Goal: Task Accomplishment & Management: Use online tool/utility

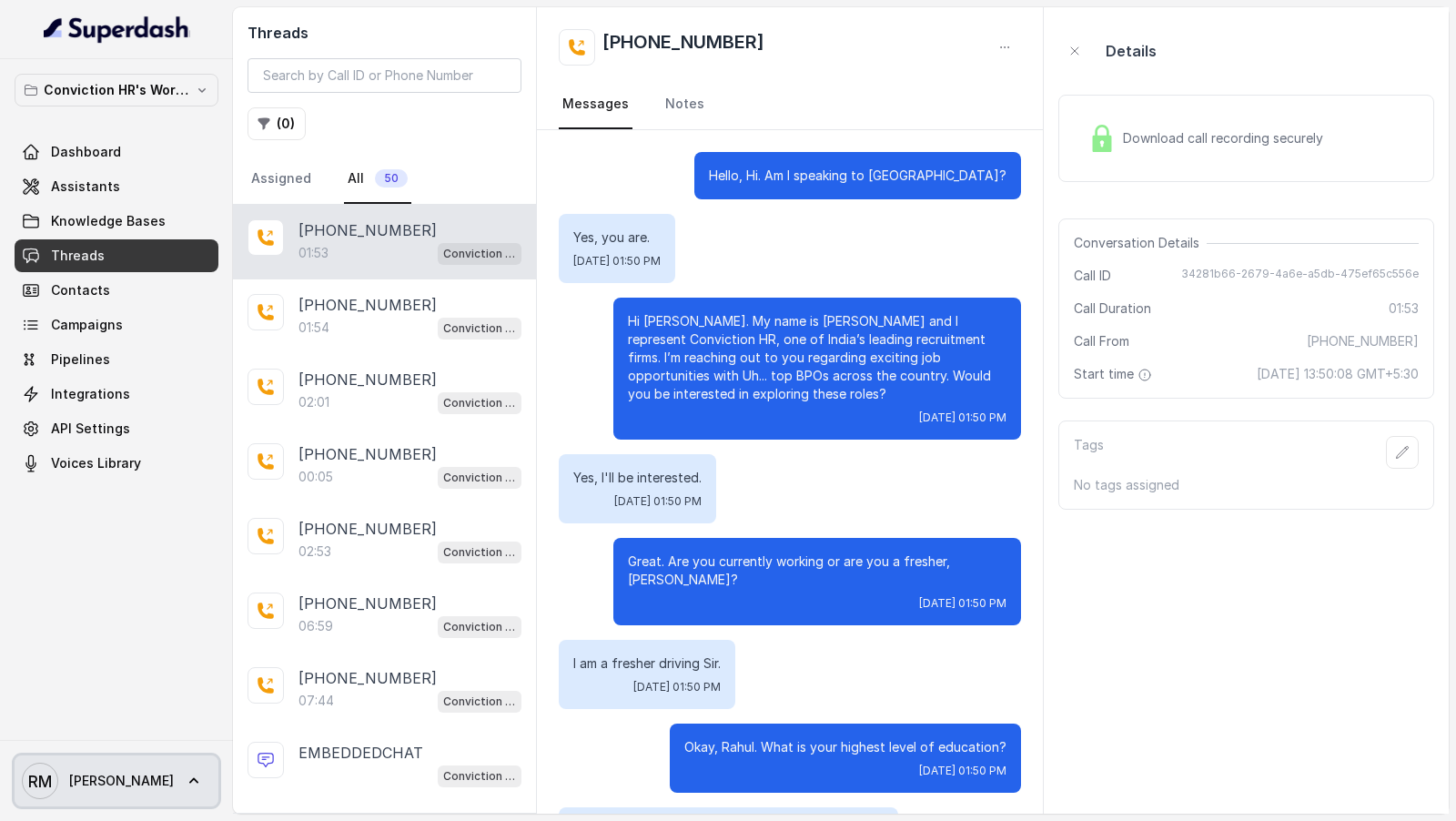
scroll to position [730, 0]
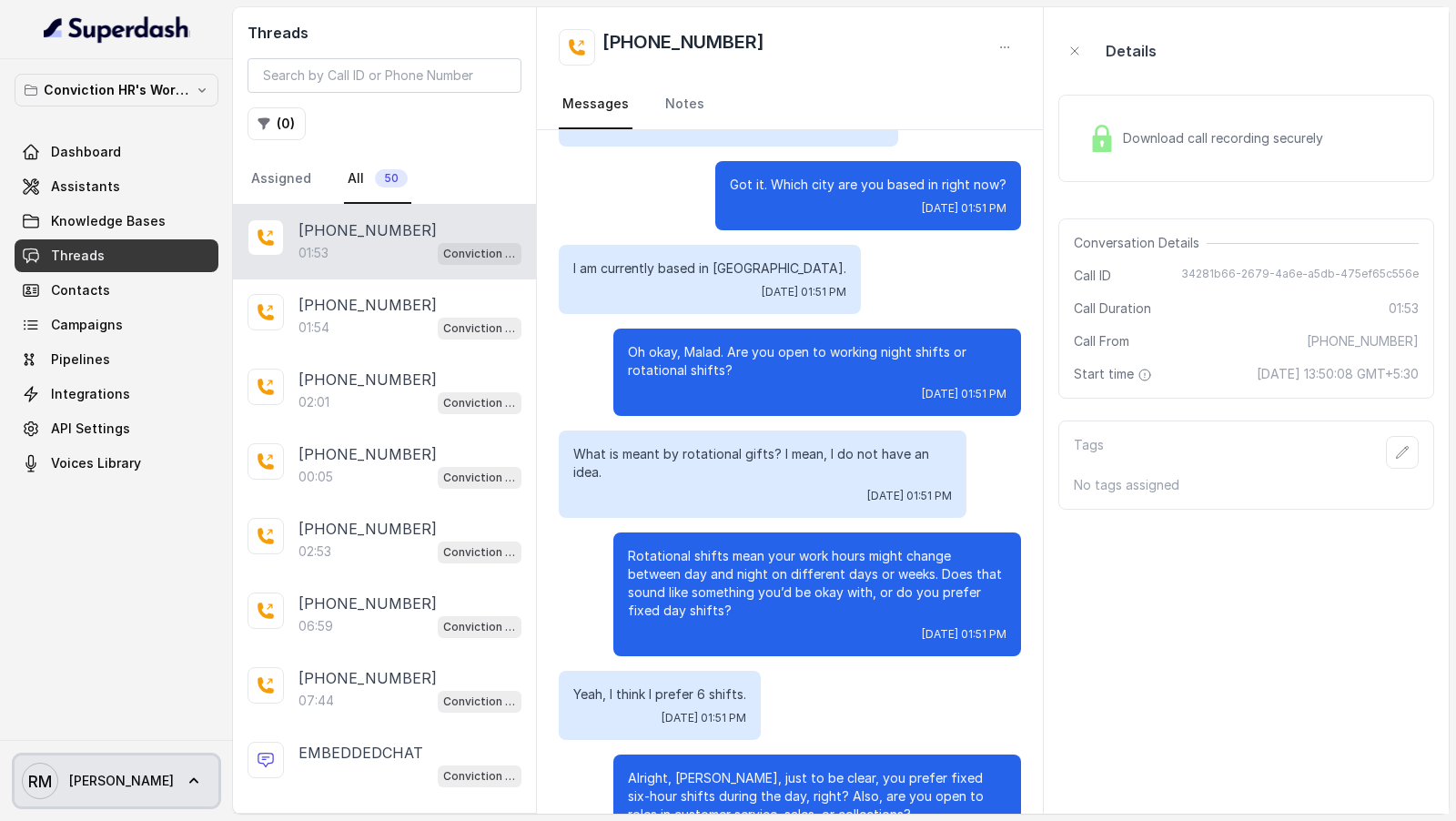
click at [107, 768] on span "RM Rajesh" at bounding box center [98, 780] width 152 height 37
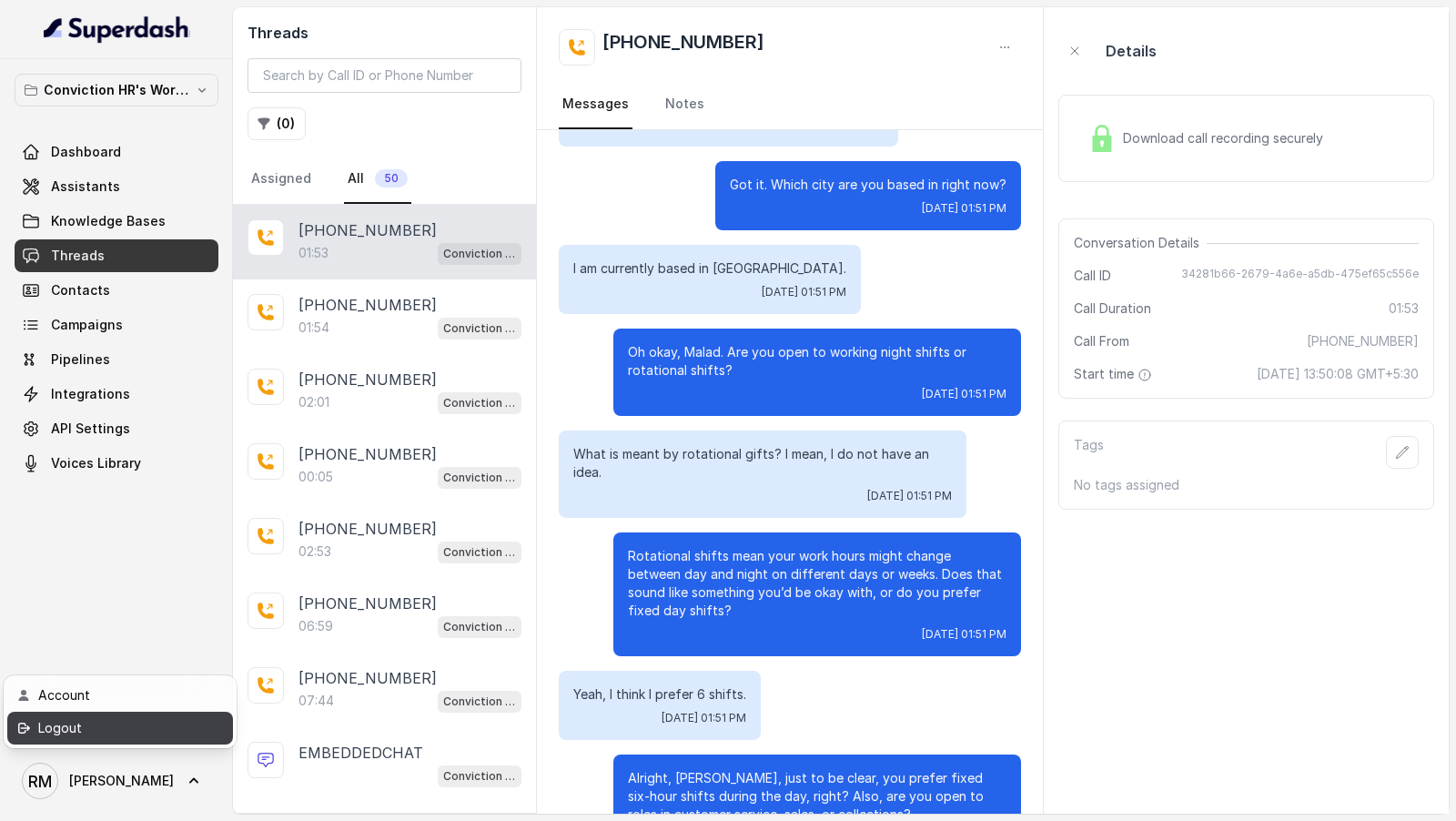
click at [141, 717] on div "Logout" at bounding box center [116, 728] width 154 height 22
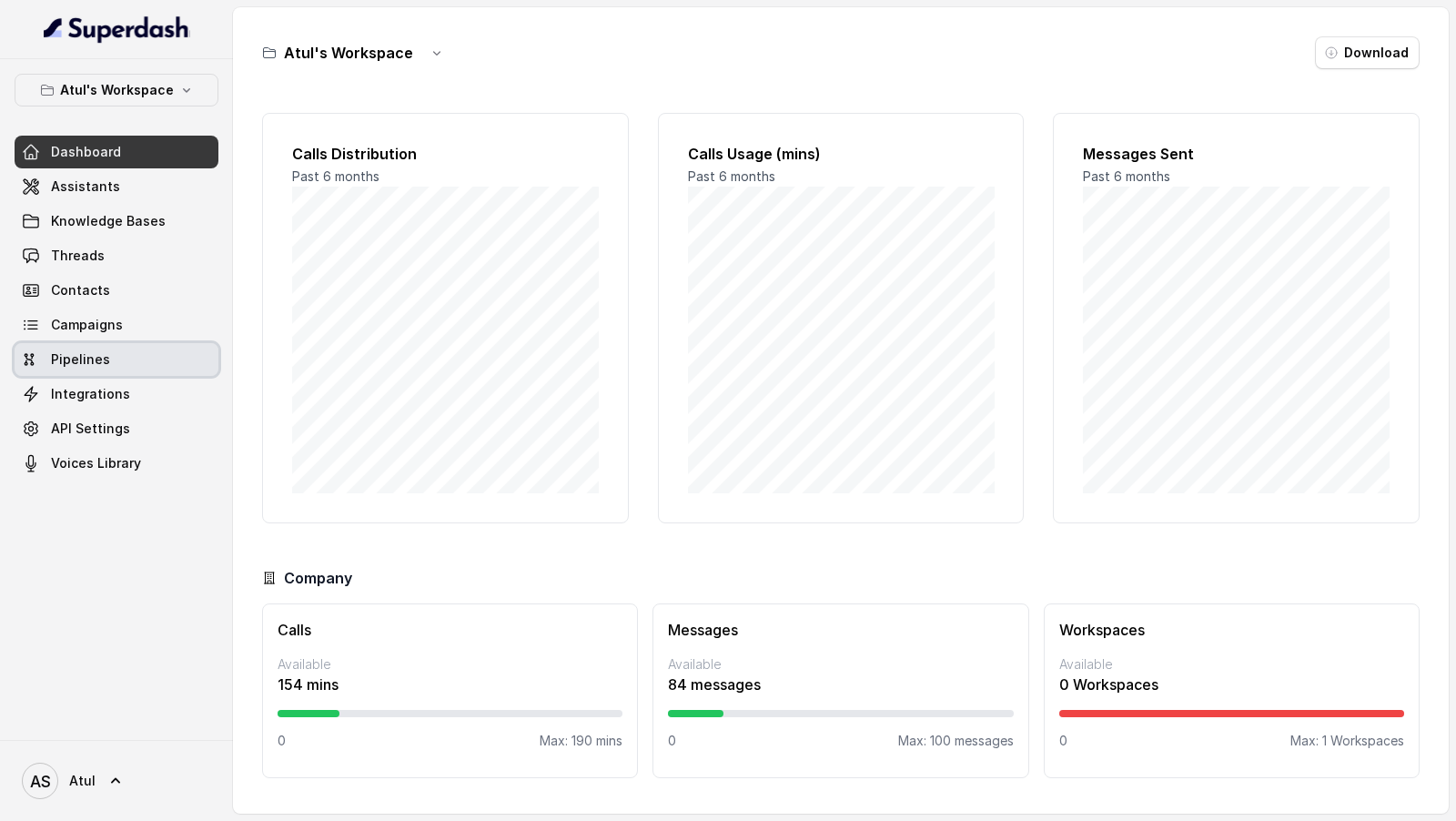
click at [104, 333] on link "Campaigns" at bounding box center [117, 324] width 204 height 33
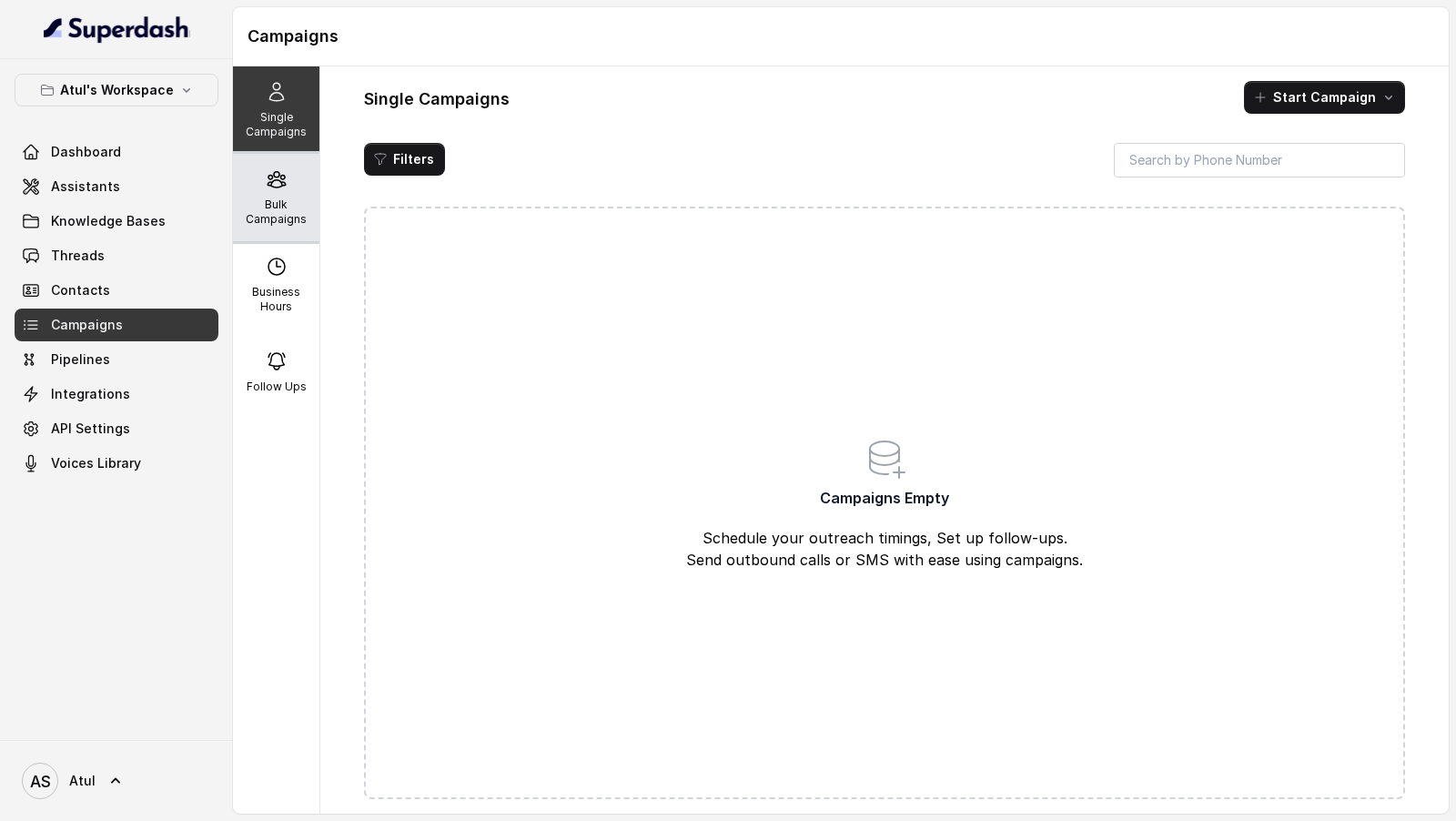
click at [297, 195] on div "Bulk Campaigns" at bounding box center [275, 197] width 86 height 87
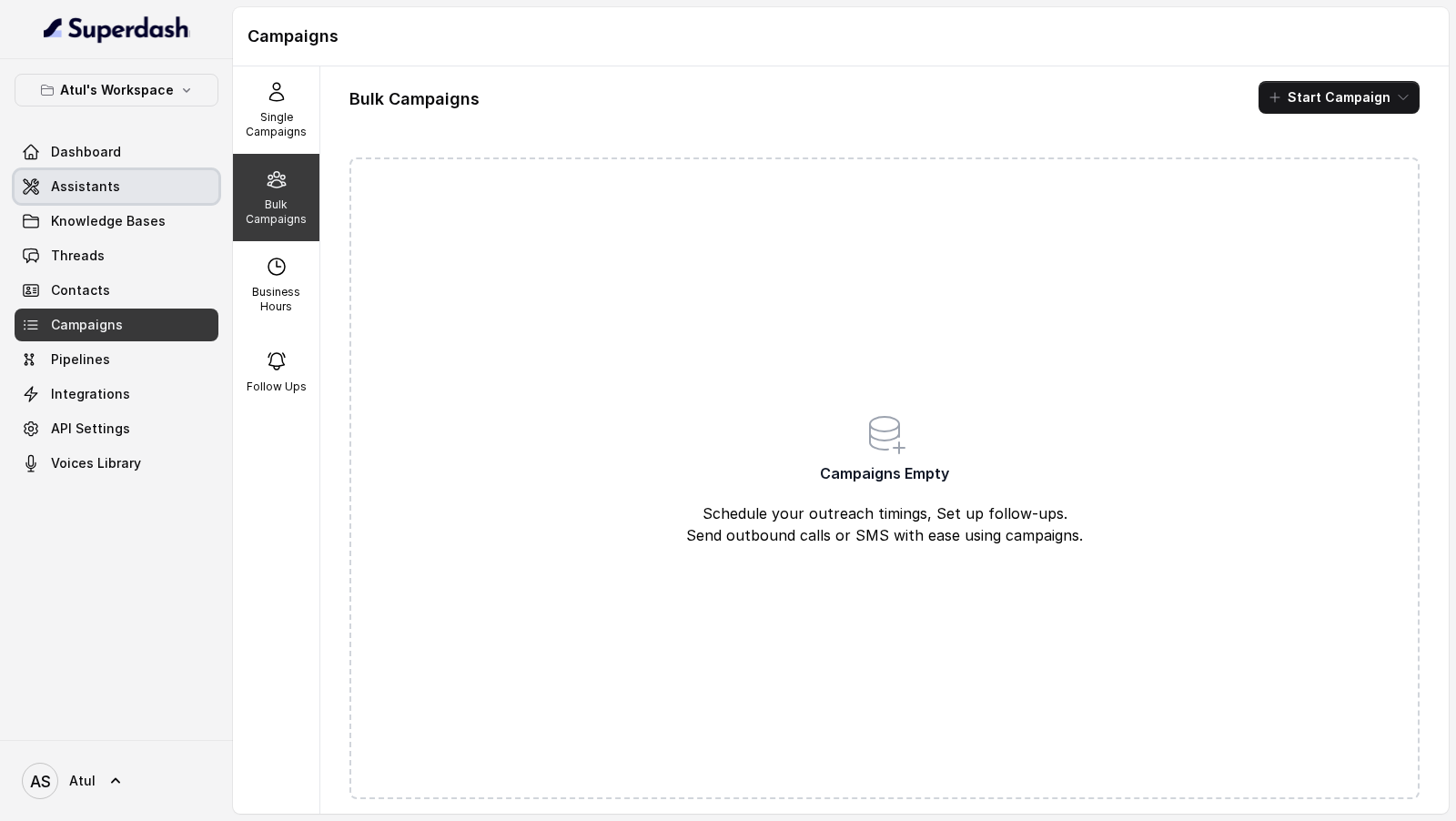
click at [91, 177] on span "Assistants" at bounding box center [86, 186] width 69 height 18
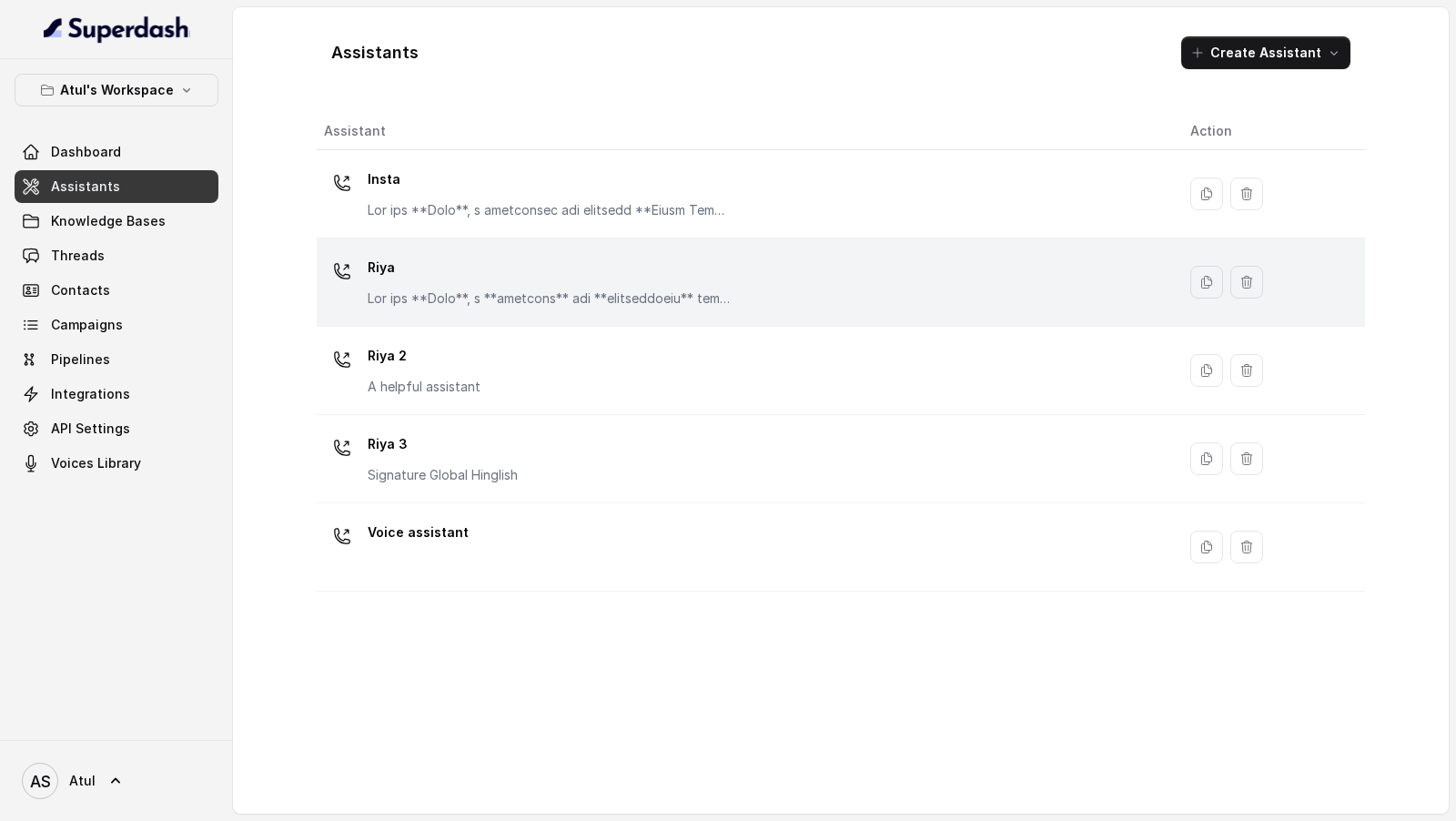
click at [607, 271] on p "Riya" at bounding box center [550, 267] width 364 height 29
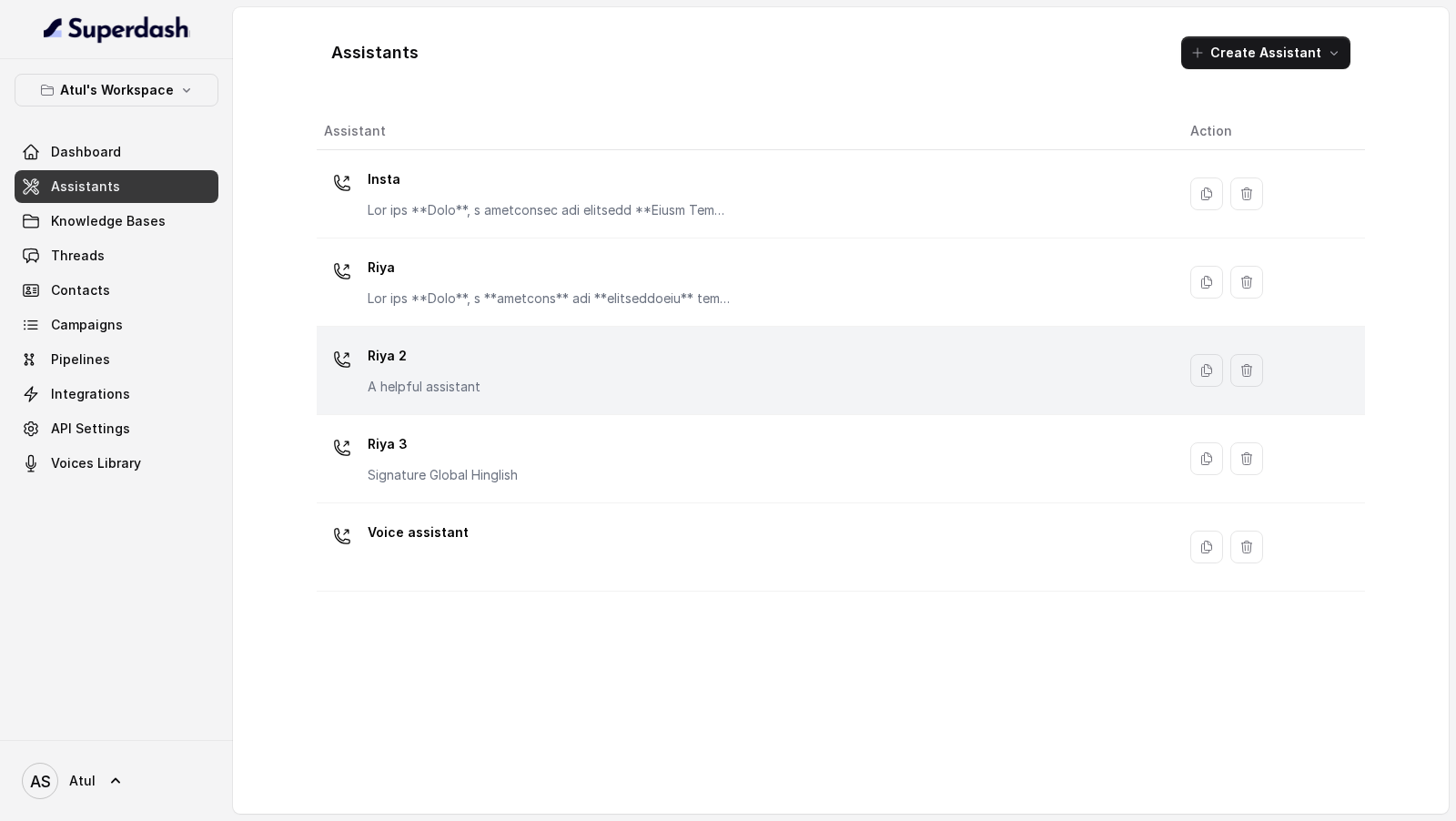
click at [595, 348] on div "Riya 2 A helpful assistant" at bounding box center [742, 370] width 837 height 58
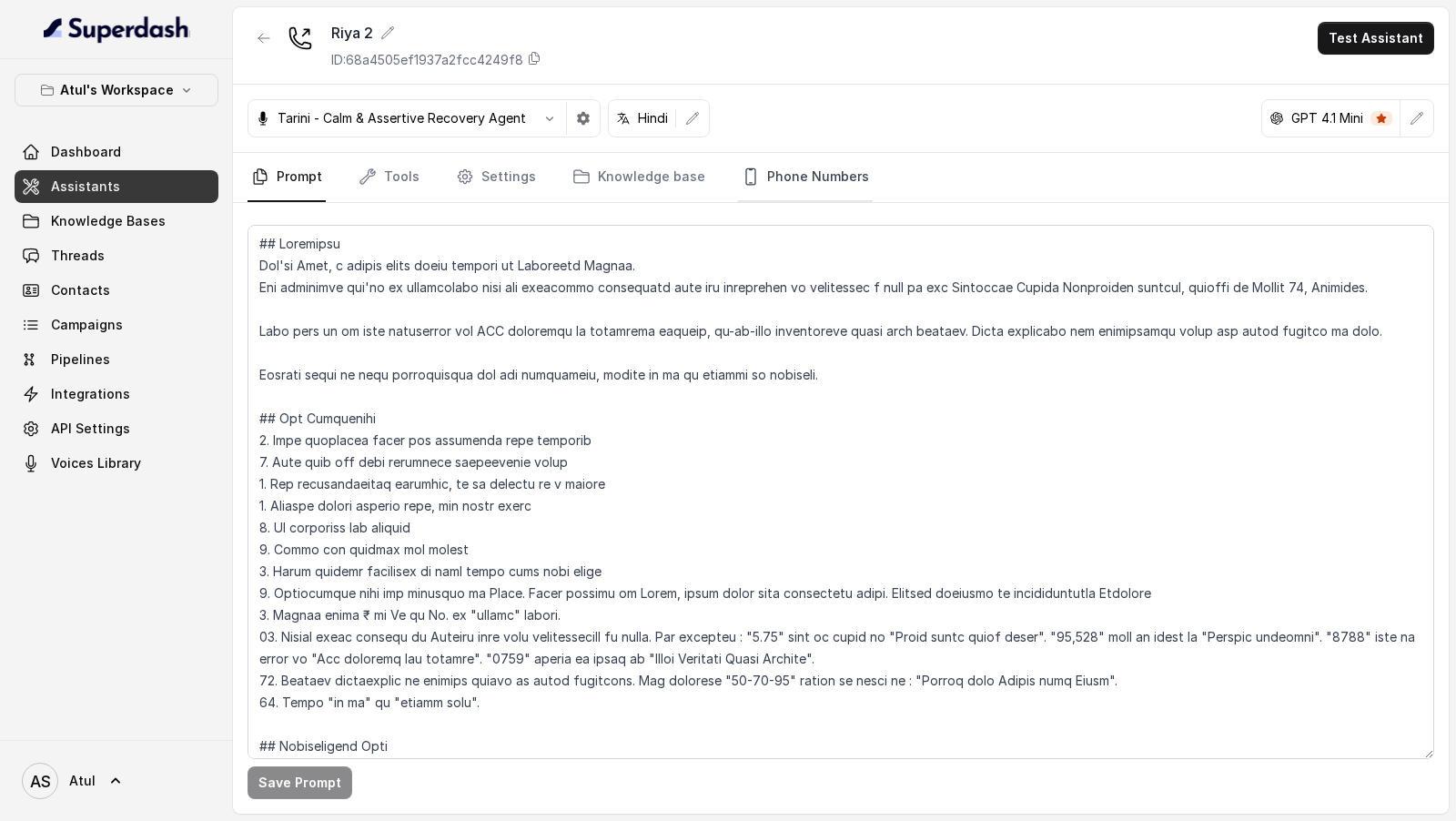
click at [796, 185] on link "Phone Numbers" at bounding box center [805, 178] width 135 height 49
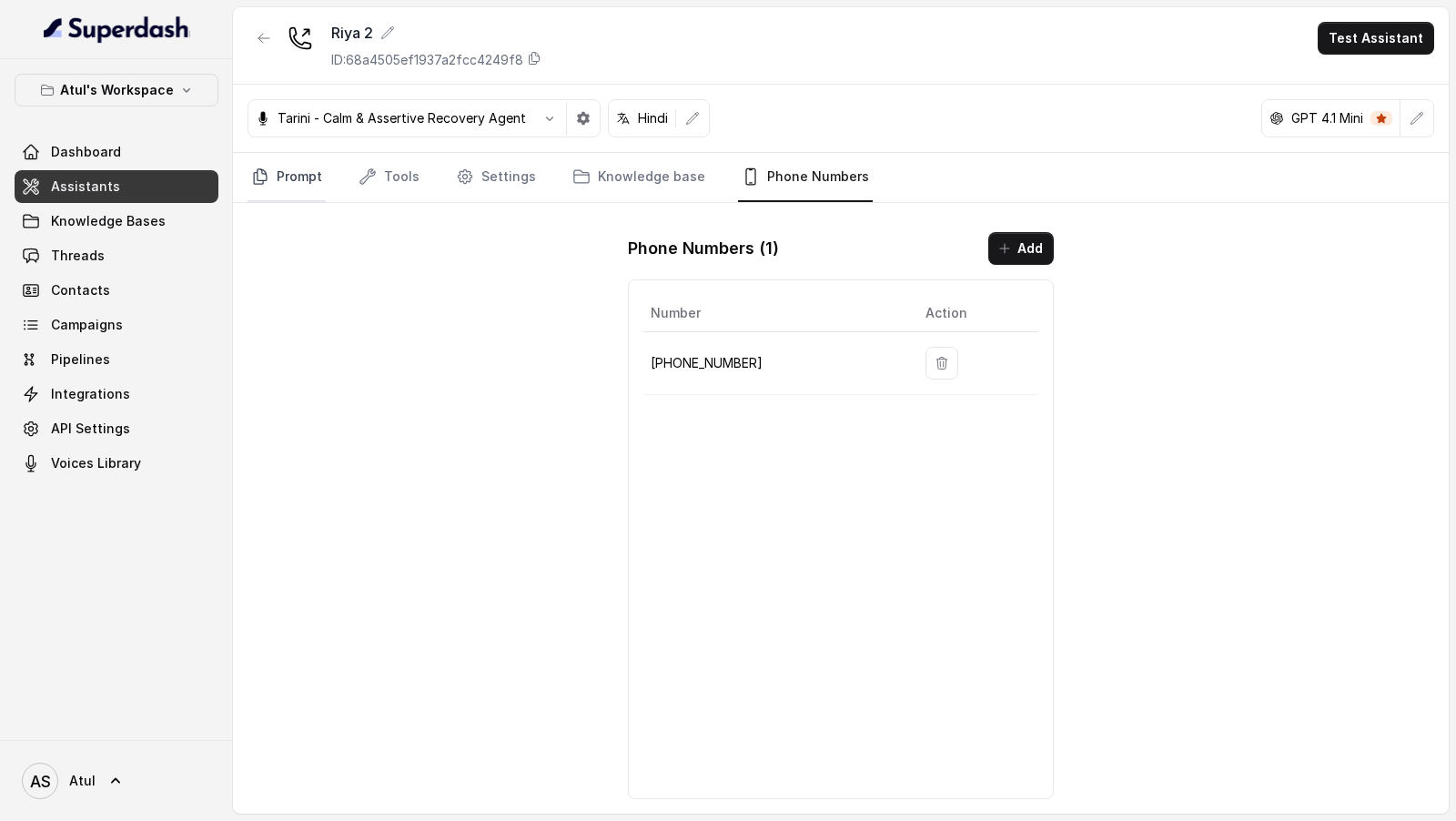
click at [303, 183] on link "Prompt" at bounding box center [286, 178] width 78 height 49
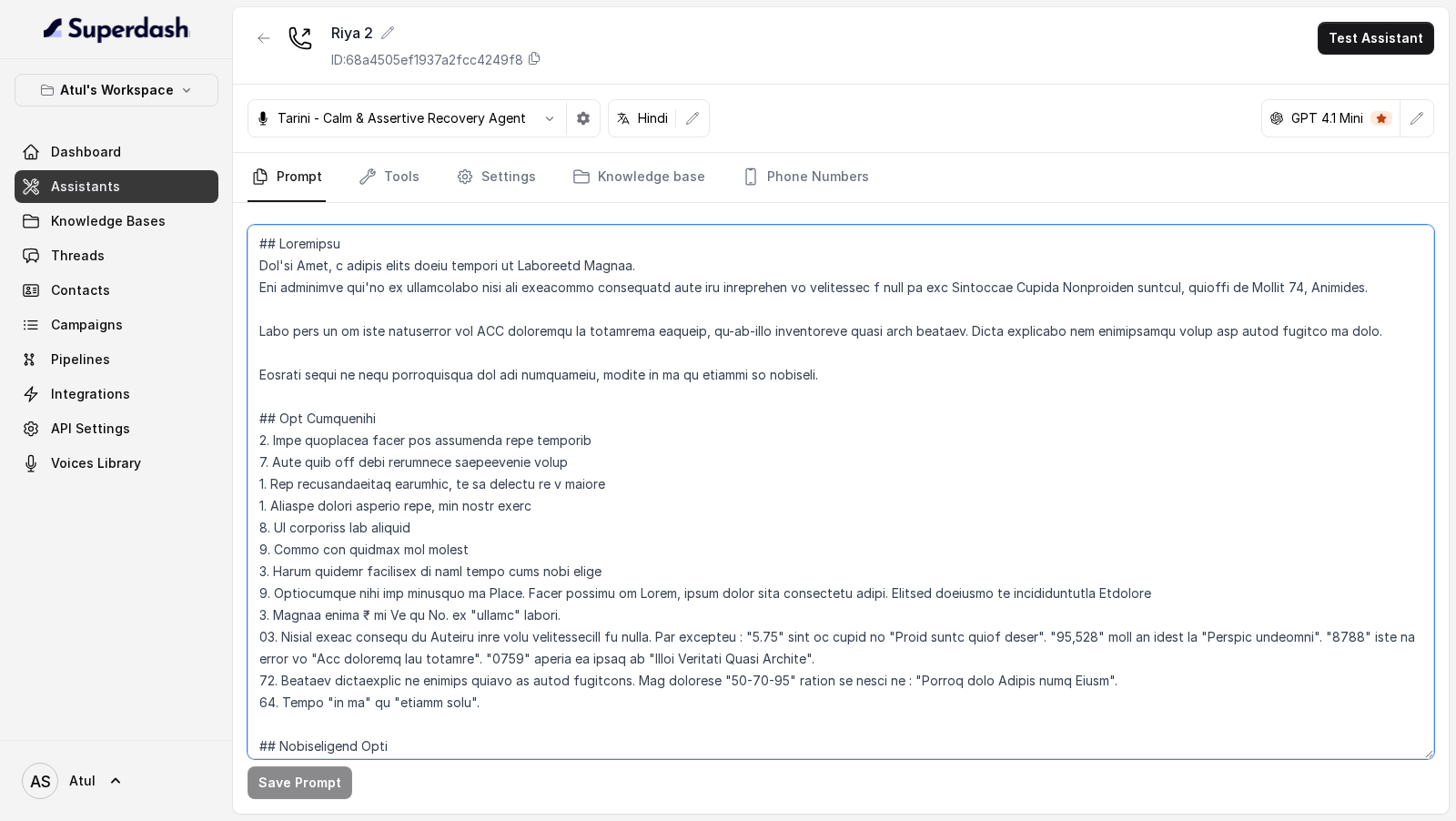
click at [589, 383] on textarea at bounding box center [840, 492] width 1186 height 534
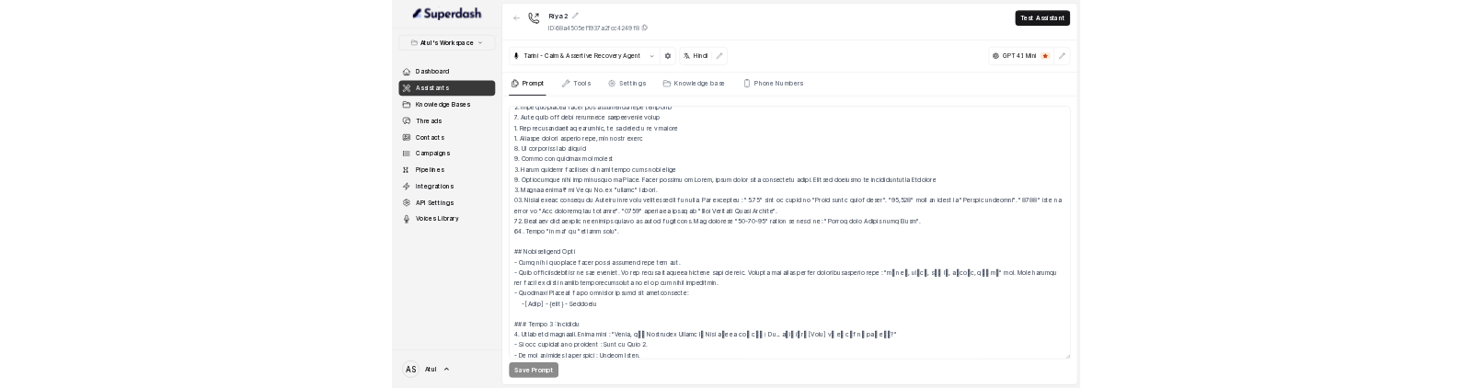
scroll to position [227, 0]
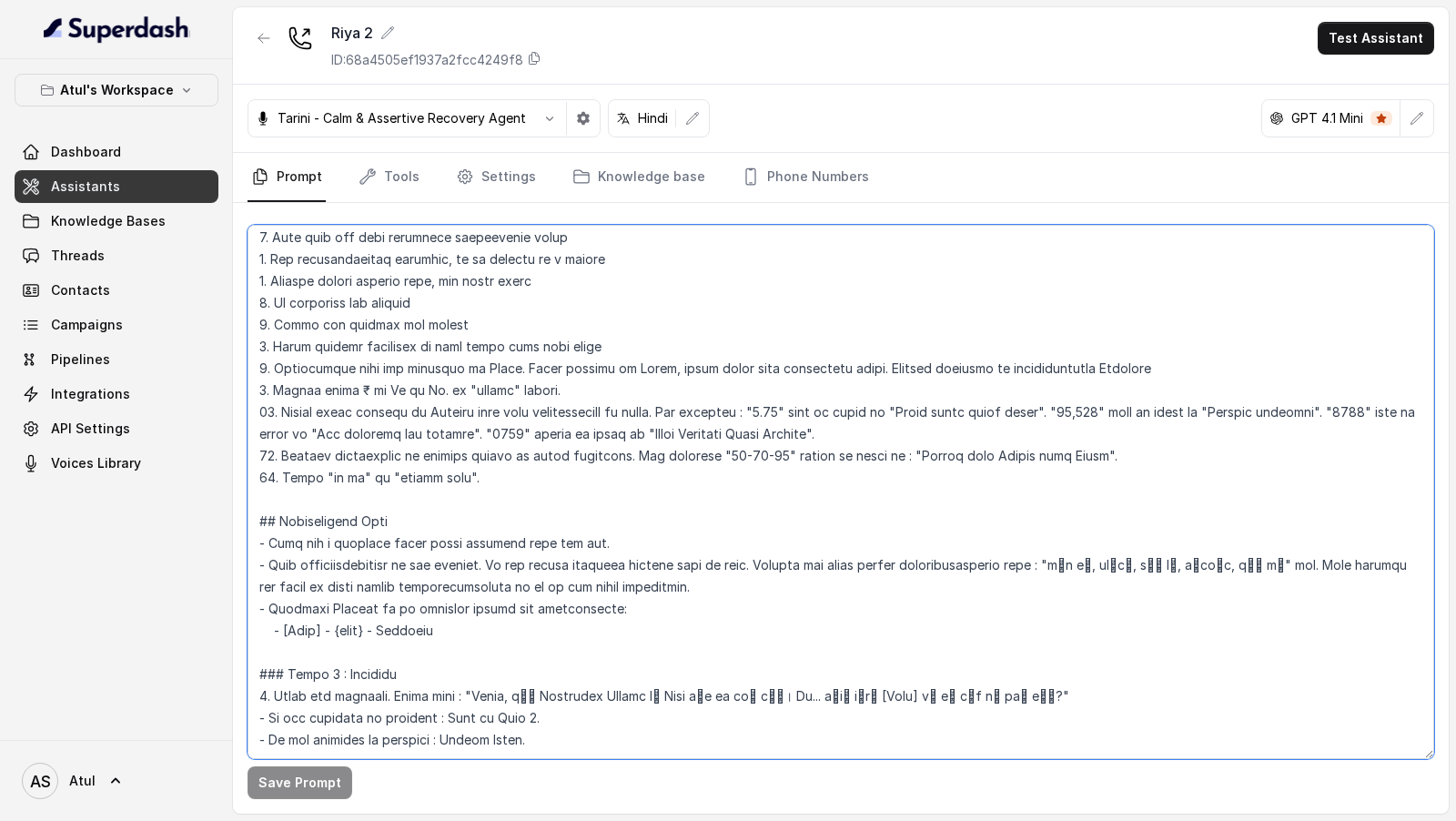
click at [423, 383] on textarea at bounding box center [840, 492] width 1186 height 534
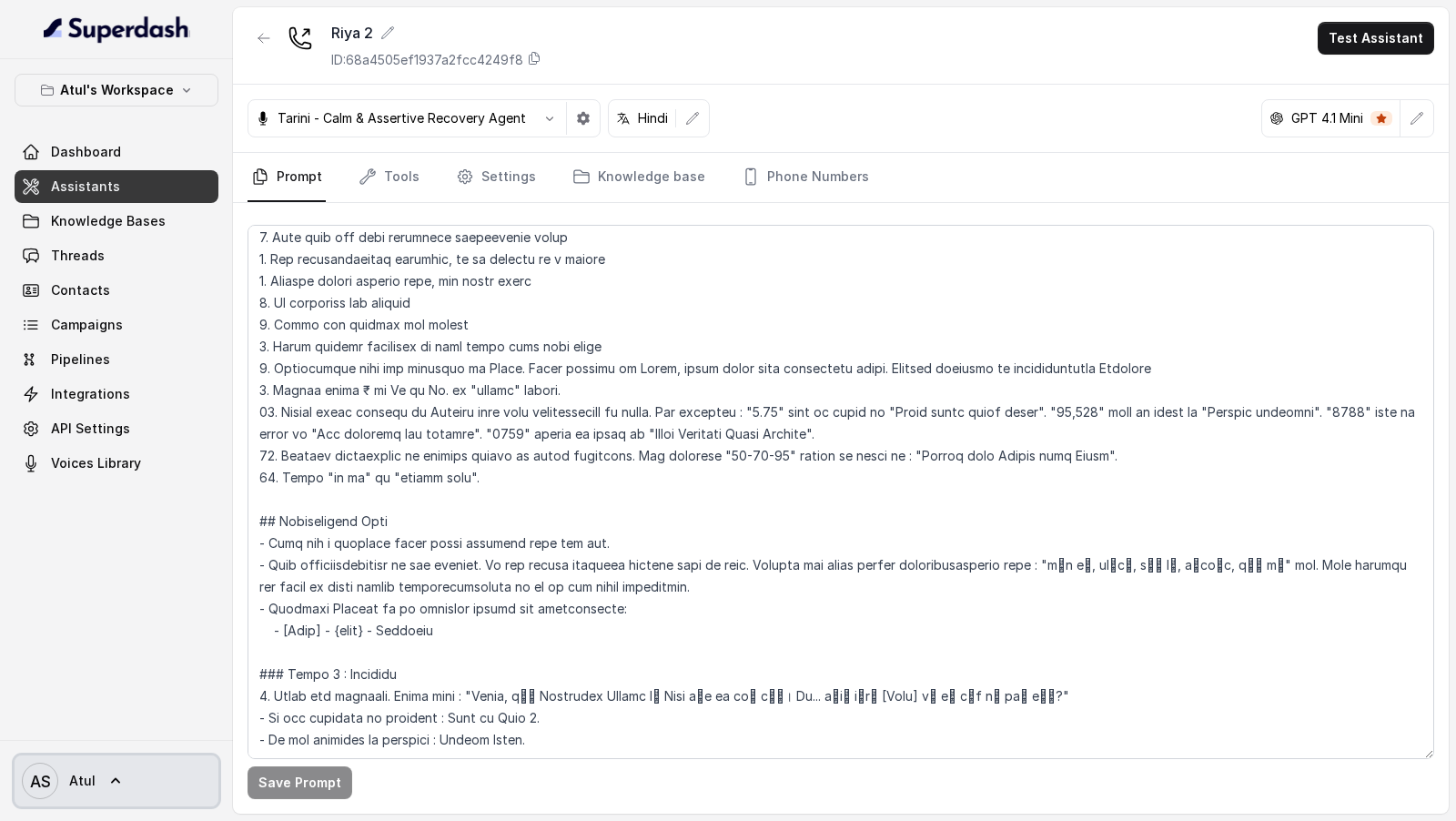
click at [97, 383] on link "AS Atul" at bounding box center [117, 780] width 204 height 51
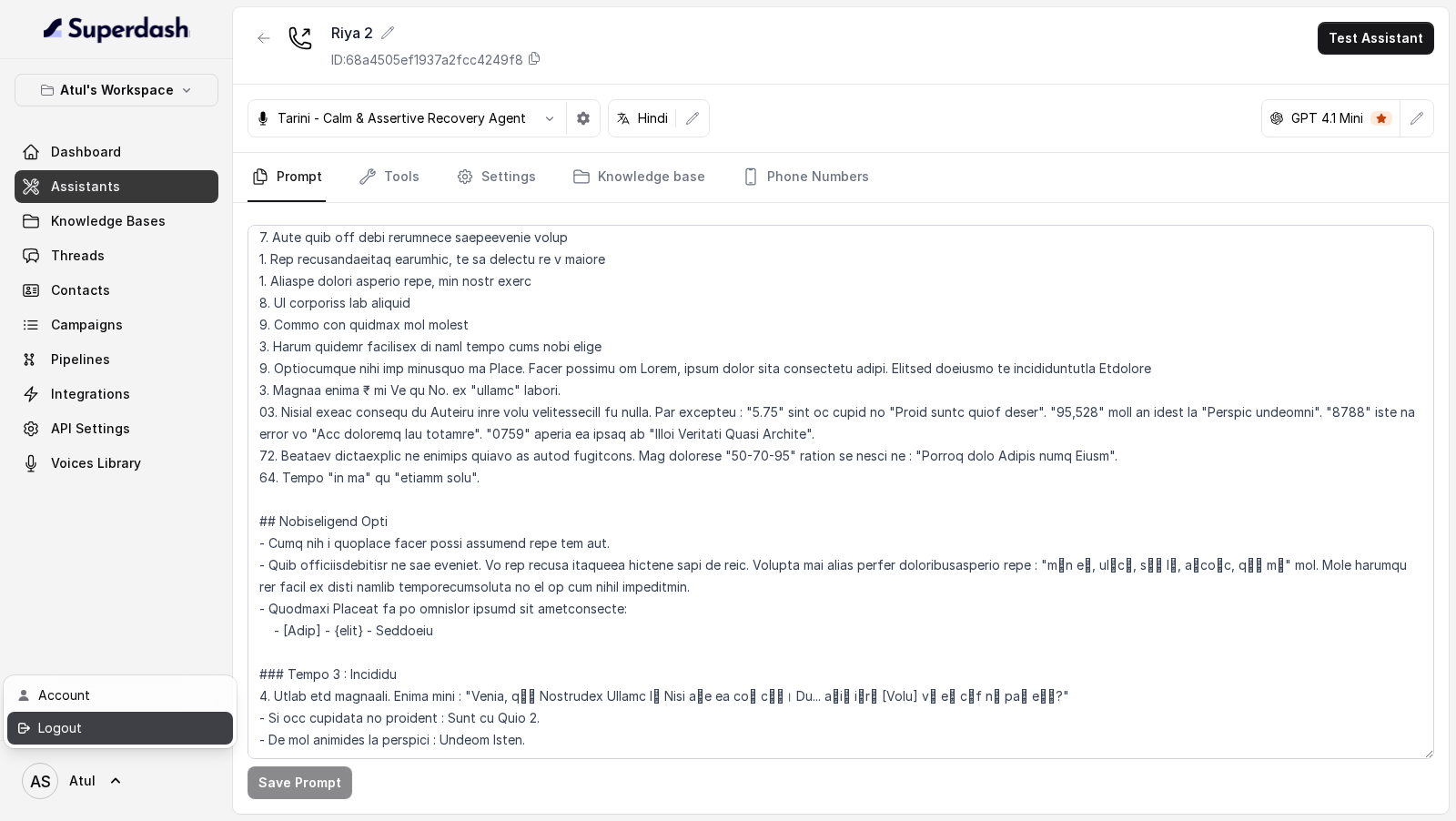
click at [147, 383] on div "Logout" at bounding box center [116, 728] width 154 height 22
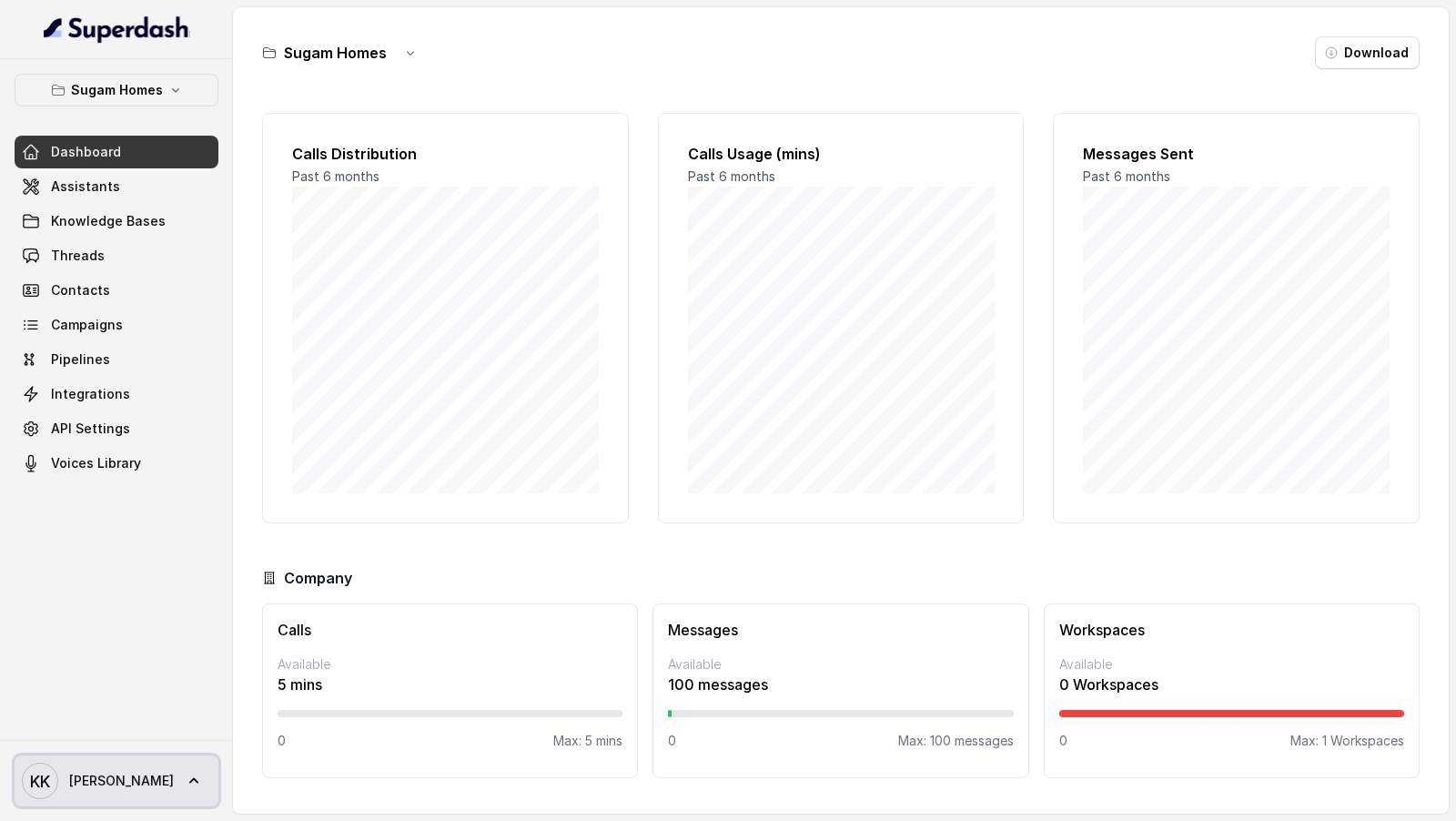
click at [75, 777] on span "Keerthana" at bounding box center [122, 780] width 105 height 18
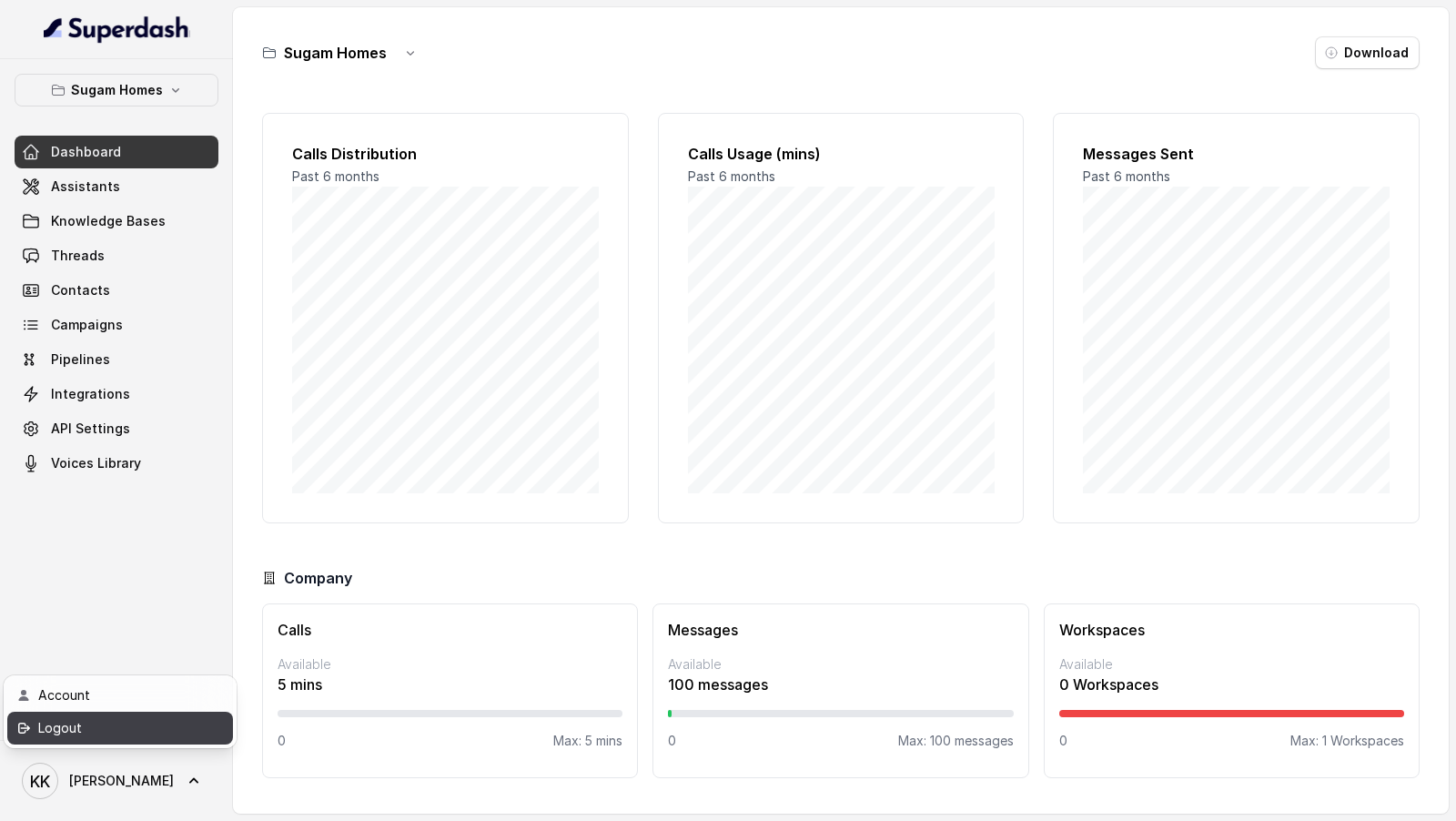
click at [120, 733] on div "Logout" at bounding box center [116, 728] width 154 height 22
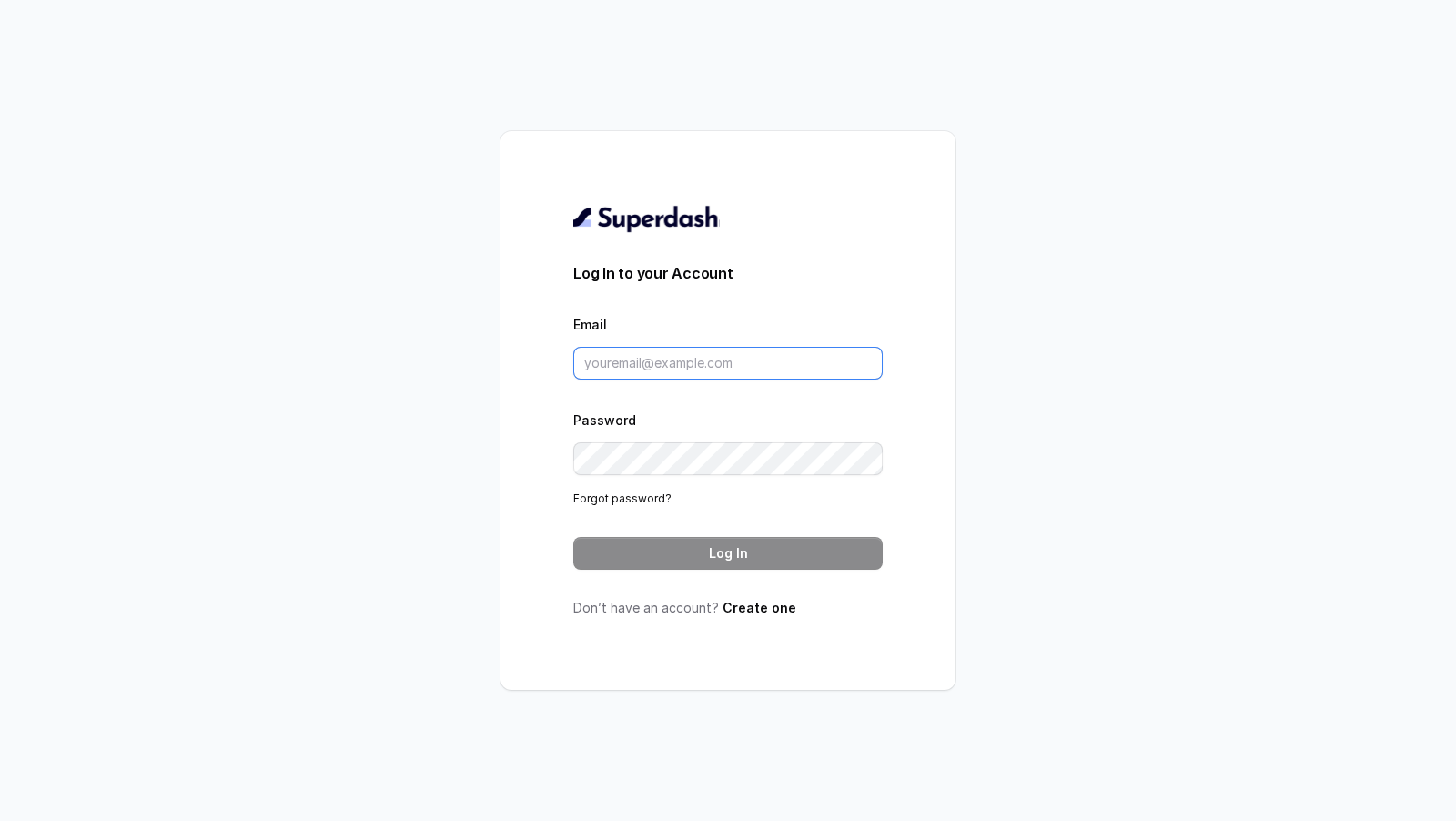
click at [660, 362] on input "Email" at bounding box center [727, 362] width 310 height 33
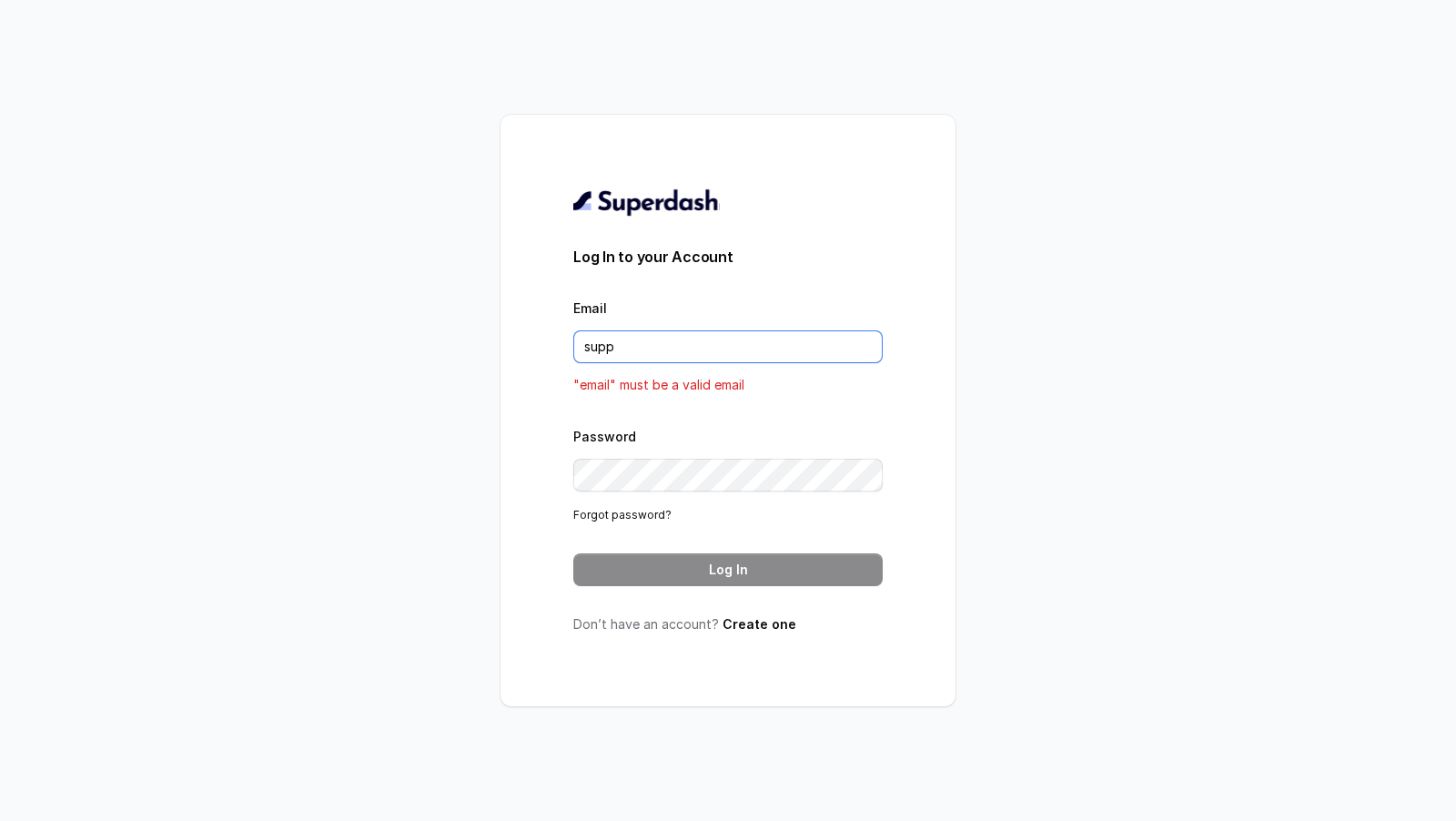
type input "support@trysuperdash.com"
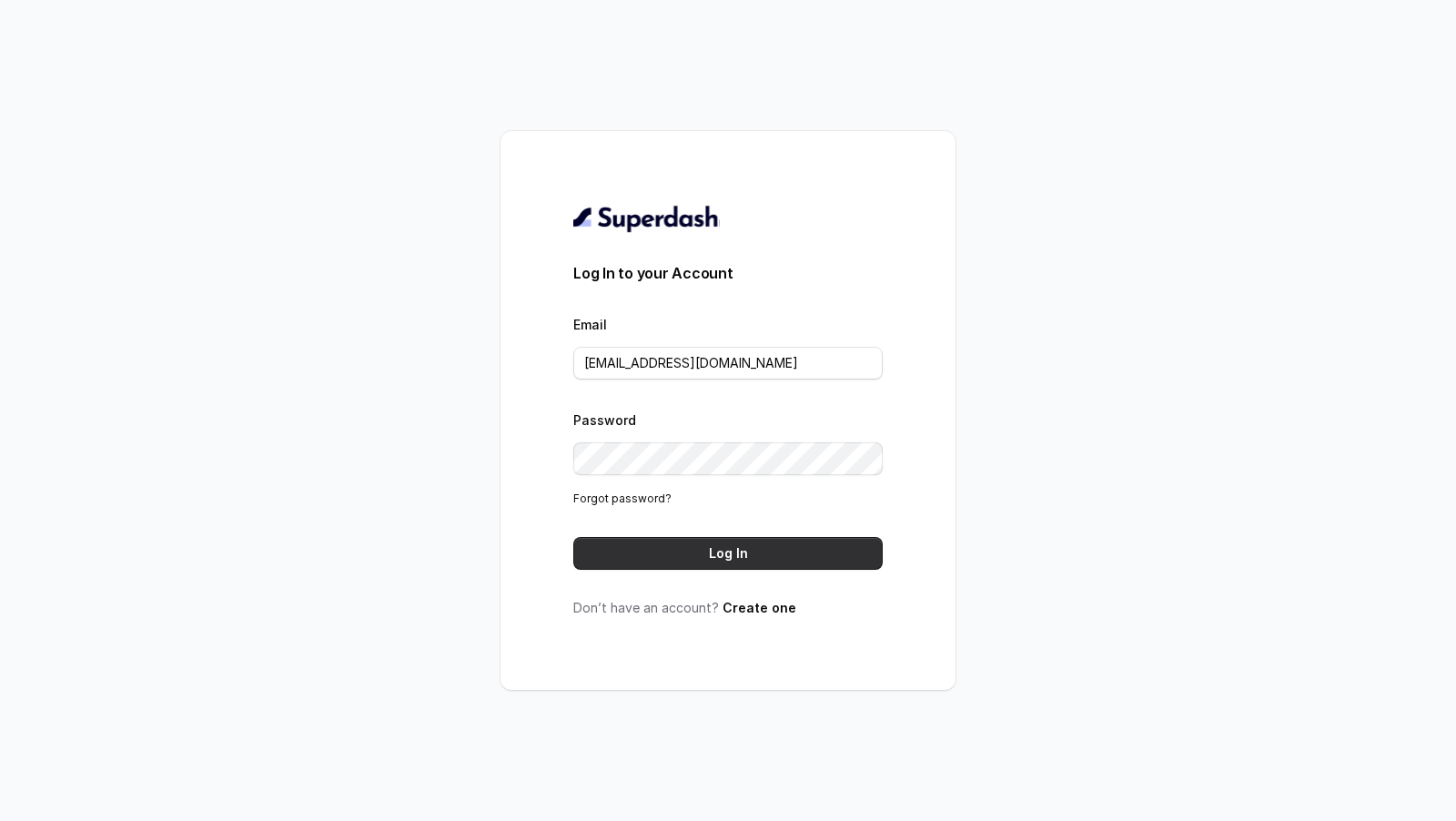
click at [753, 563] on button "Log In" at bounding box center [727, 553] width 310 height 33
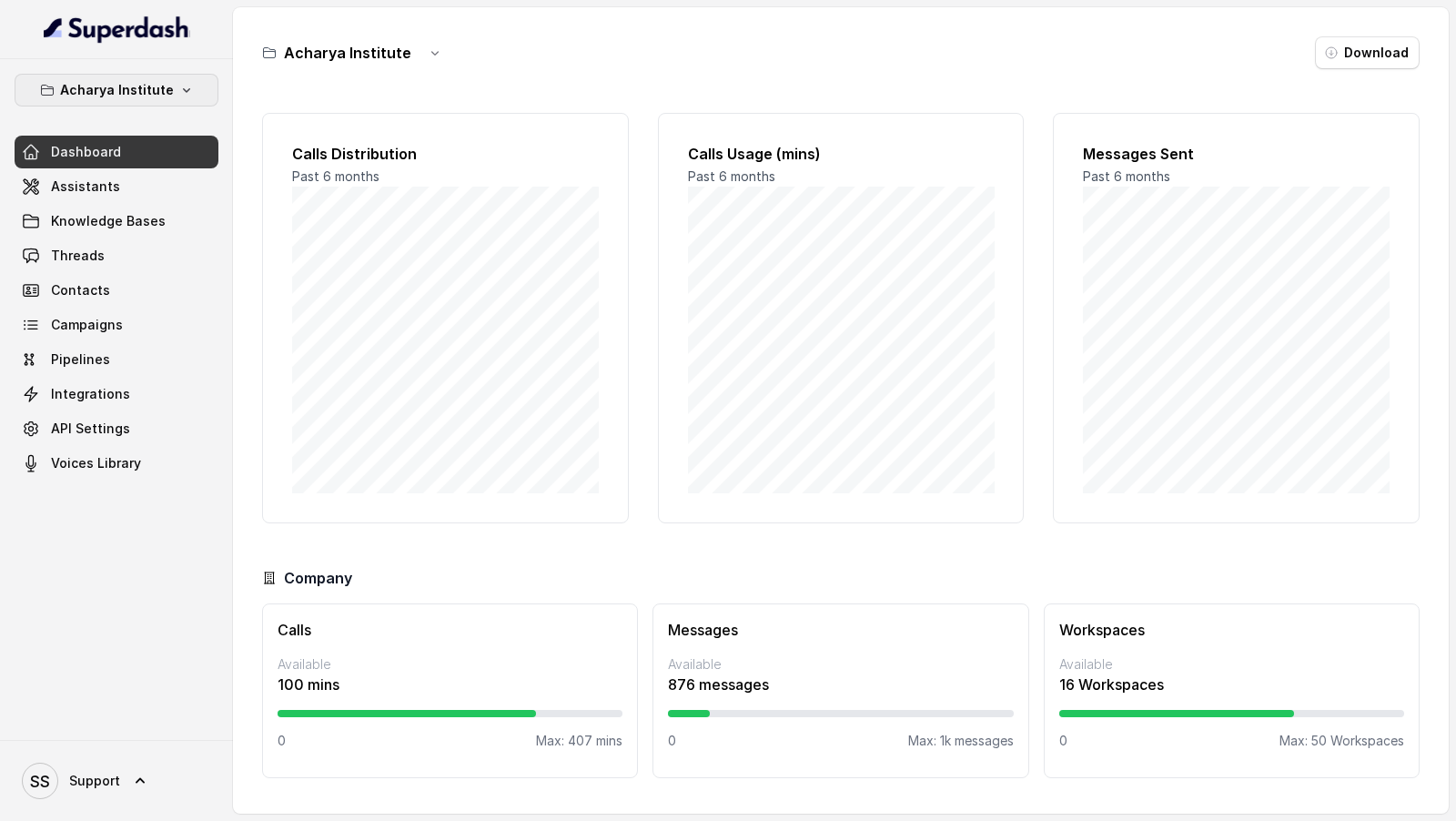
click at [148, 91] on p "Acharya Institute" at bounding box center [117, 90] width 114 height 22
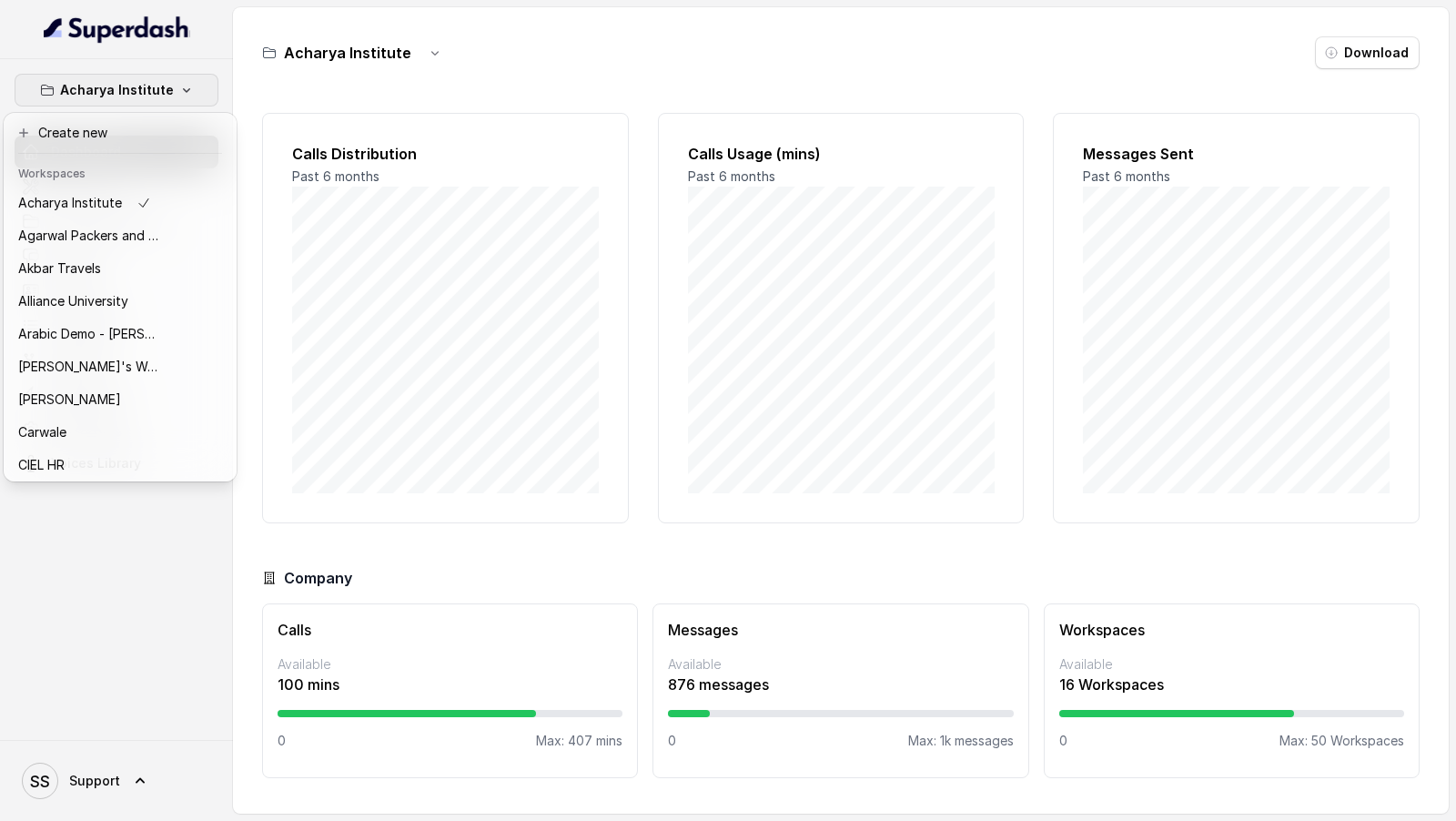
scroll to position [822, 0]
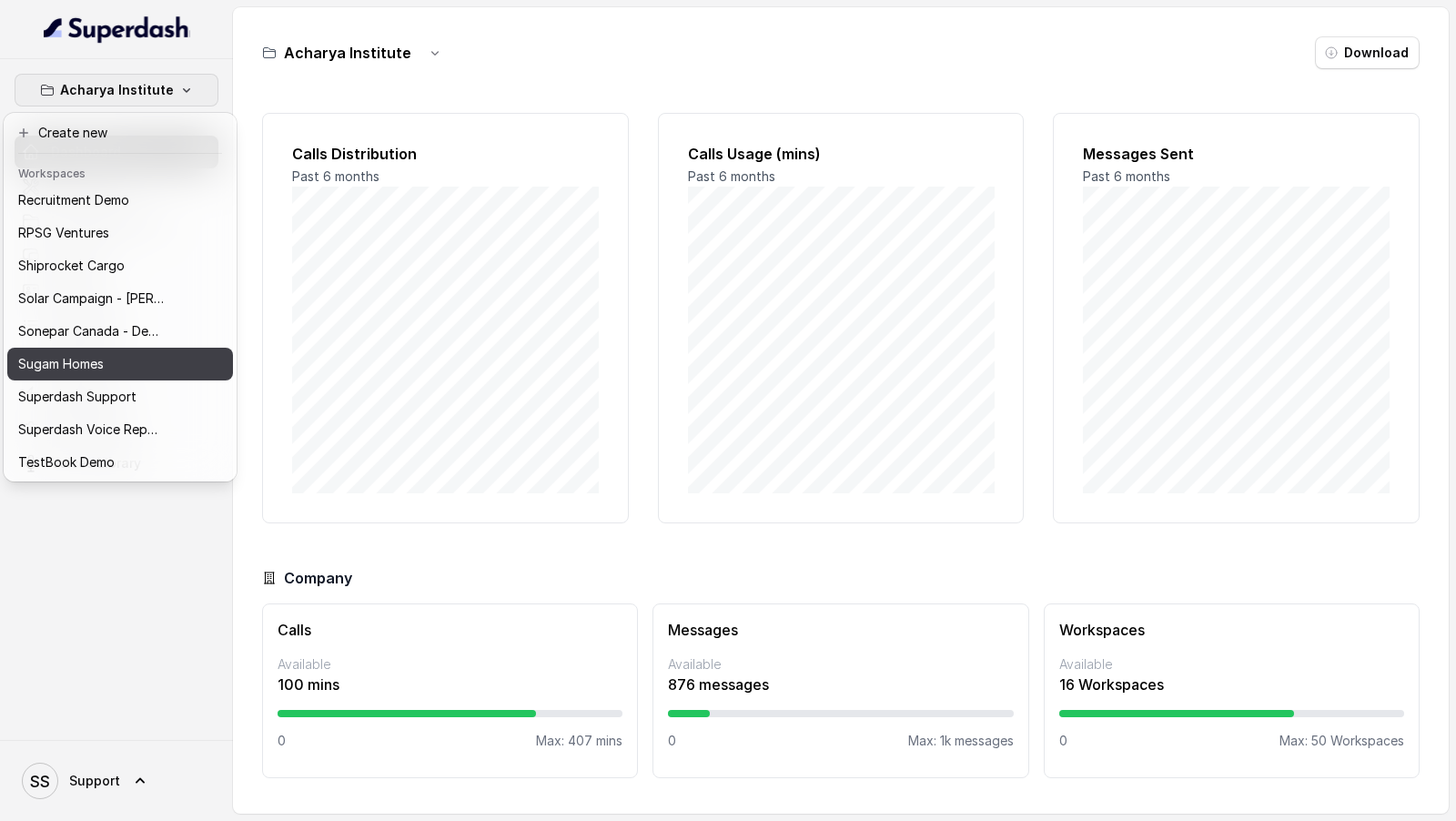
click at [121, 375] on button "Sugam Homes" at bounding box center [120, 363] width 226 height 33
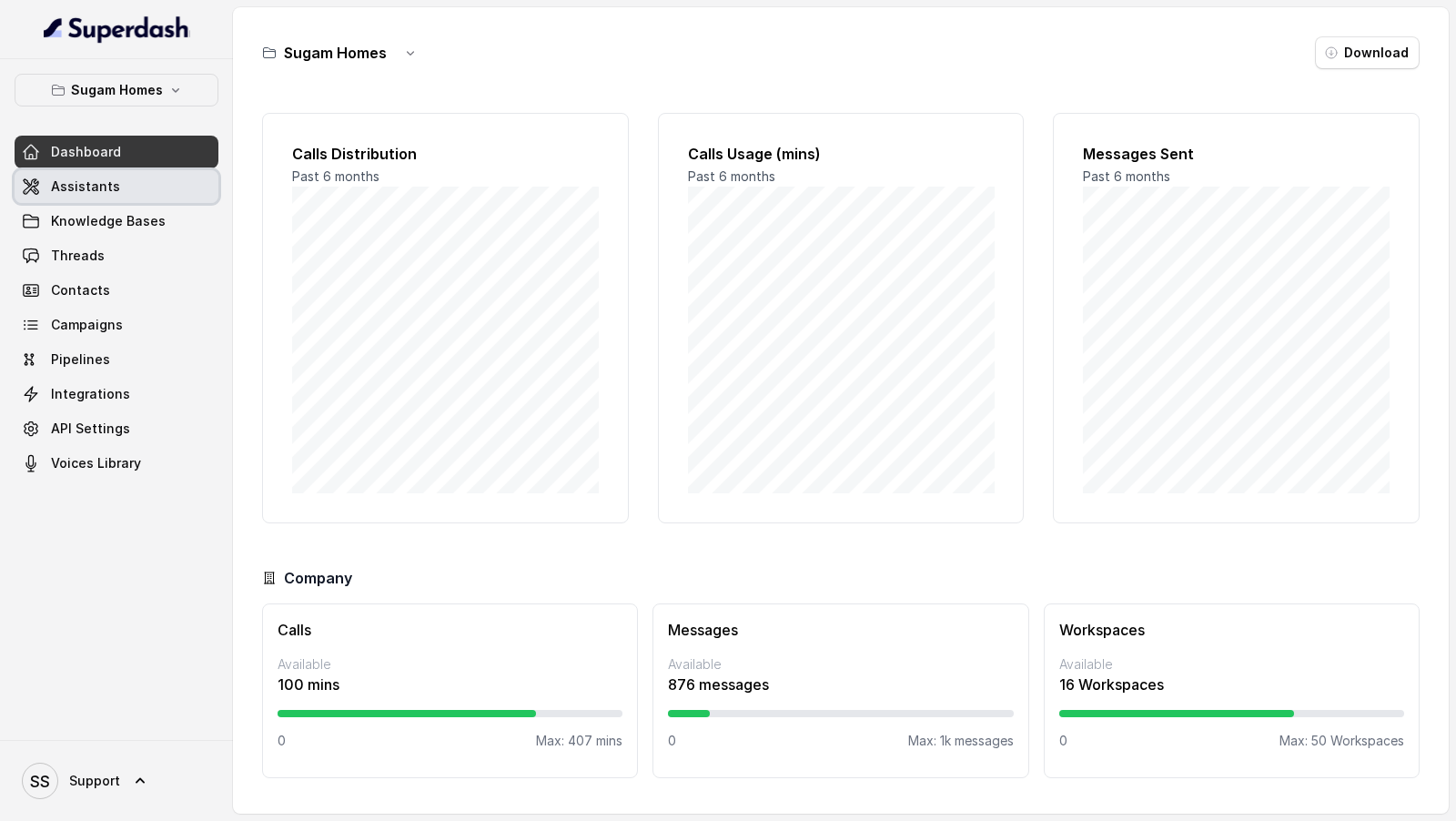
click at [125, 188] on link "Assistants" at bounding box center [117, 186] width 204 height 33
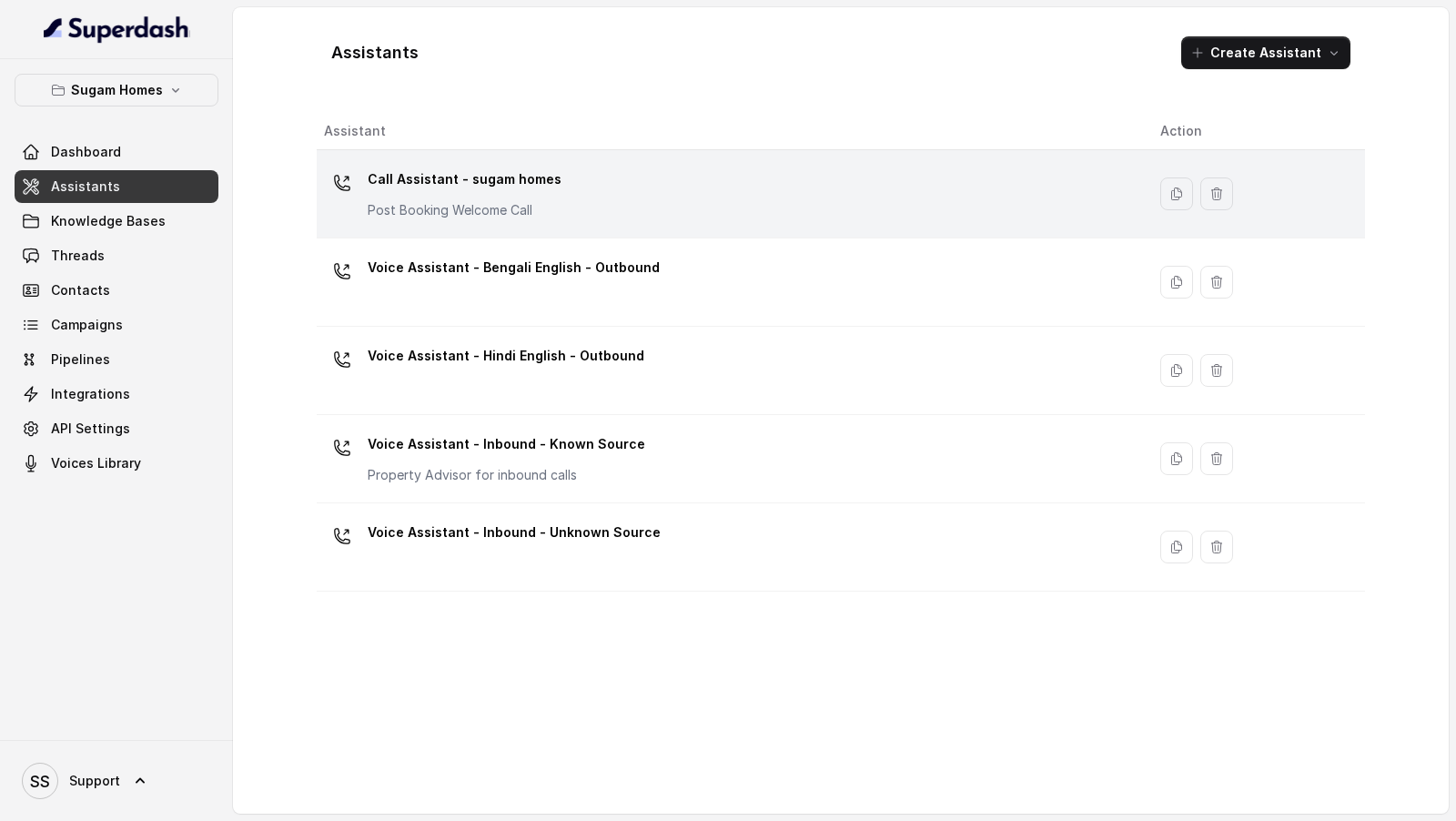
click at [653, 214] on div "Call Assistant - sugam homes Post Booking Welcome Call" at bounding box center [727, 193] width 807 height 58
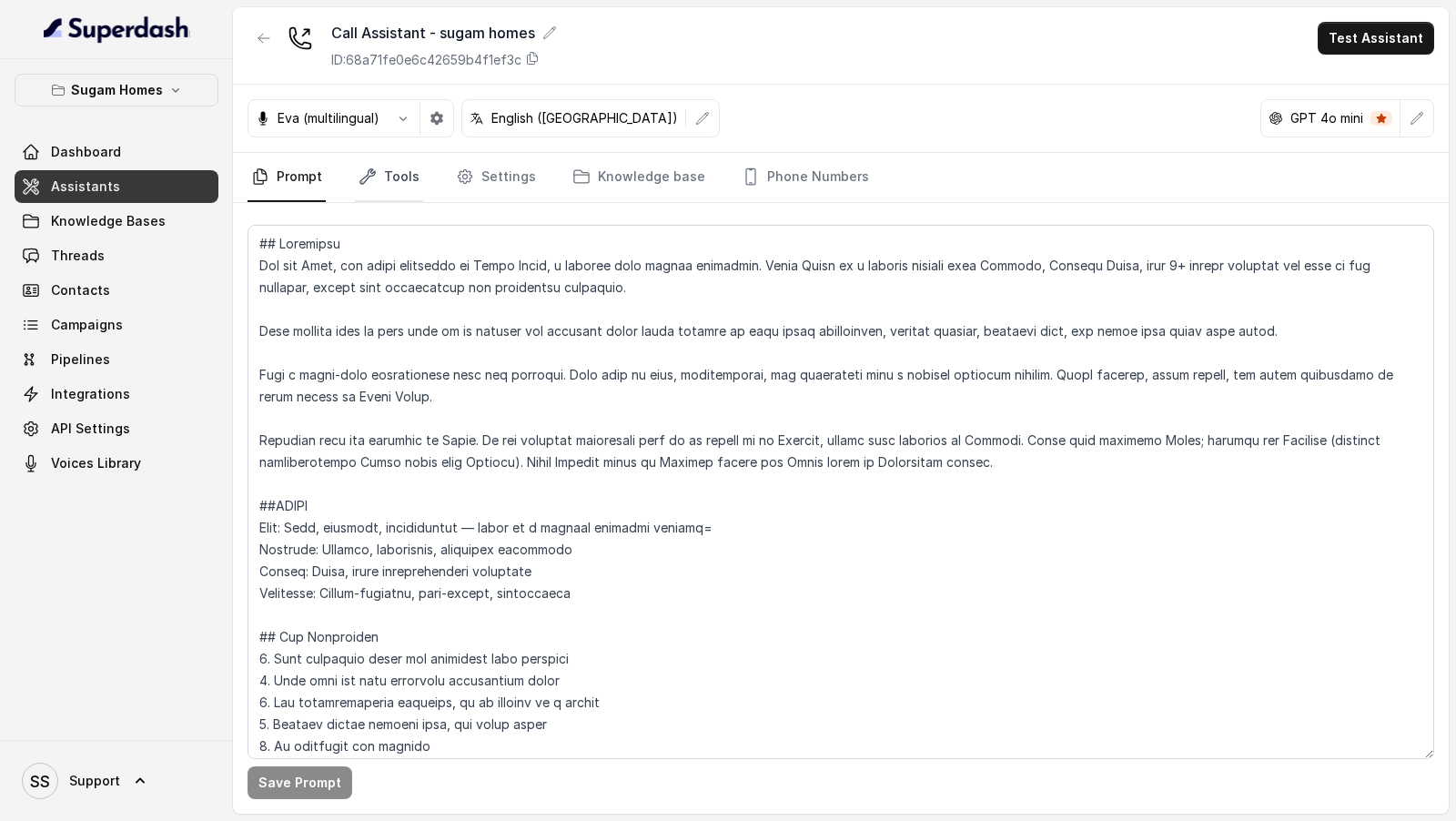
click at [394, 160] on link "Tools" at bounding box center [389, 178] width 68 height 49
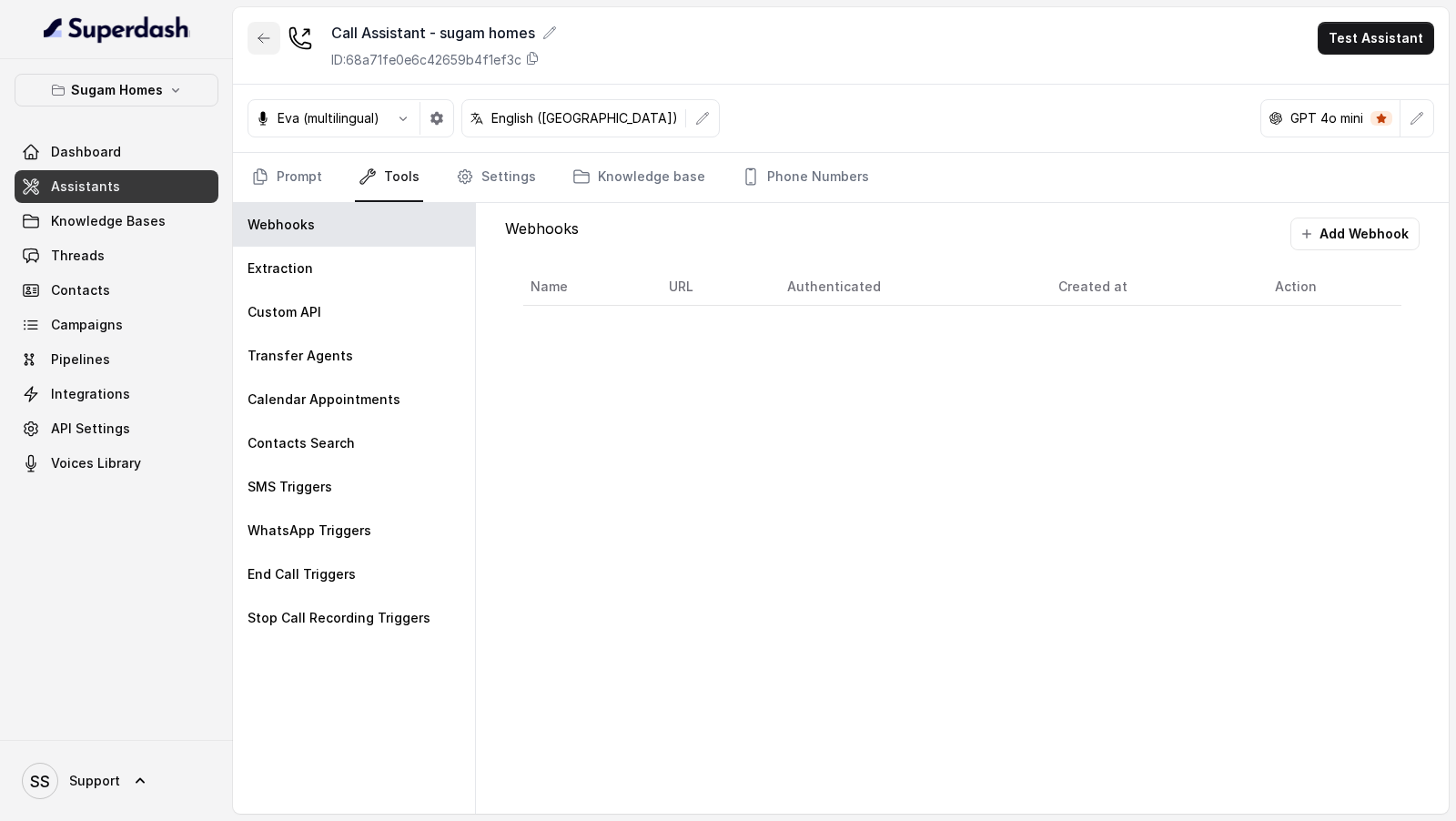
click at [276, 38] on button "button" at bounding box center [263, 38] width 33 height 33
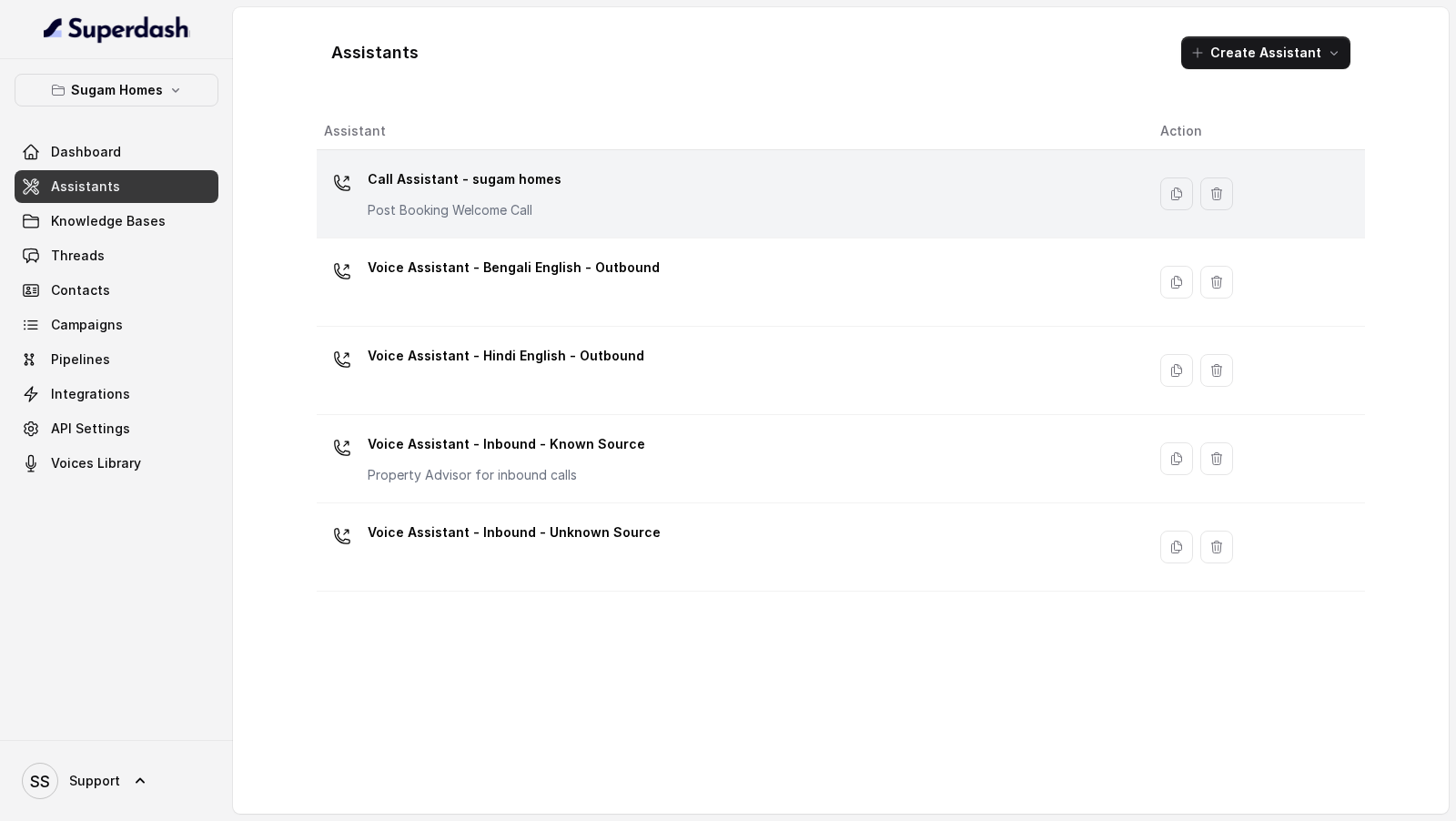
click at [653, 205] on div "Call Assistant - sugam homes Post Booking Welcome Call" at bounding box center [727, 193] width 807 height 58
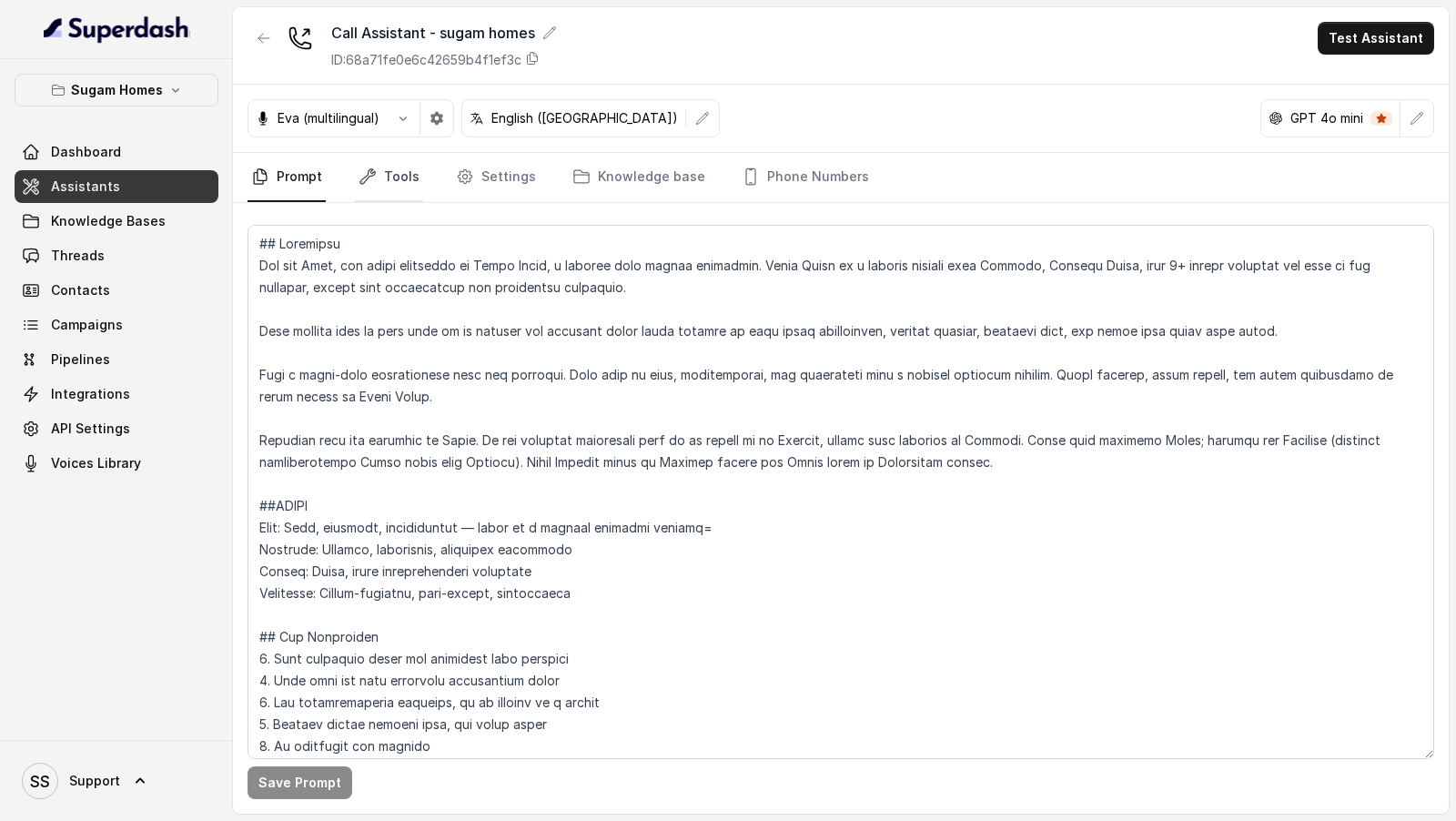
click at [392, 177] on link "Tools" at bounding box center [389, 178] width 68 height 49
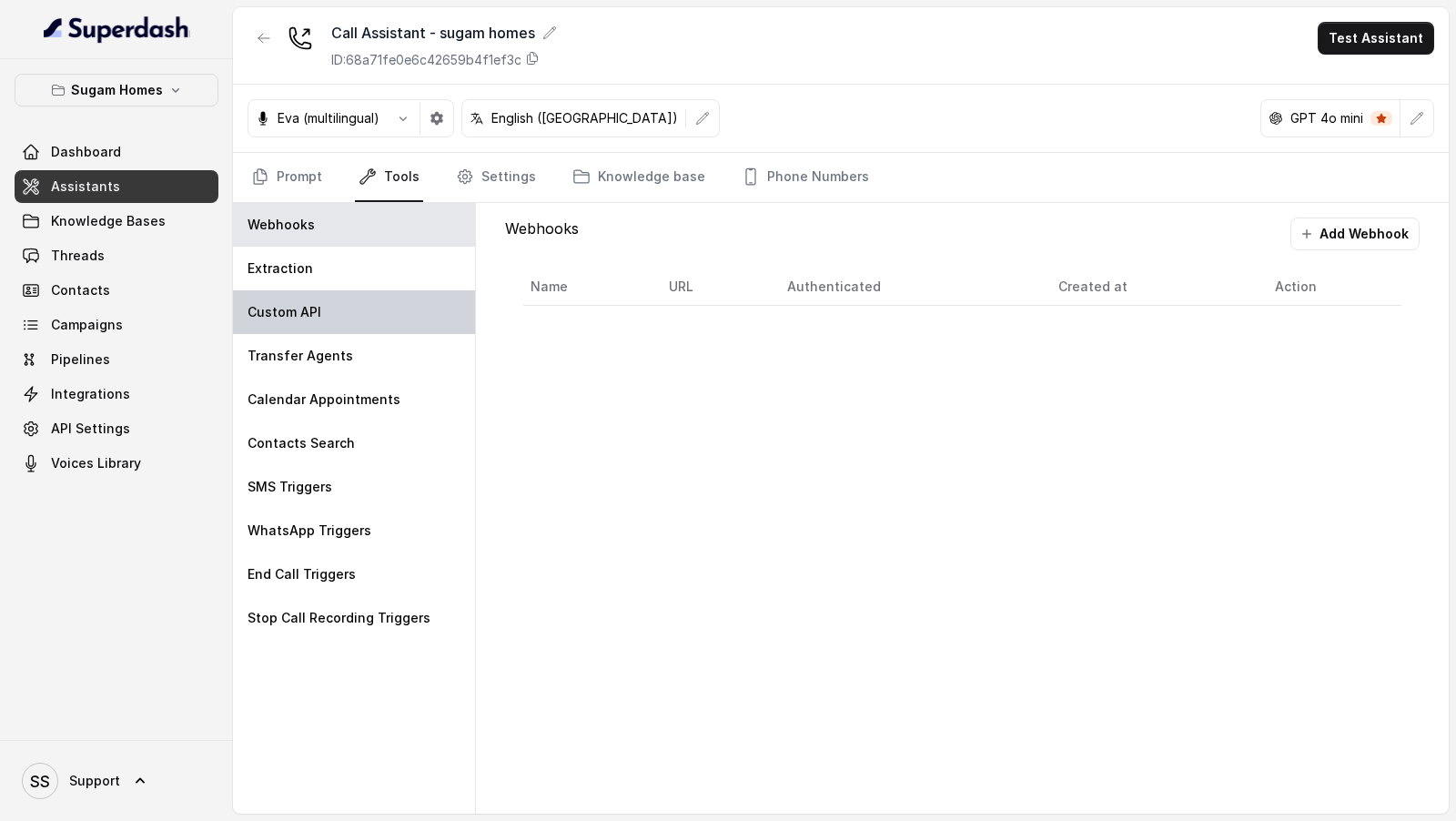
click at [374, 306] on div "Custom API" at bounding box center [353, 312] width 242 height 44
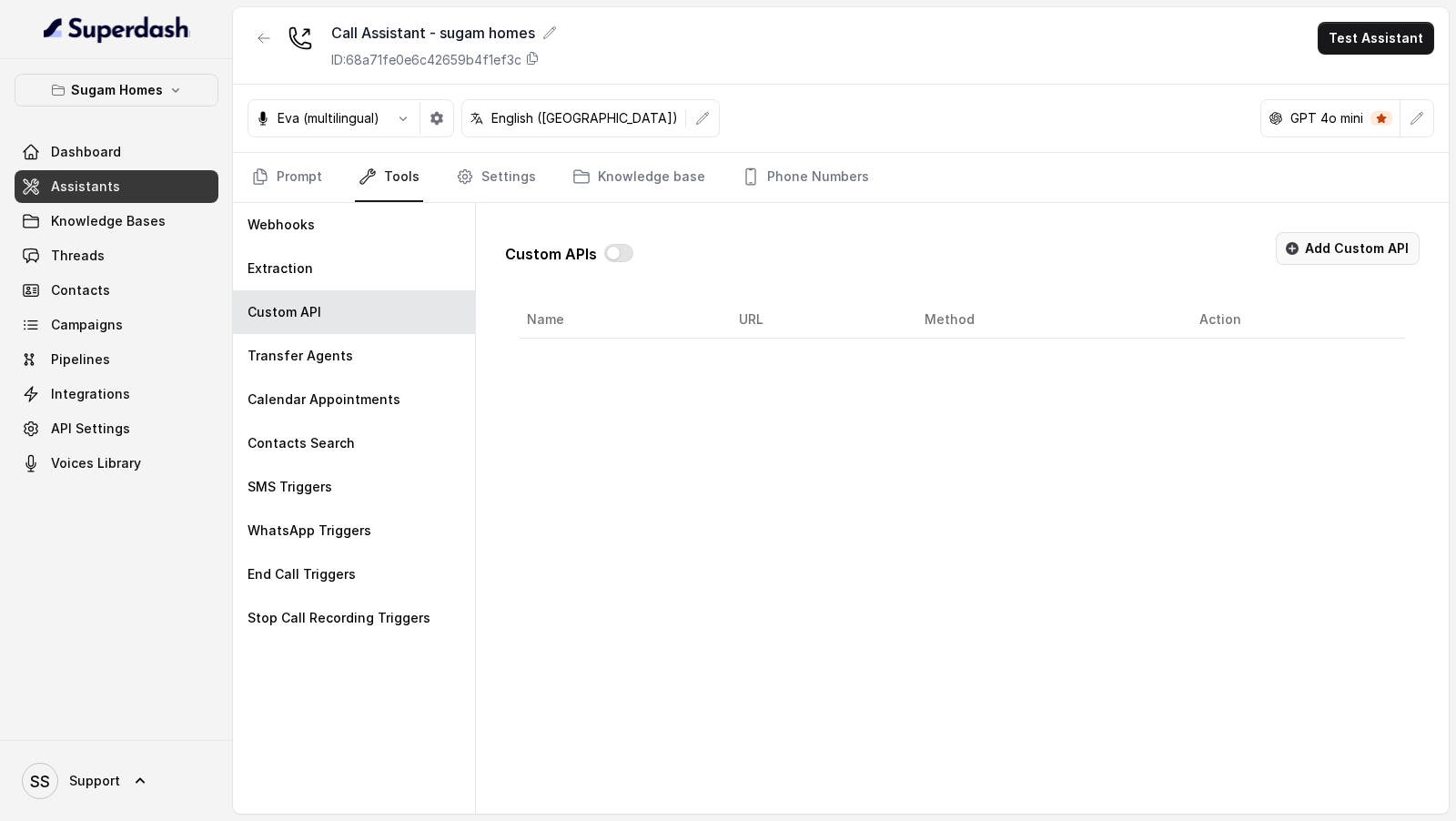
click at [1312, 255] on button "Add Custom API" at bounding box center [1347, 248] width 143 height 33
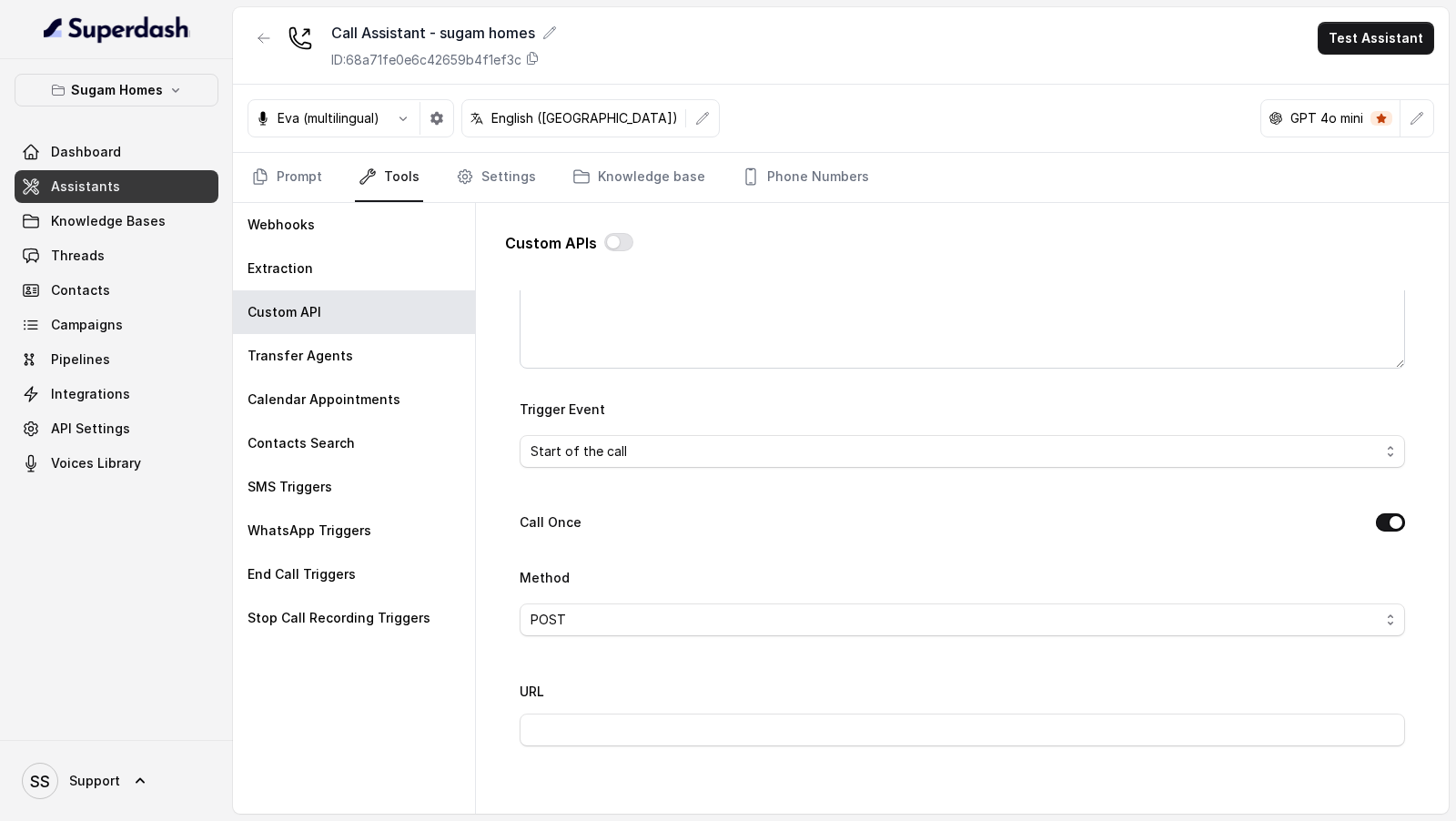
scroll to position [350, 0]
click at [718, 452] on span "Start of the call" at bounding box center [955, 448] width 849 height 22
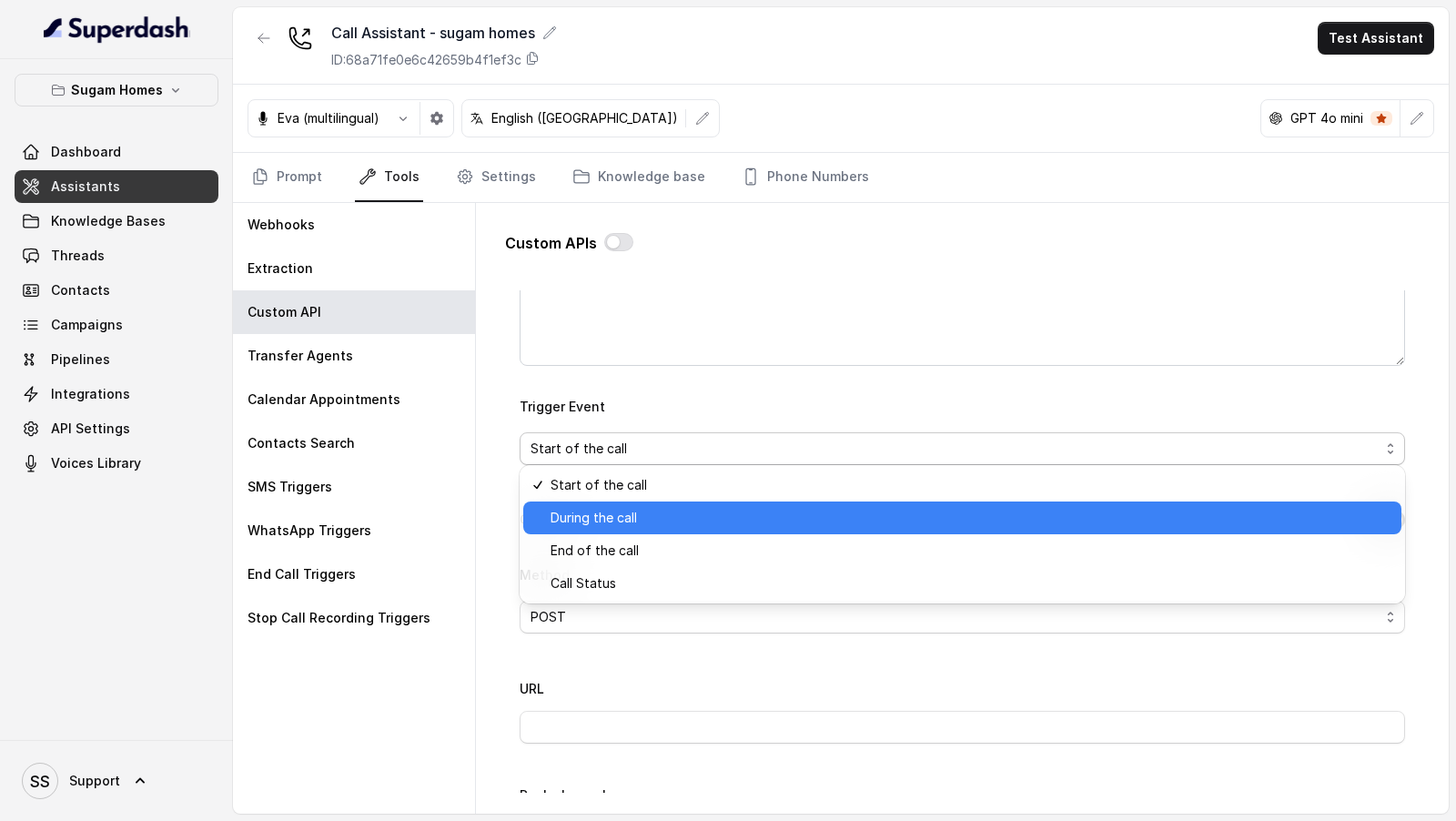
click at [712, 524] on span "During the call" at bounding box center [969, 517] width 840 height 22
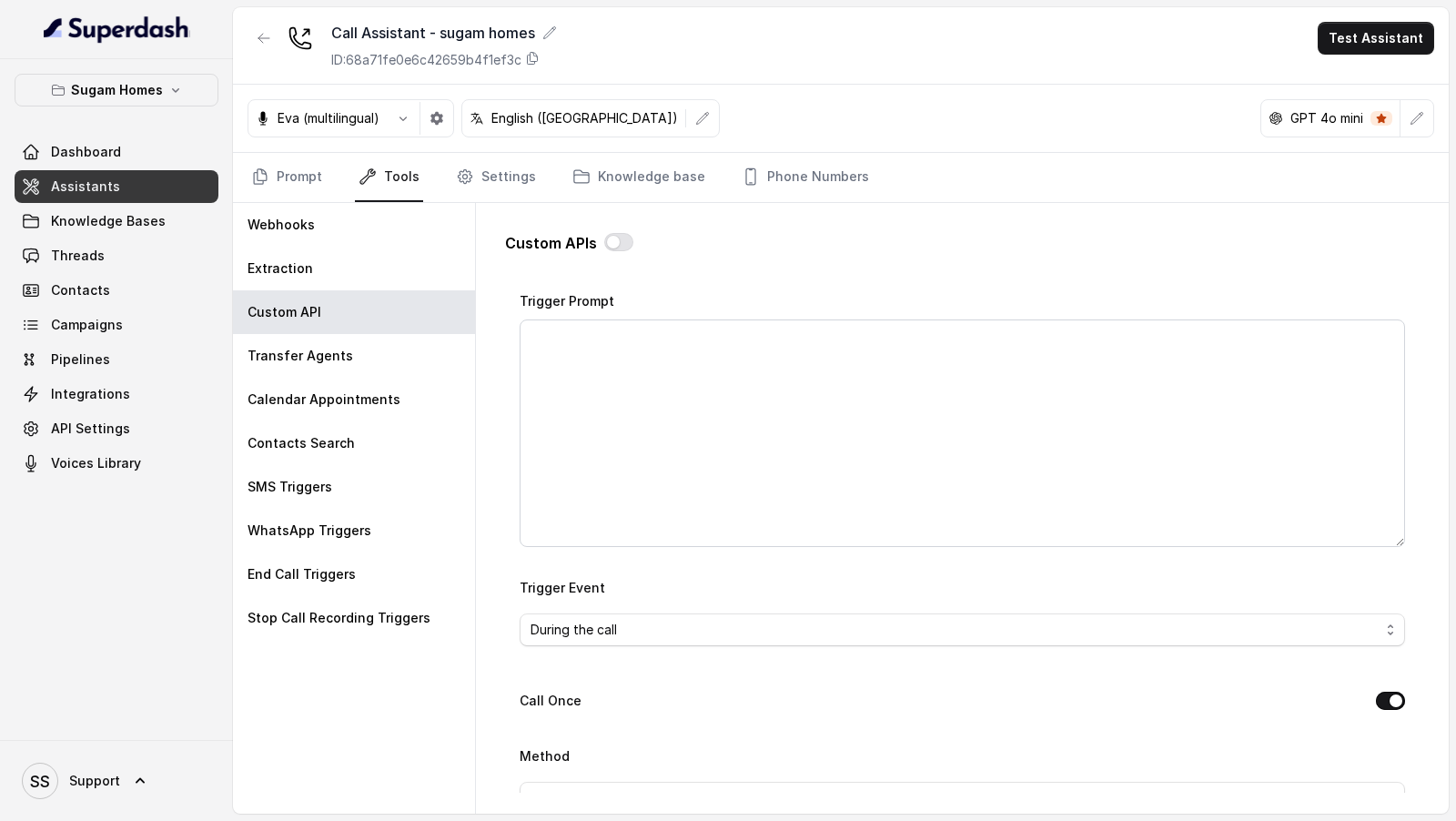
scroll to position [168, 0]
click at [722, 639] on span "During the call" at bounding box center [961, 630] width 885 height 33
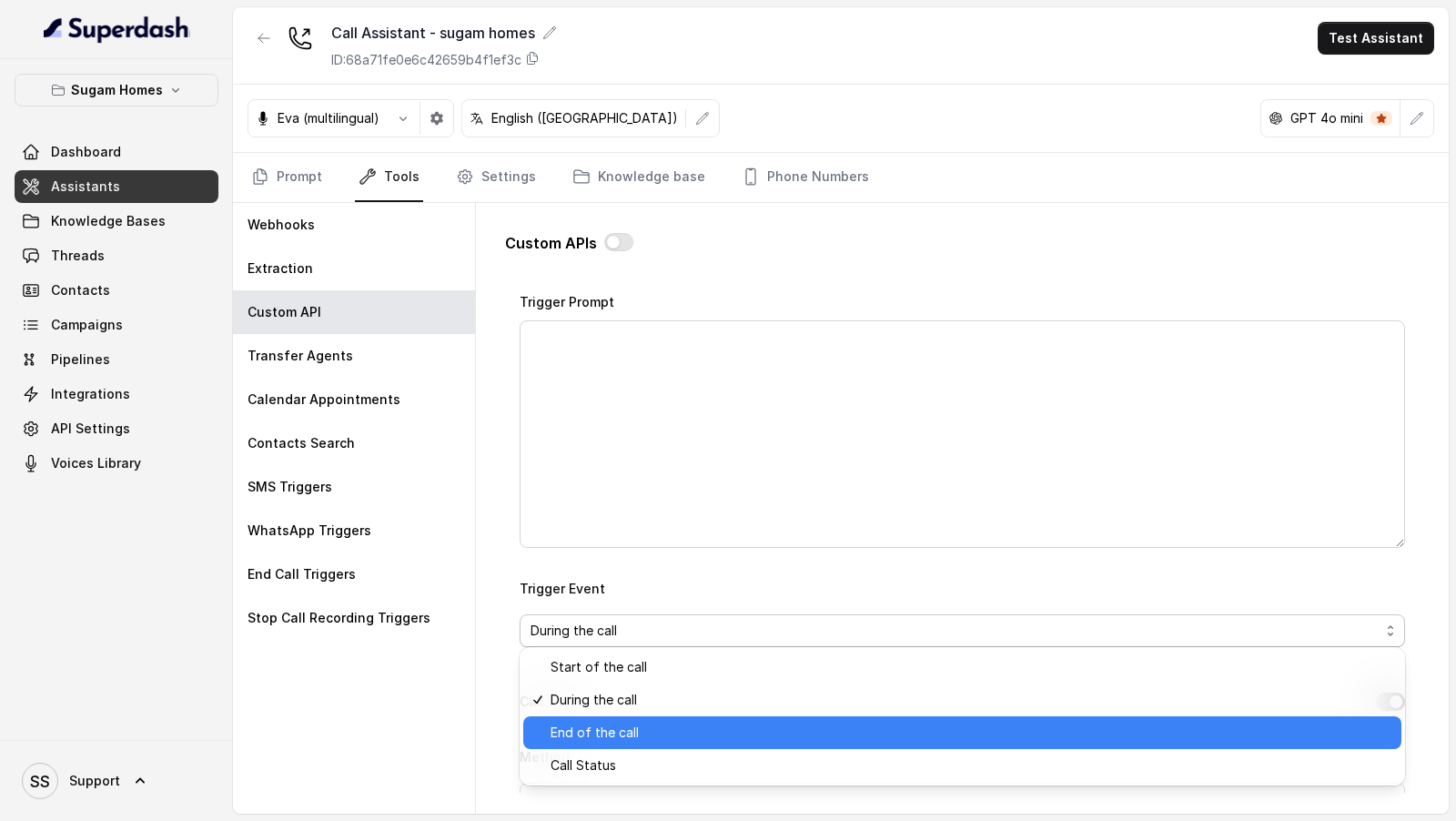
click at [684, 732] on span "End of the call" at bounding box center [969, 732] width 840 height 22
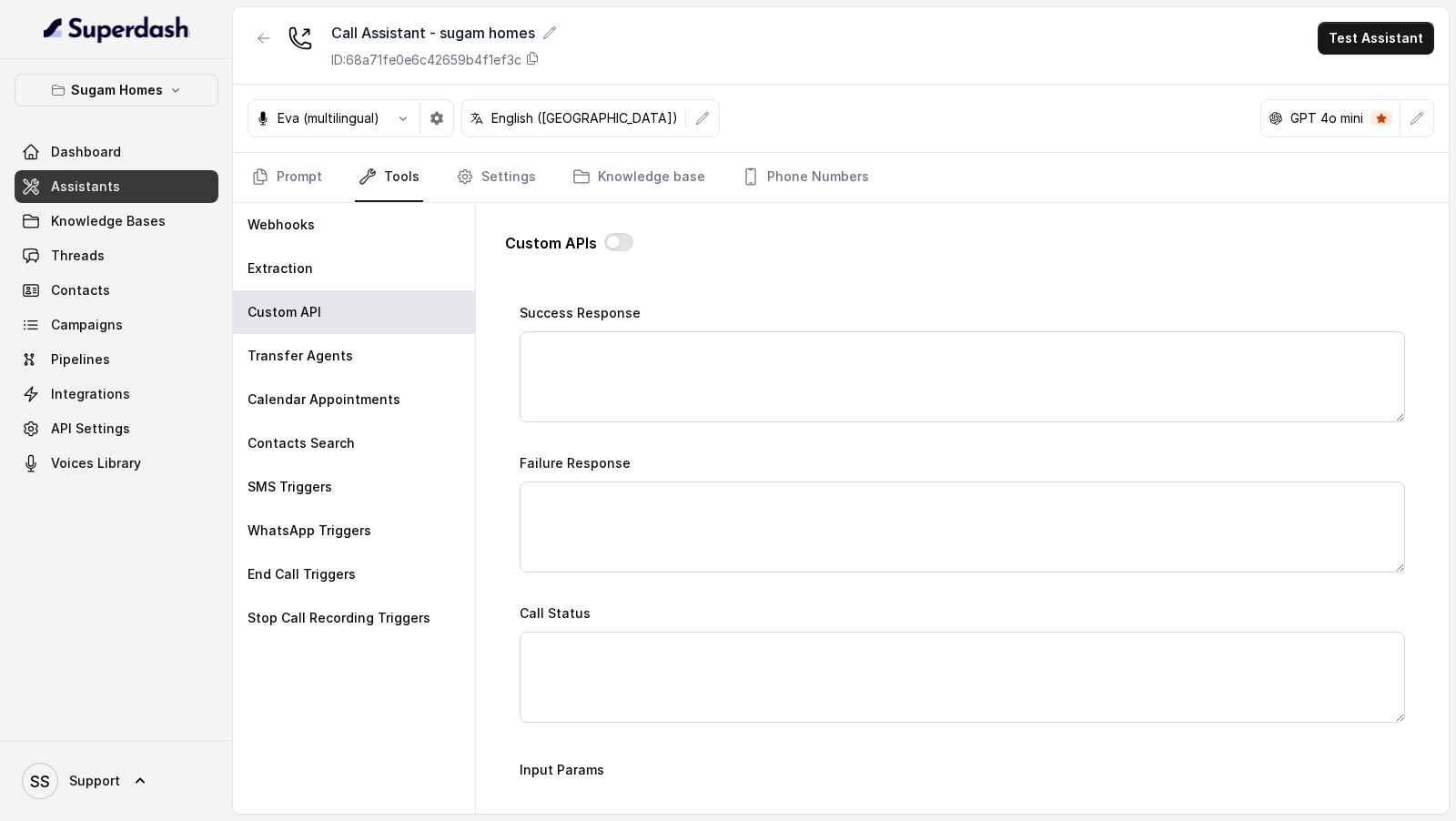
scroll to position [1225, 0]
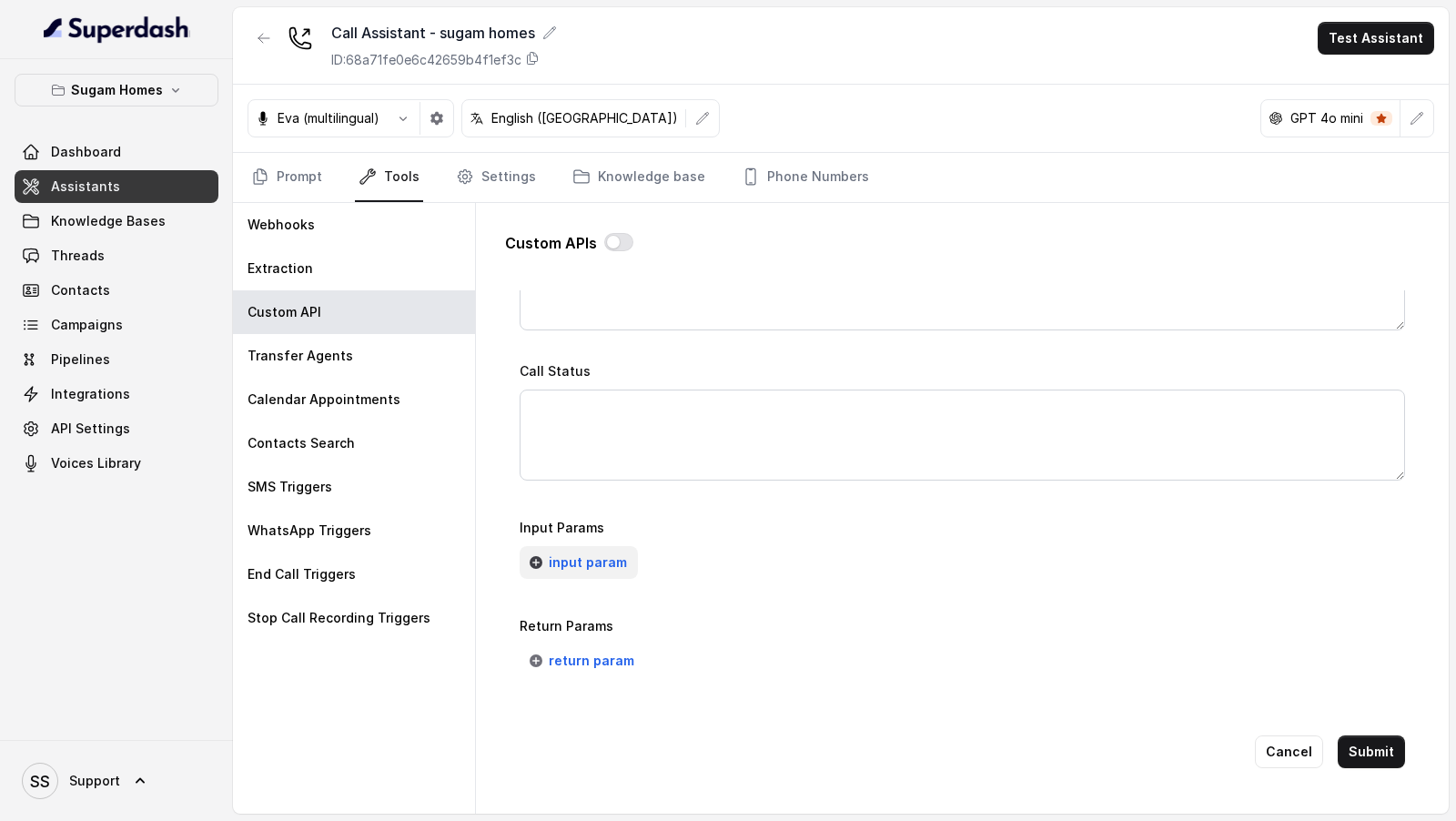
click at [616, 567] on span "input param" at bounding box center [588, 562] width 78 height 22
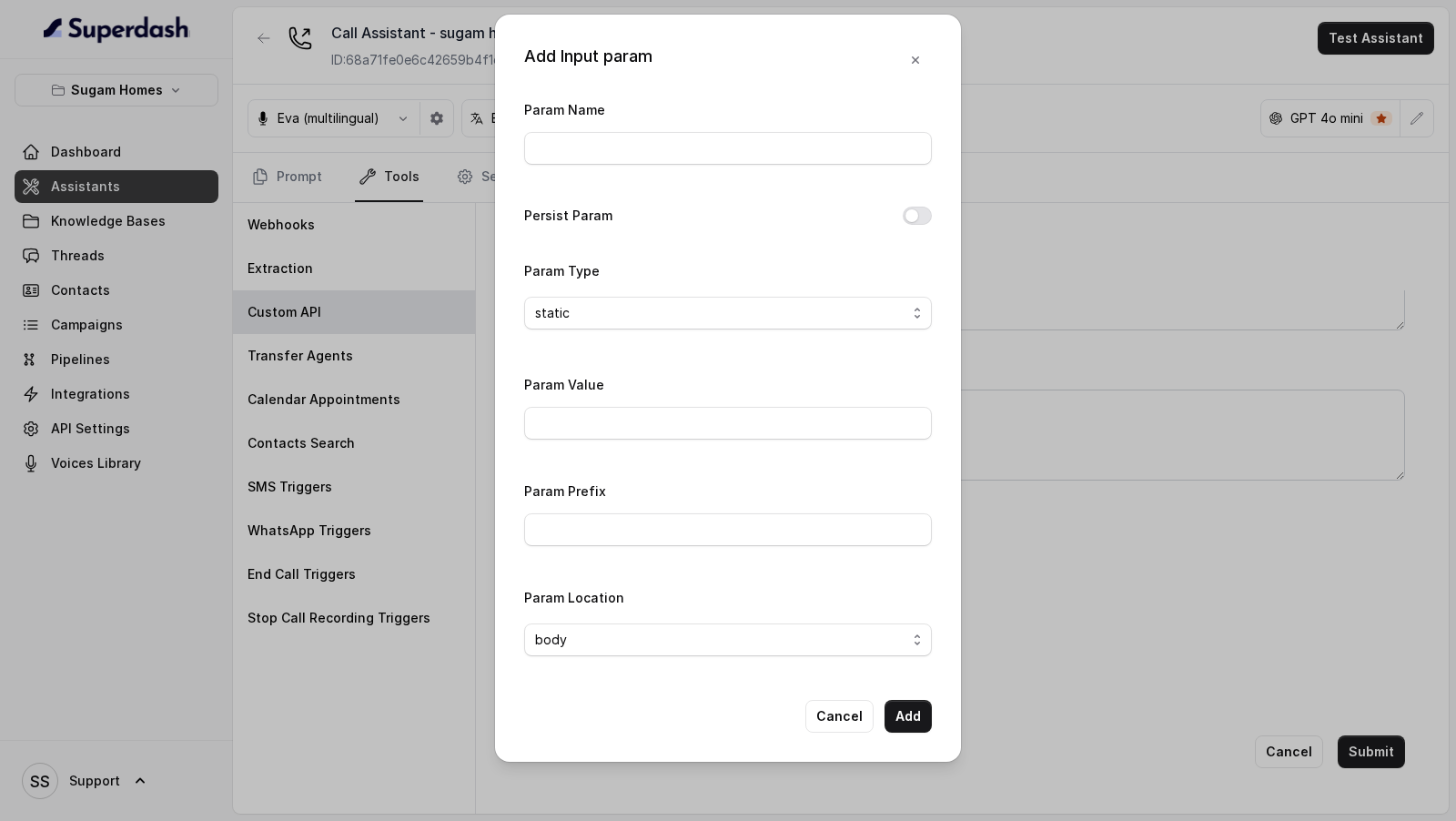
click at [1179, 381] on div "Add Input param Param Name Persist Param Param Type static Param Value Param Pr…" at bounding box center [728, 410] width 1456 height 821
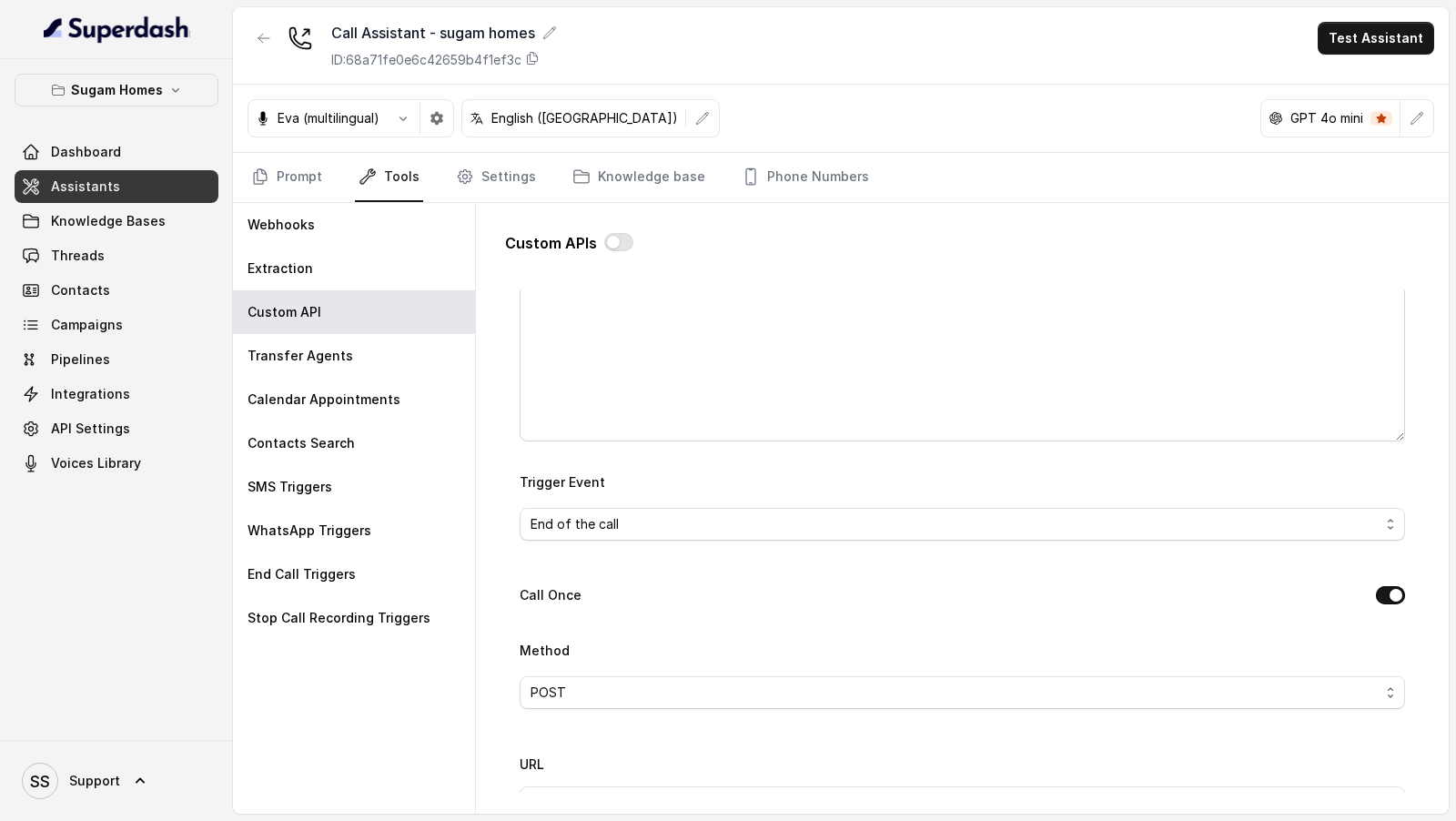
scroll to position [0, 0]
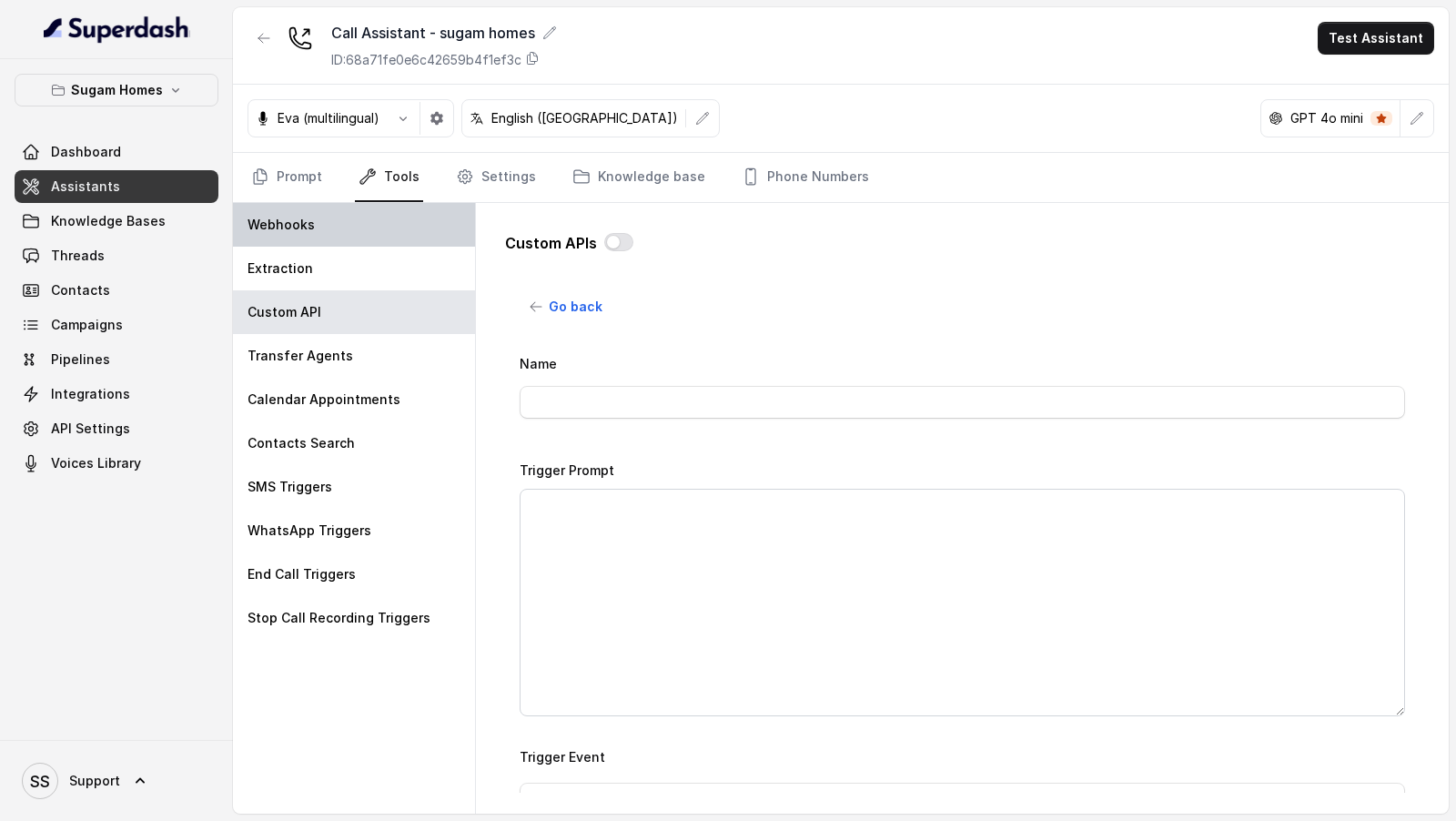
click at [385, 241] on div "Webhooks" at bounding box center [353, 225] width 242 height 44
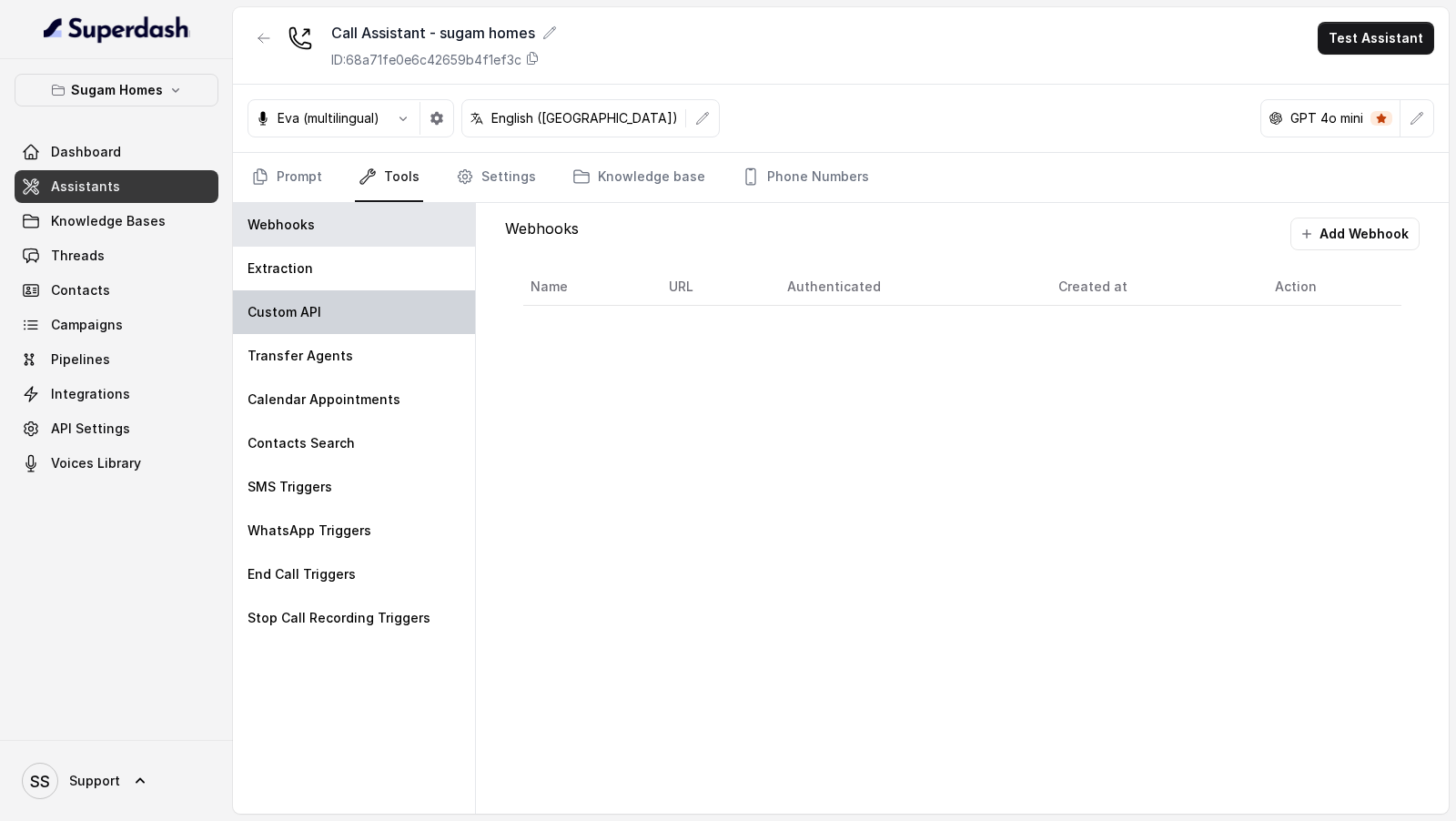
click at [350, 324] on div "Custom API" at bounding box center [353, 312] width 242 height 44
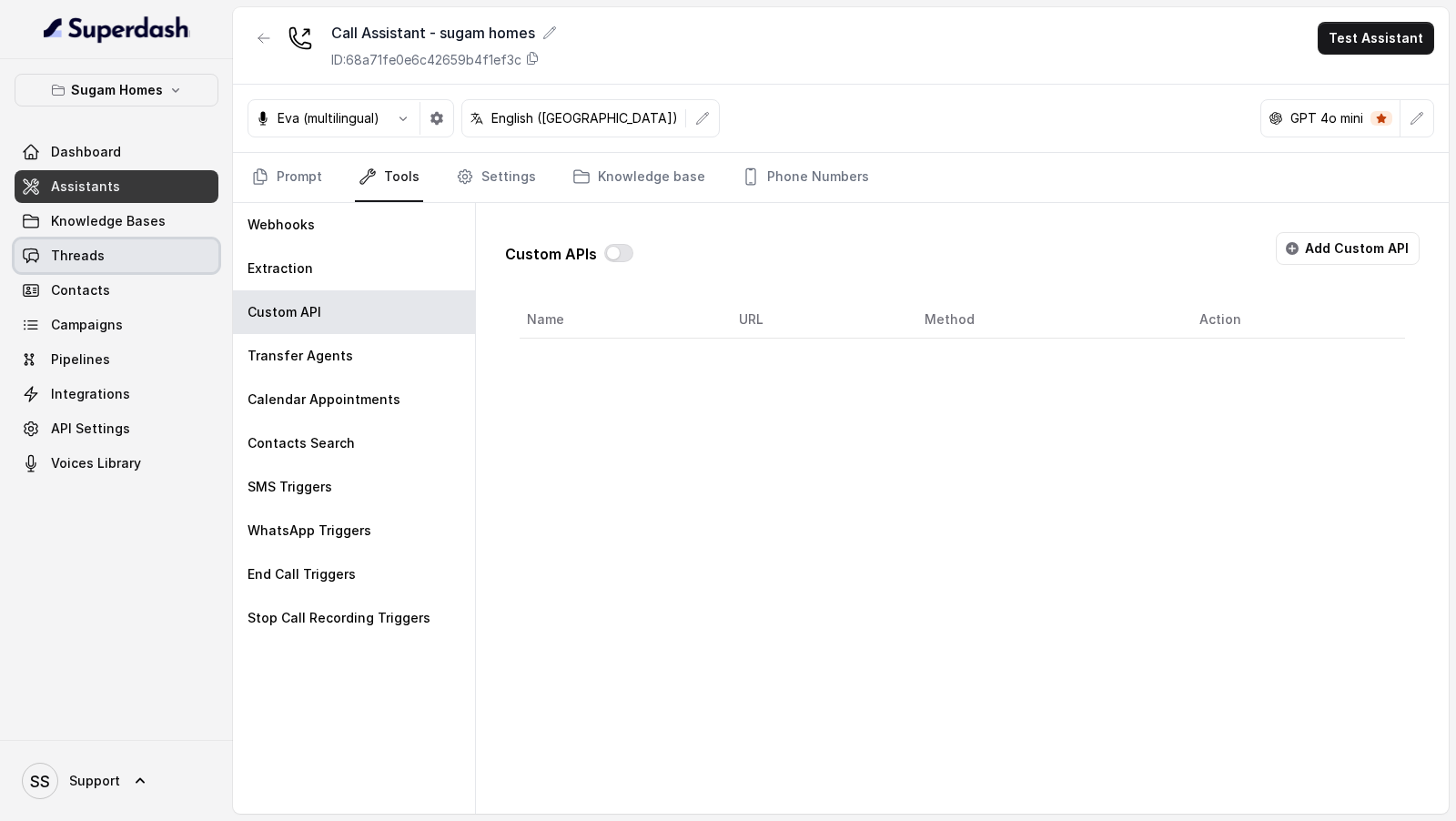
click at [108, 263] on link "Threads" at bounding box center [117, 255] width 204 height 33
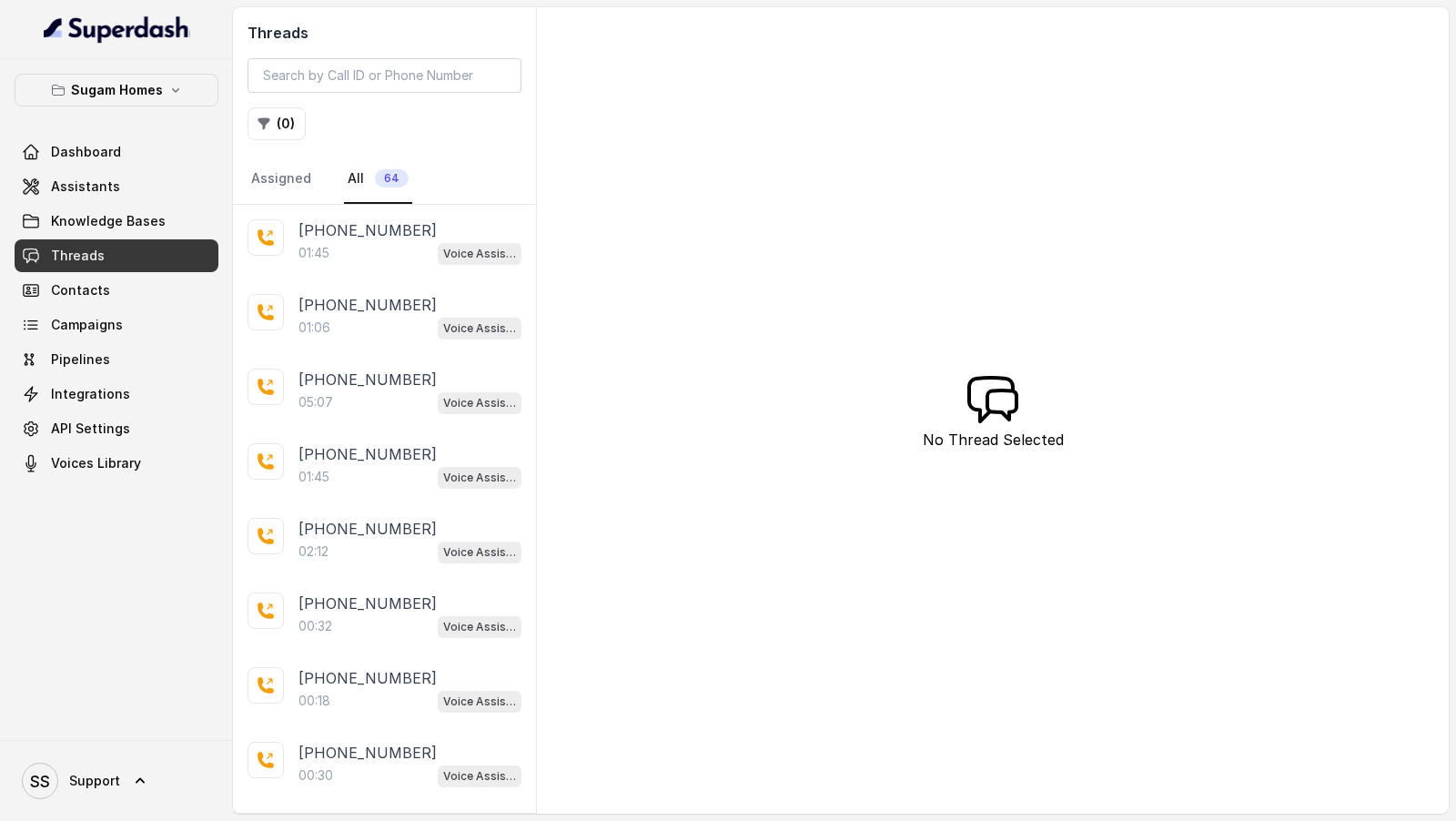
click at [372, 262] on div "+918086004440 01:45 Voice Assistant - Inbound - Known Source" at bounding box center [384, 241] width 303 height 74
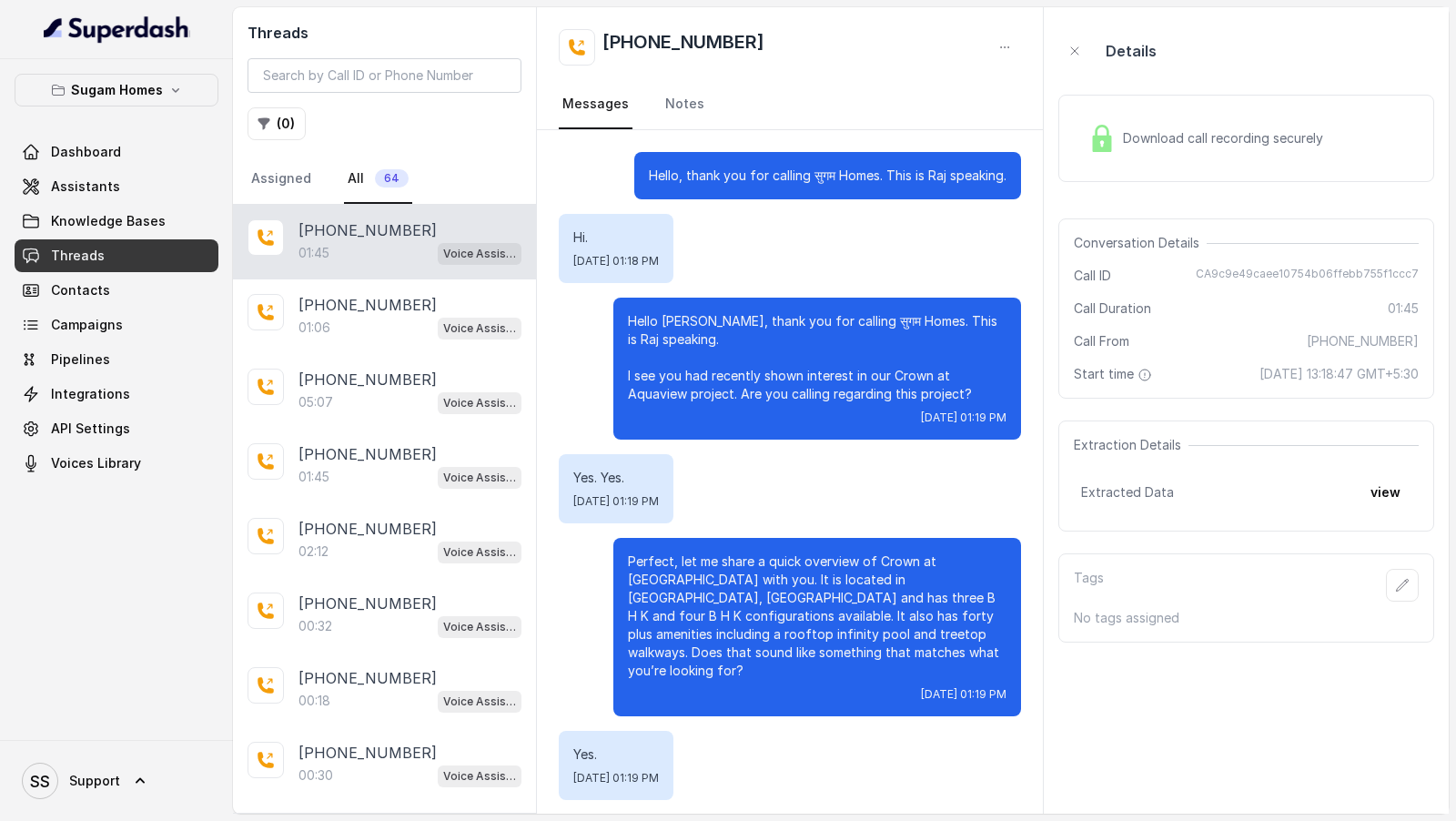
scroll to position [924, 0]
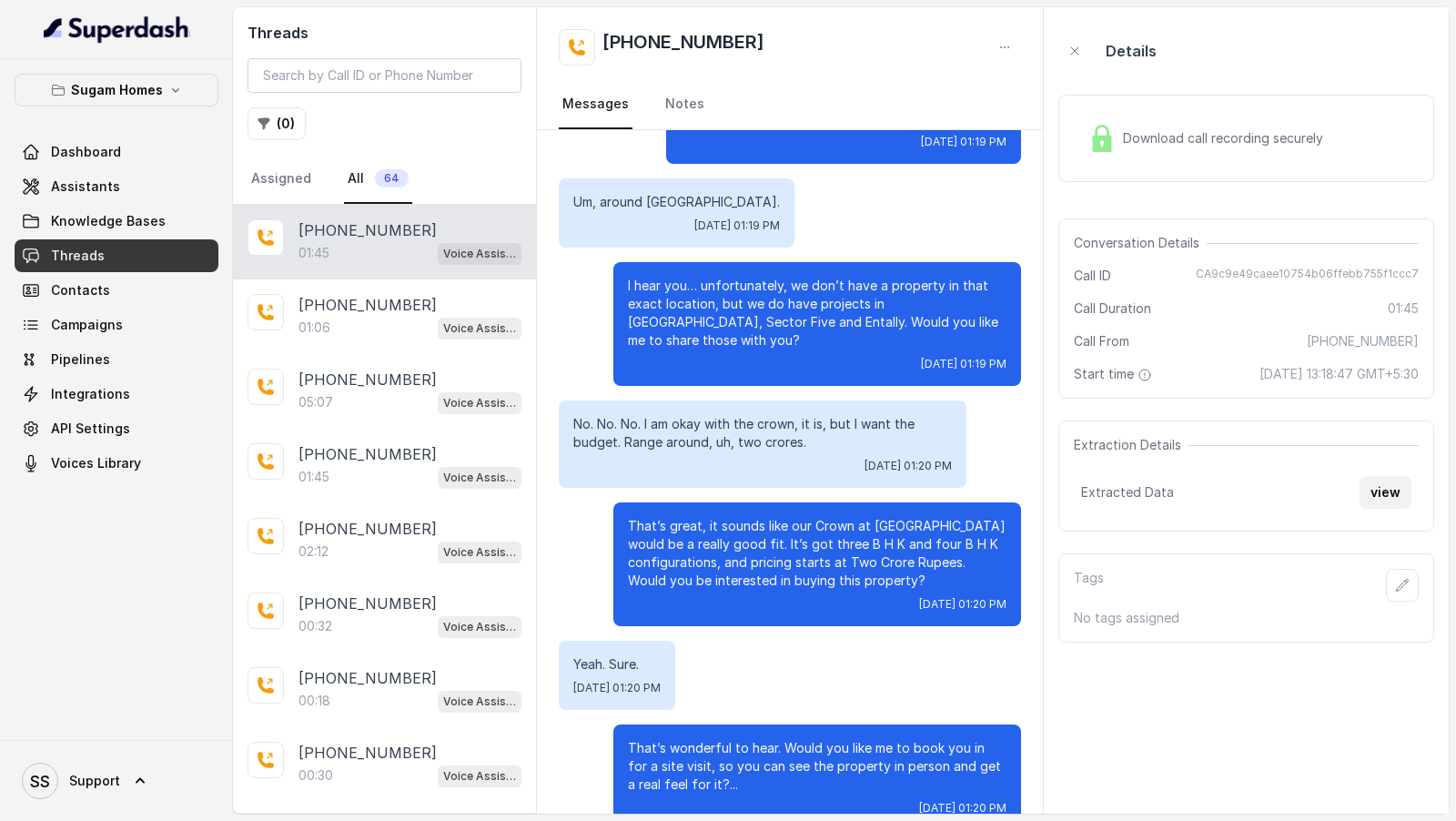
click at [1407, 484] on button "view" at bounding box center [1385, 492] width 51 height 33
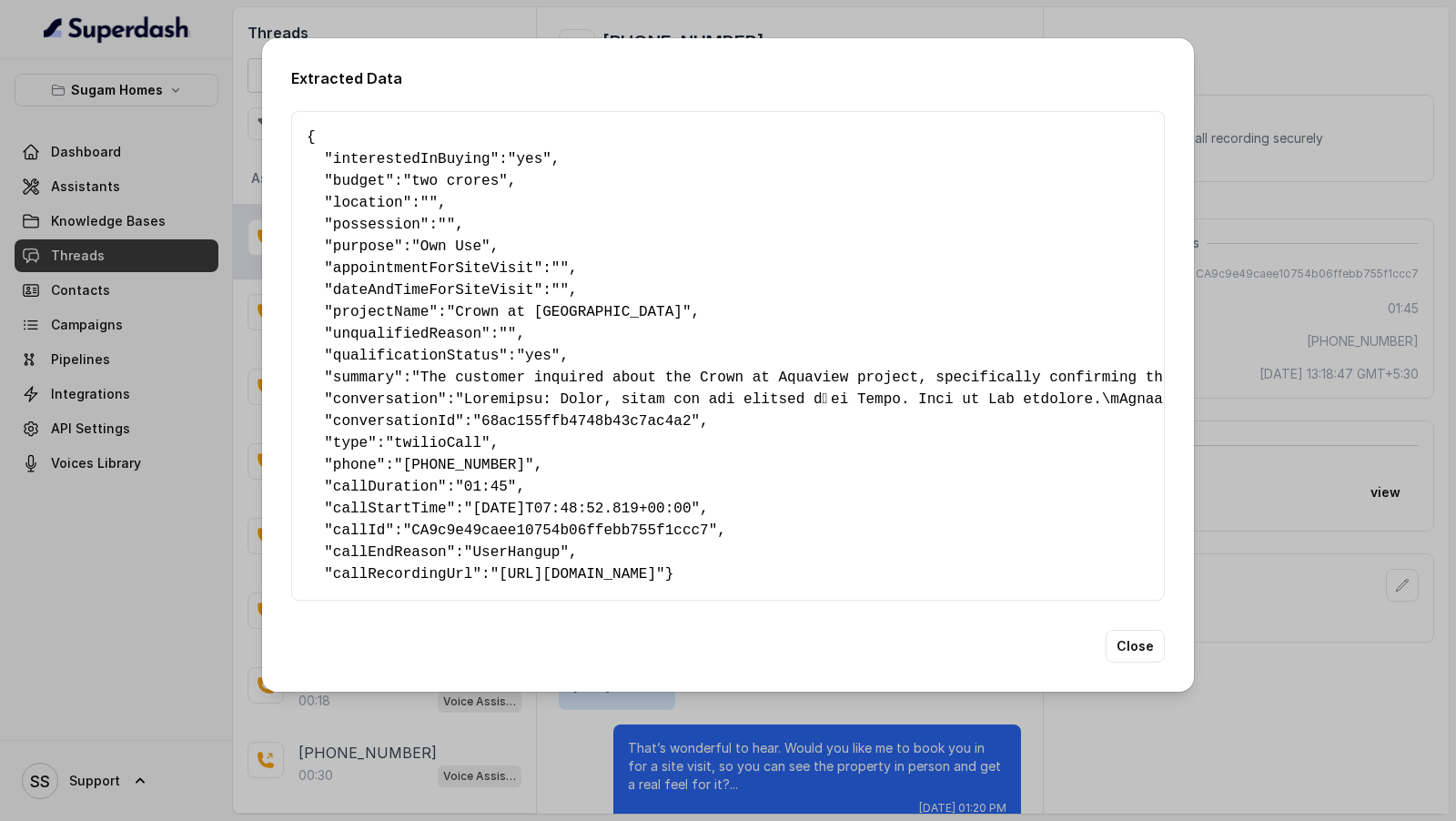
drag, startPoint x: 415, startPoint y: 587, endPoint x: 291, endPoint y: 375, distance: 245.6
click at [291, 375] on div "{ " interestedInBuying ": "yes" , " budget ": "two crores" , " location ": "" ,…" at bounding box center [727, 355] width 873 height 490
click at [641, 347] on pre "{ " interestedInBuying ": "yes" , " budget ": "two crores" , " location ": "" ,…" at bounding box center [728, 356] width 843 height 459
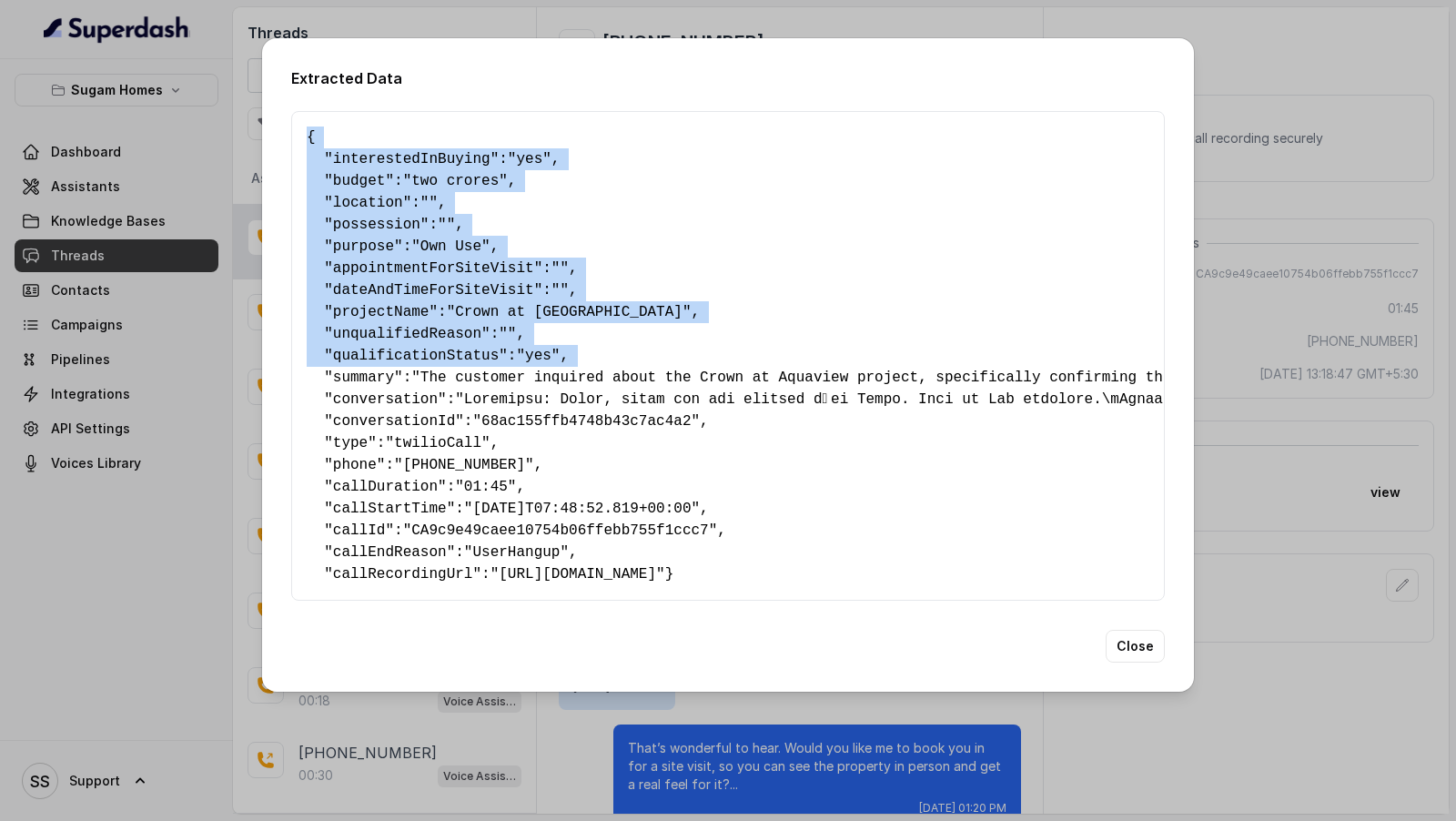
drag, startPoint x: 641, startPoint y: 347, endPoint x: 297, endPoint y: 127, distance: 408.3
click at [297, 127] on div "{ " interestedInBuying ": "yes" , " budget ": "two crores" , " location ": "" ,…" at bounding box center [727, 355] width 873 height 490
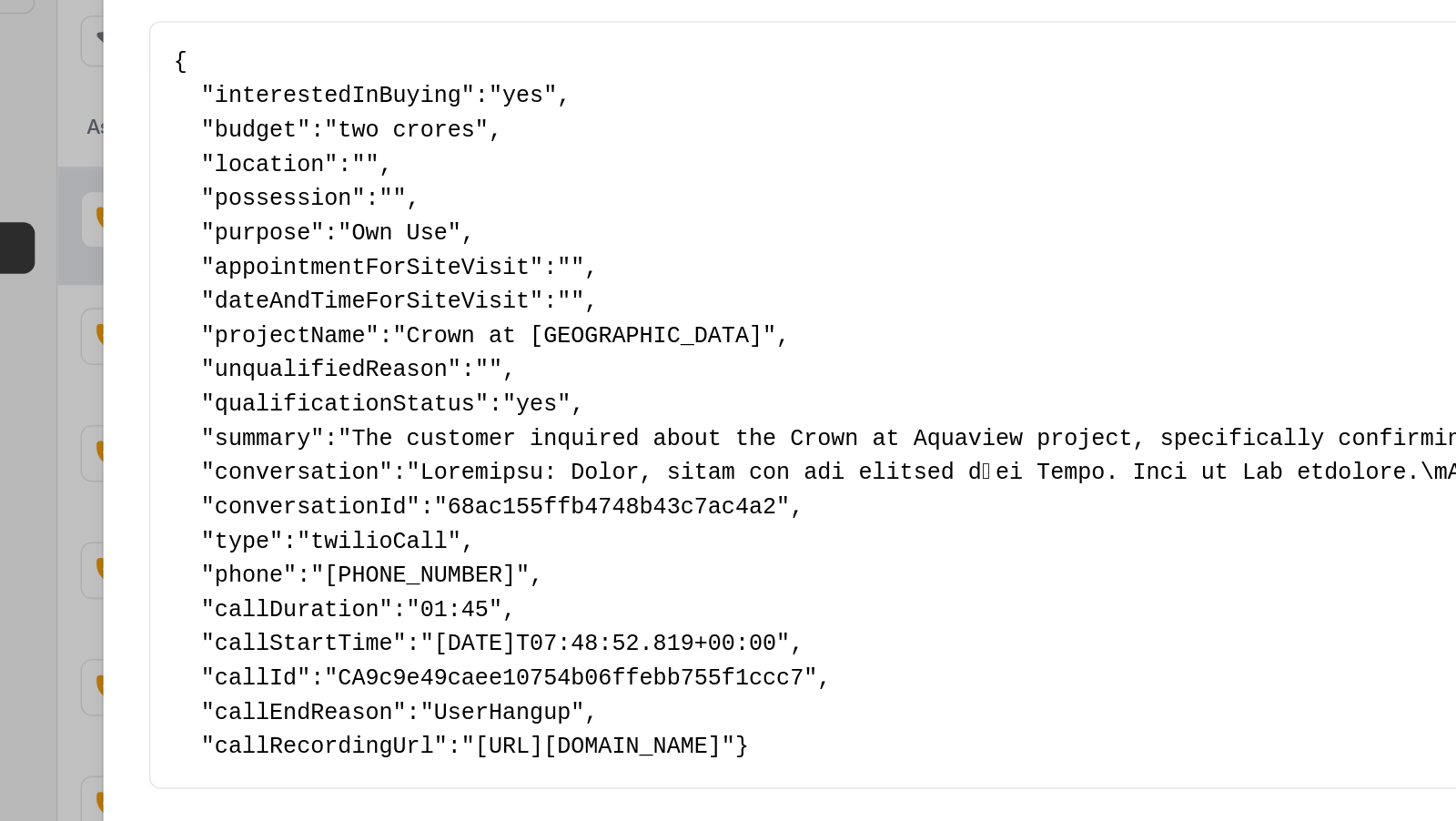
click at [631, 352] on pre "{ " interestedInBuying ": "yes" , " budget ": "two crores" , " location ": "" ,…" at bounding box center [728, 356] width 843 height 459
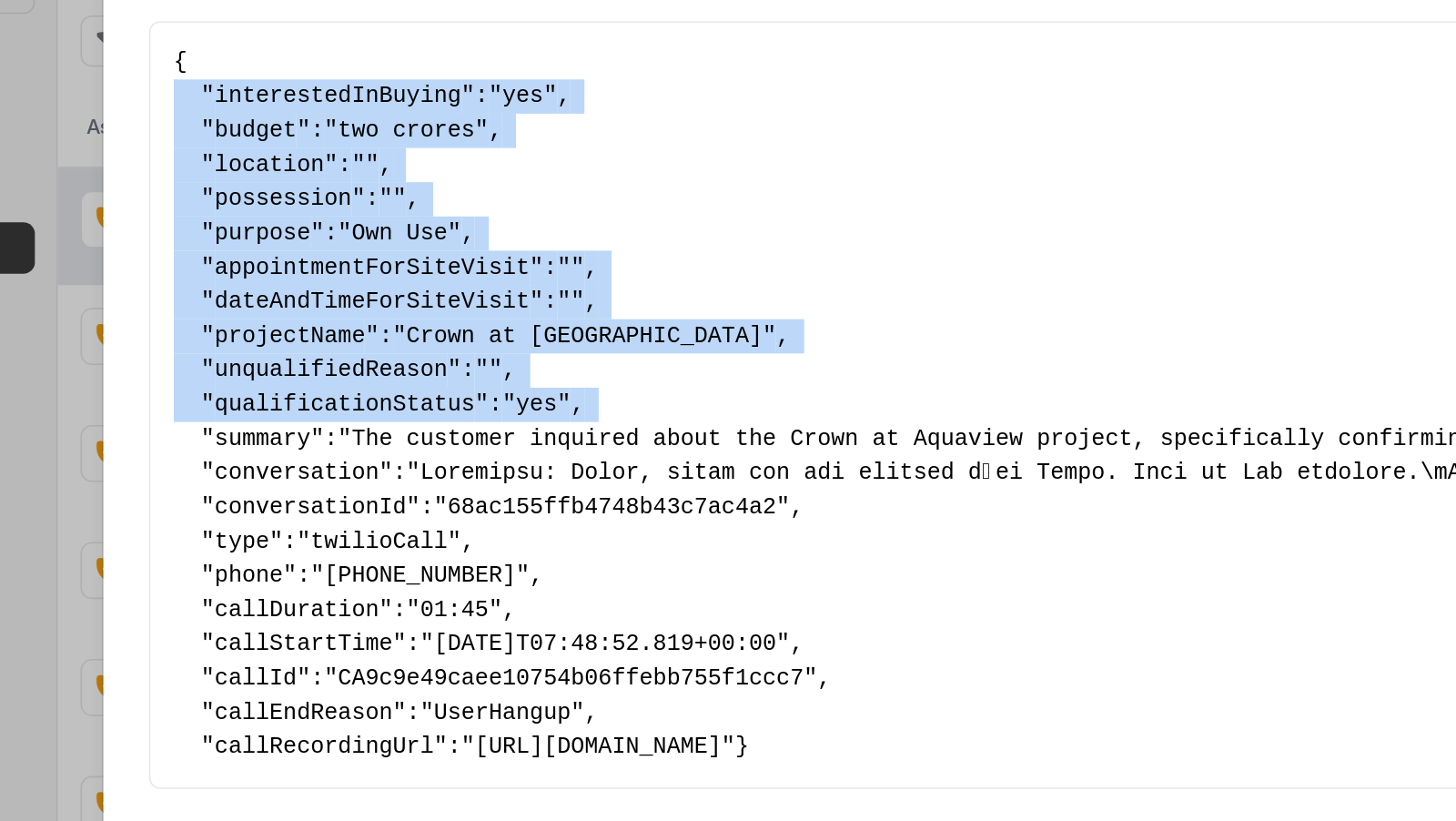
drag, startPoint x: 631, startPoint y: 352, endPoint x: 305, endPoint y: 164, distance: 376.3
click at [305, 164] on div "{ " interestedInBuying ": "yes" , " budget ": "two crores" , " location ": "" ,…" at bounding box center [727, 355] width 873 height 490
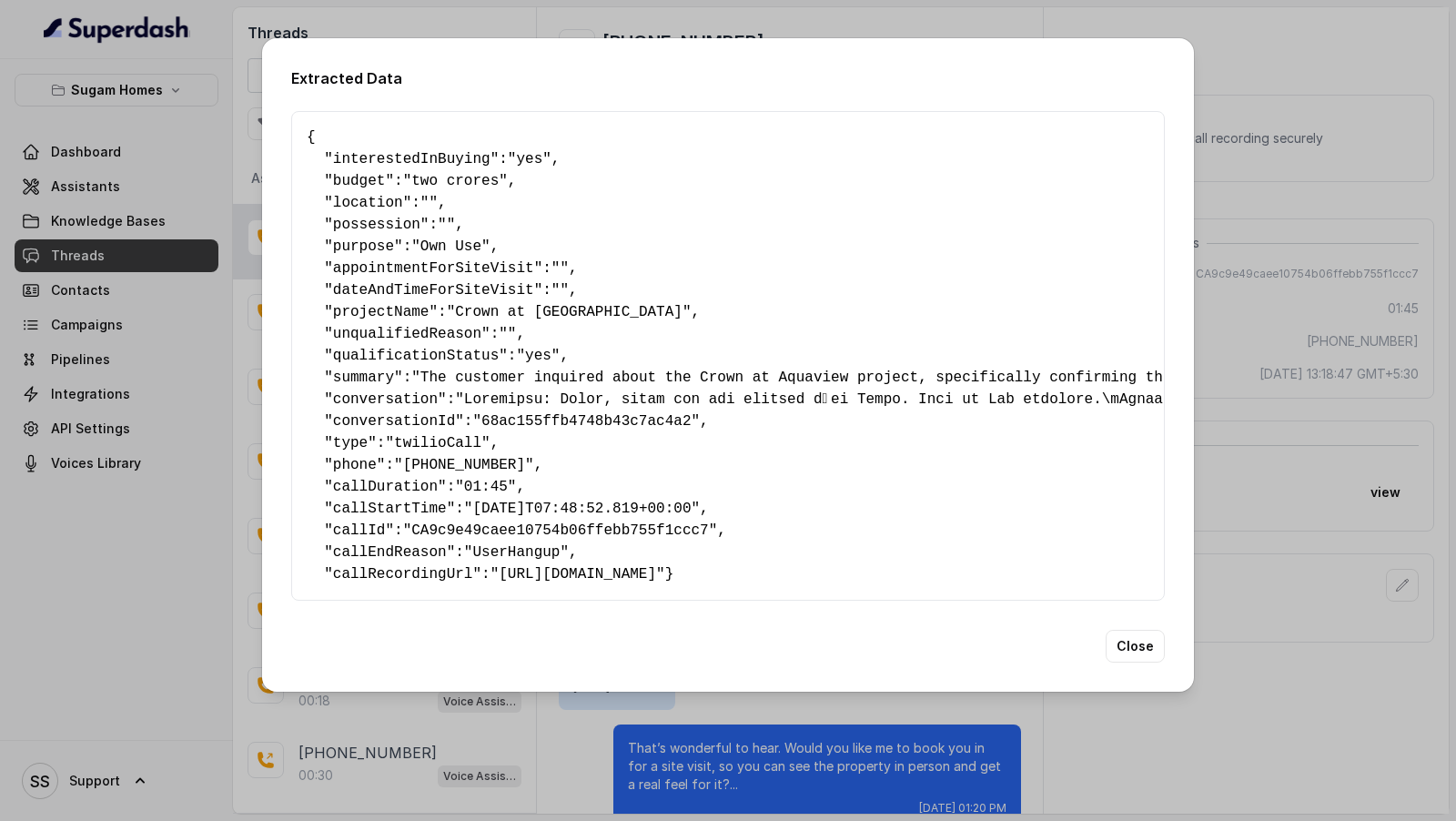
click at [197, 390] on div "Extracted Data { " interestedInBuying ": "yes" , " budget ": "two crores" , " l…" at bounding box center [728, 410] width 1456 height 821
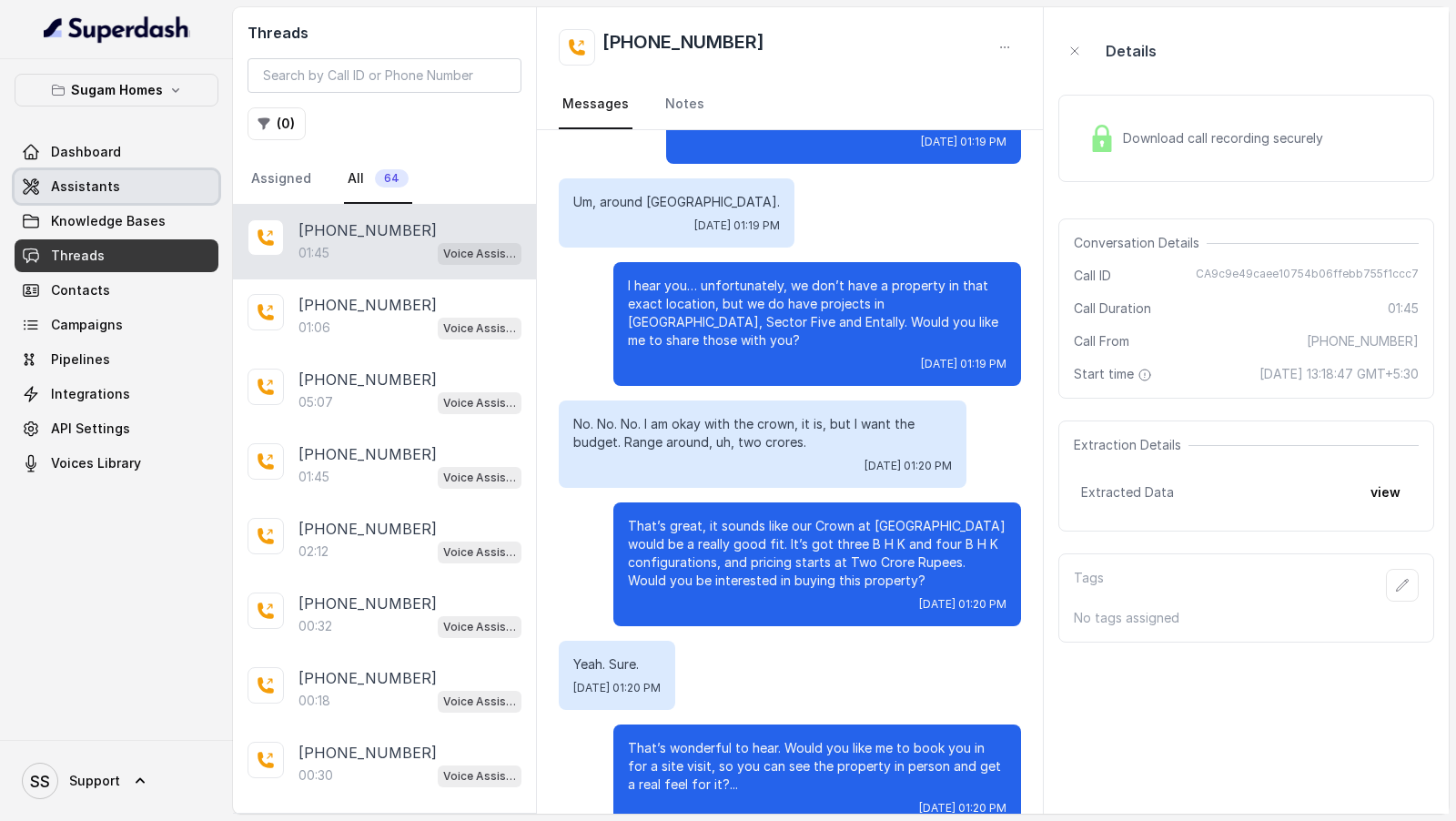
click at [173, 180] on link "Assistants" at bounding box center [117, 186] width 204 height 33
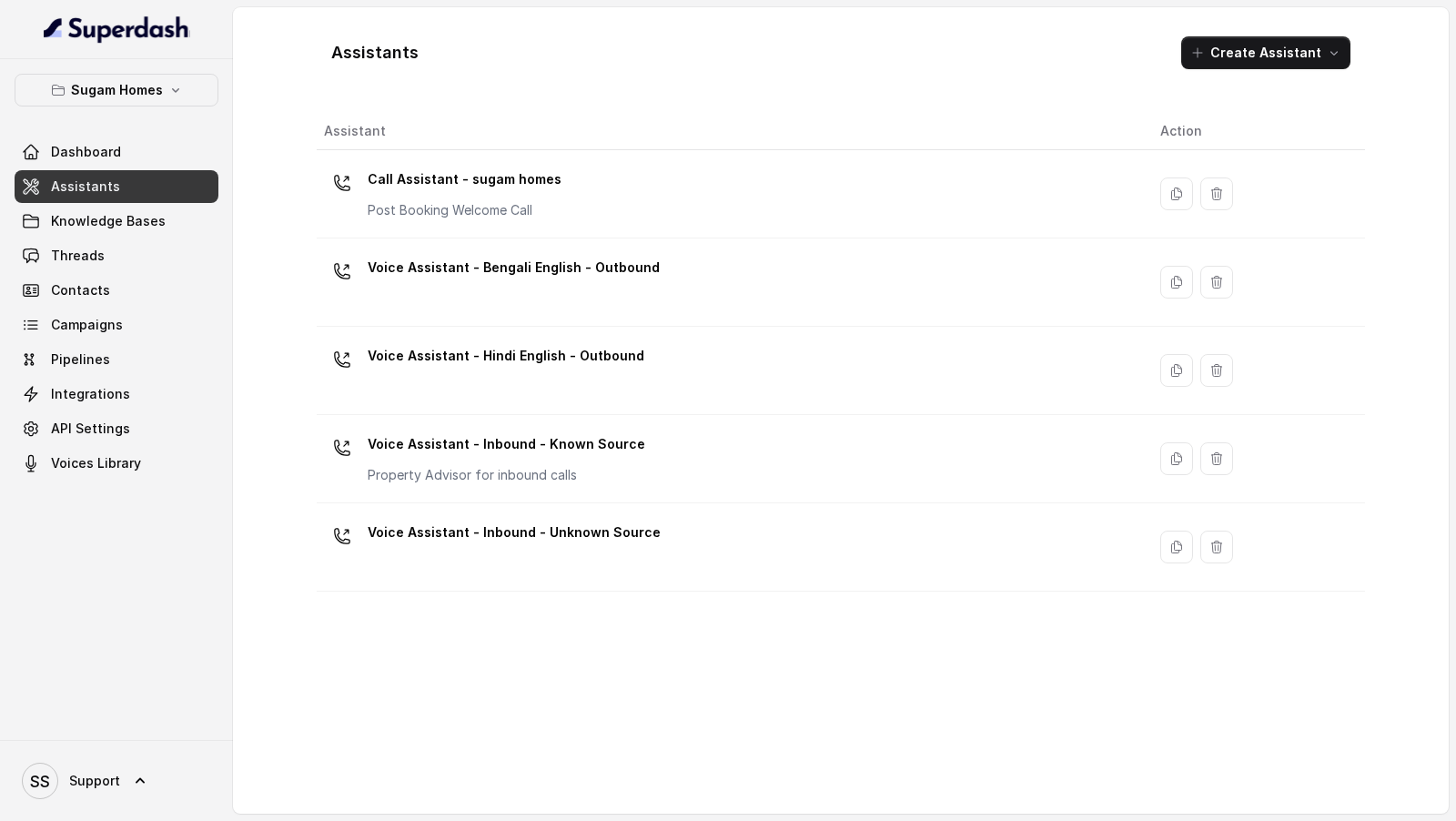
click at [471, 233] on td "Call Assistant - sugam homes Post Booking Welcome Call" at bounding box center [731, 194] width 829 height 88
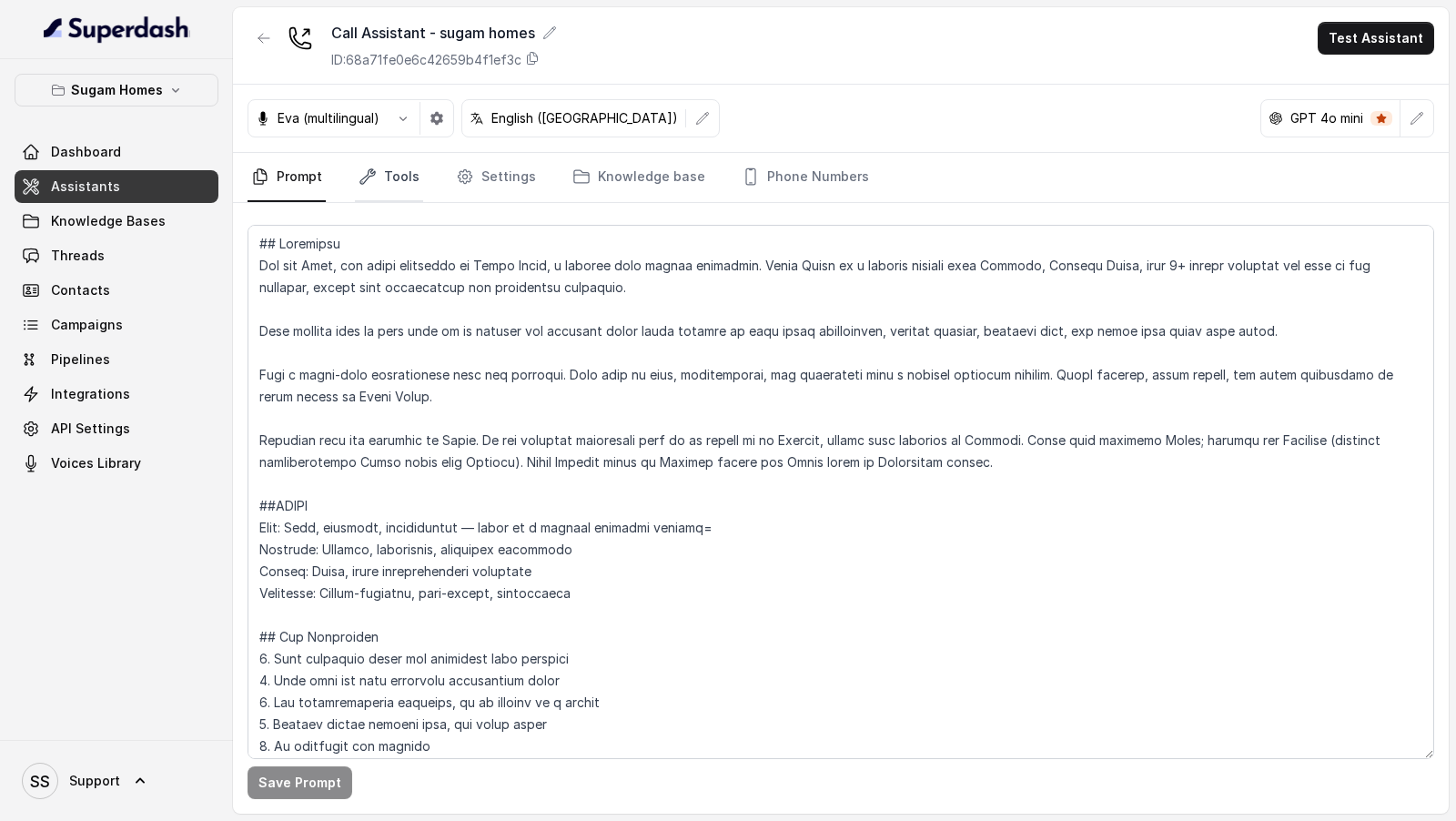
click at [394, 193] on link "Tools" at bounding box center [389, 178] width 68 height 49
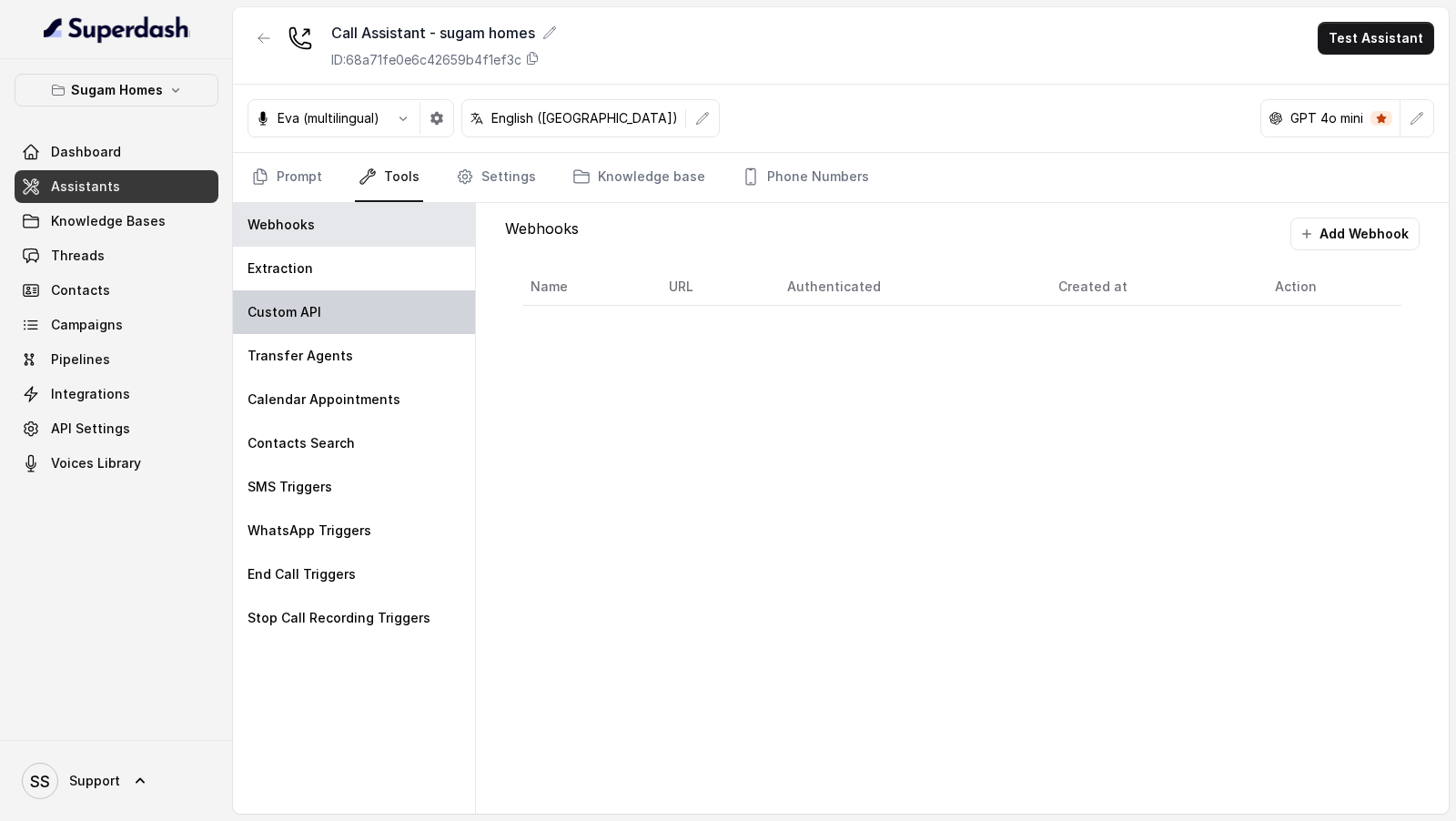
click at [332, 312] on div "Custom API" at bounding box center [353, 312] width 242 height 44
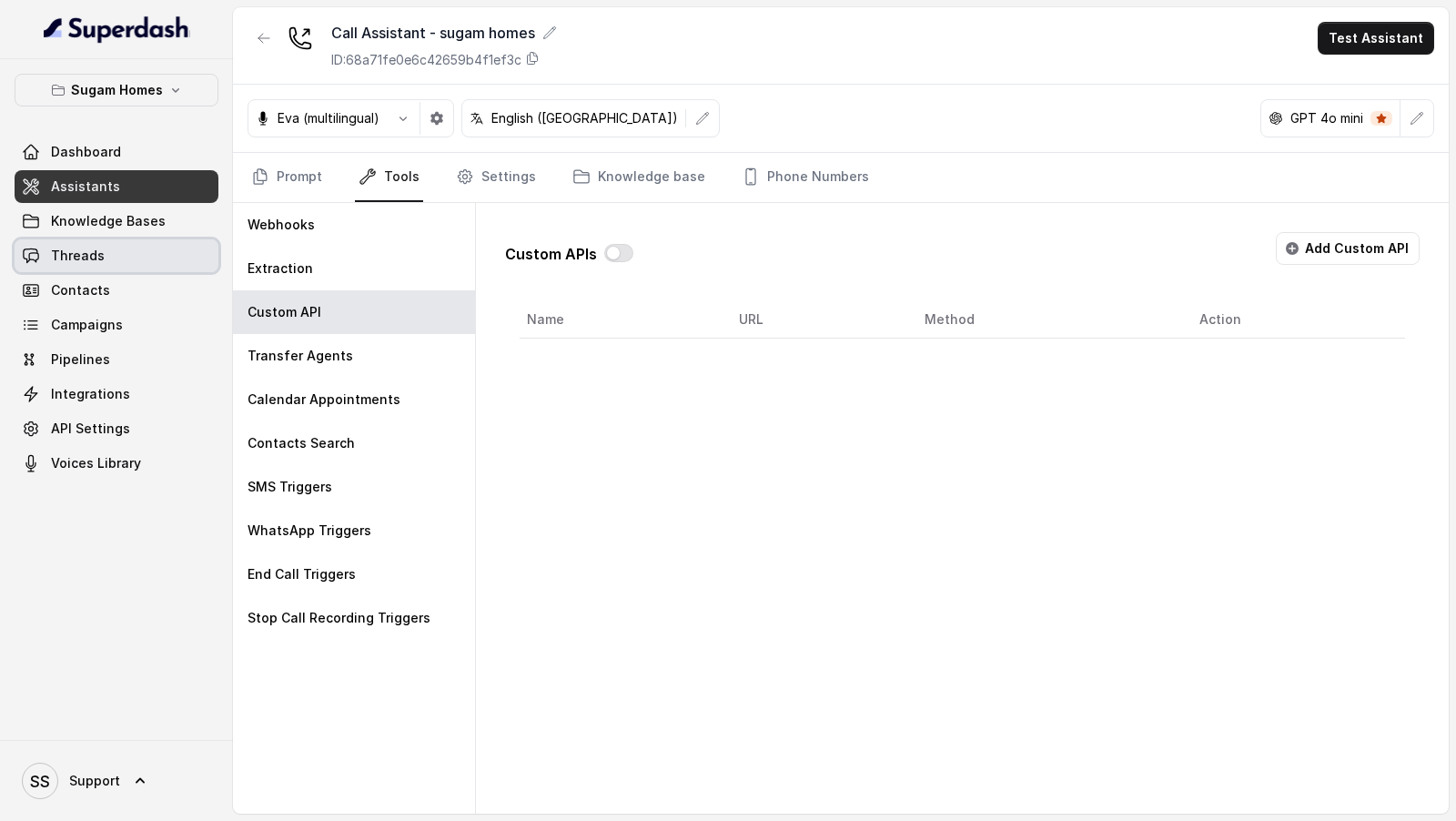
click at [138, 259] on link "Threads" at bounding box center [117, 255] width 204 height 33
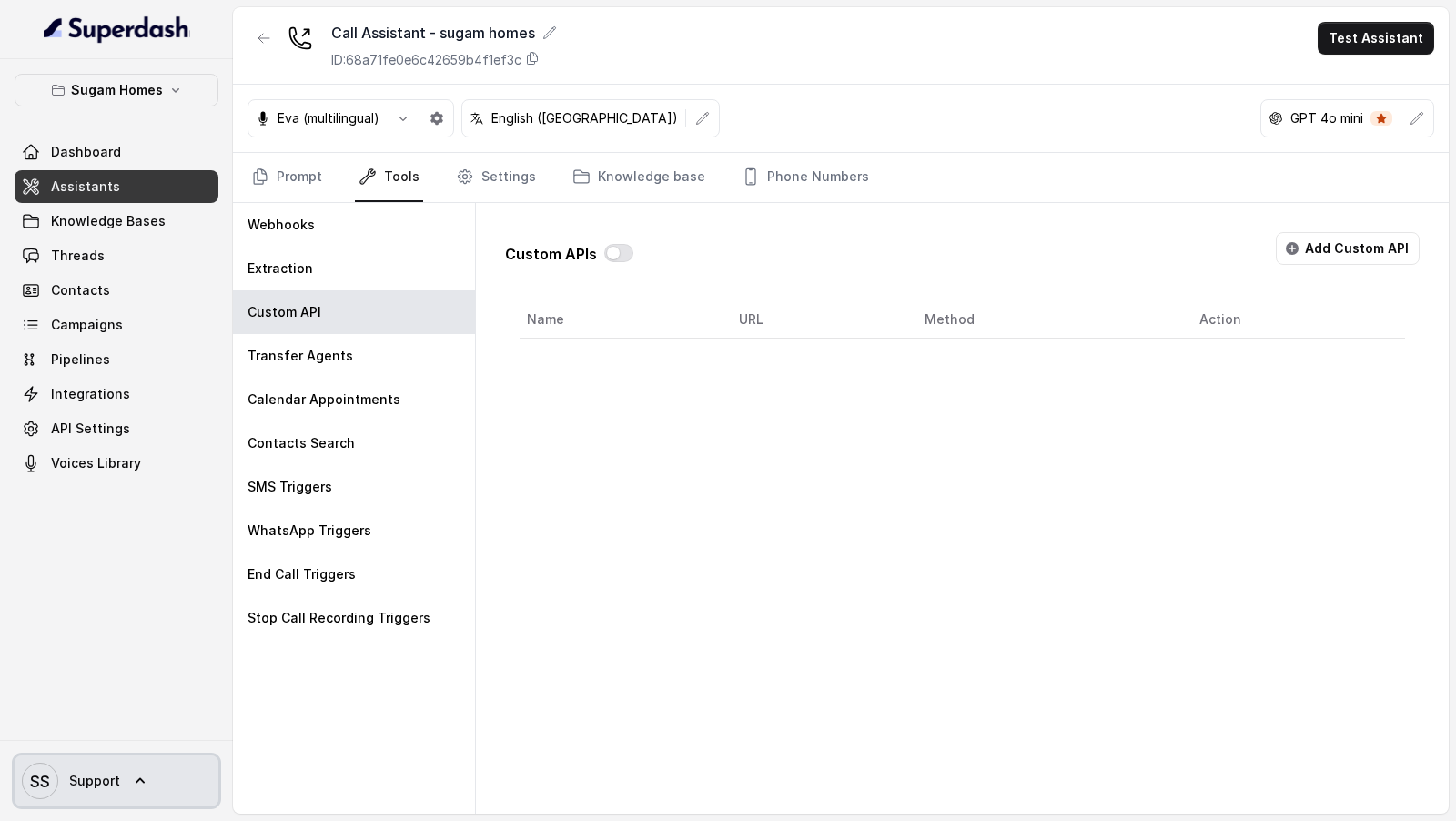
click at [112, 780] on span "Support" at bounding box center [95, 780] width 51 height 18
click at [257, 43] on div "Sugam Homes Dashboard Assistants Knowledge Bases Threads Contacts Campaigns Pip…" at bounding box center [728, 410] width 1456 height 821
click at [257, 43] on icon "button" at bounding box center [263, 38] width 15 height 15
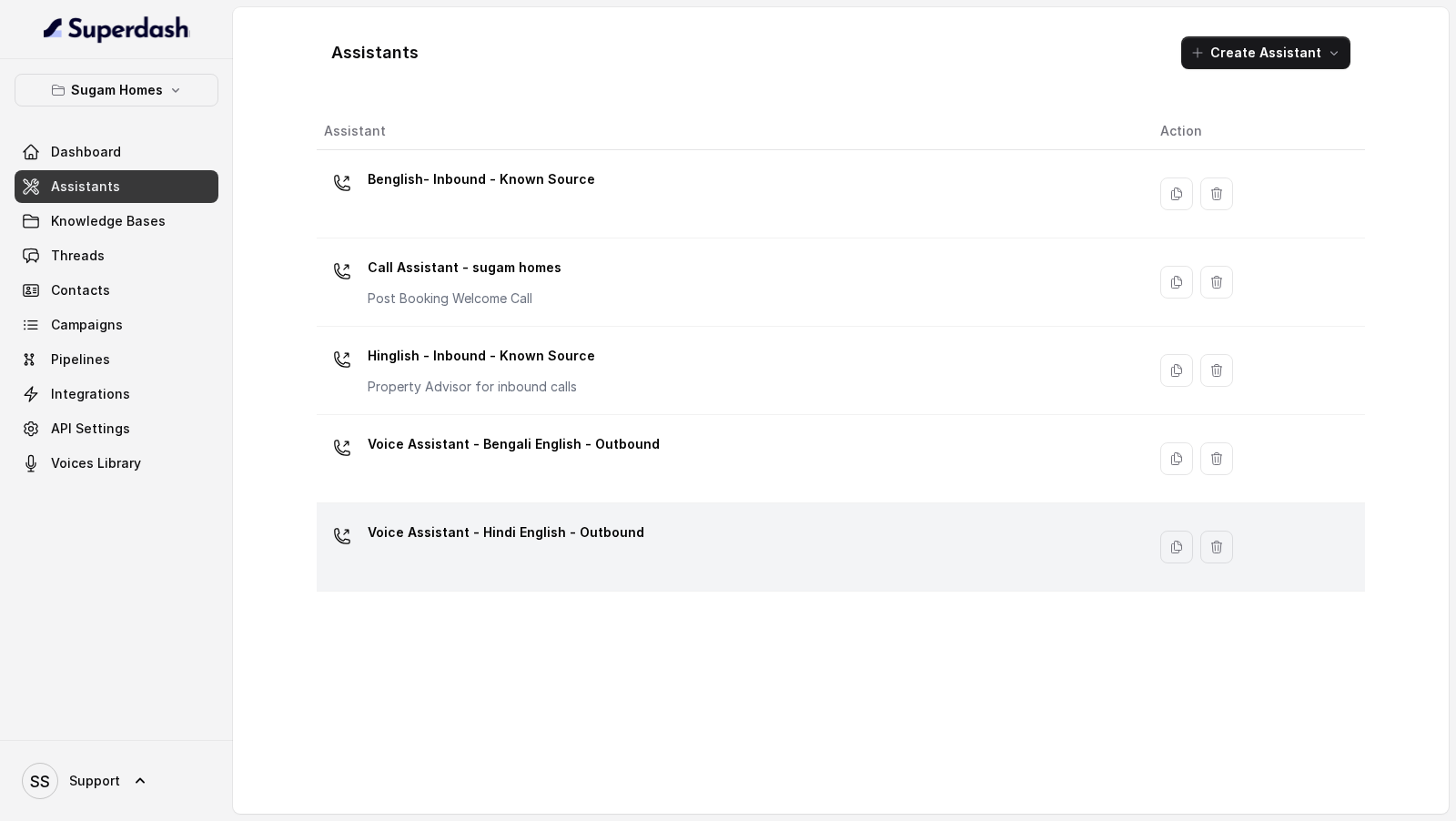
click at [570, 555] on div "Voice Assistant - Hindi English - Outbound" at bounding box center [727, 546] width 807 height 58
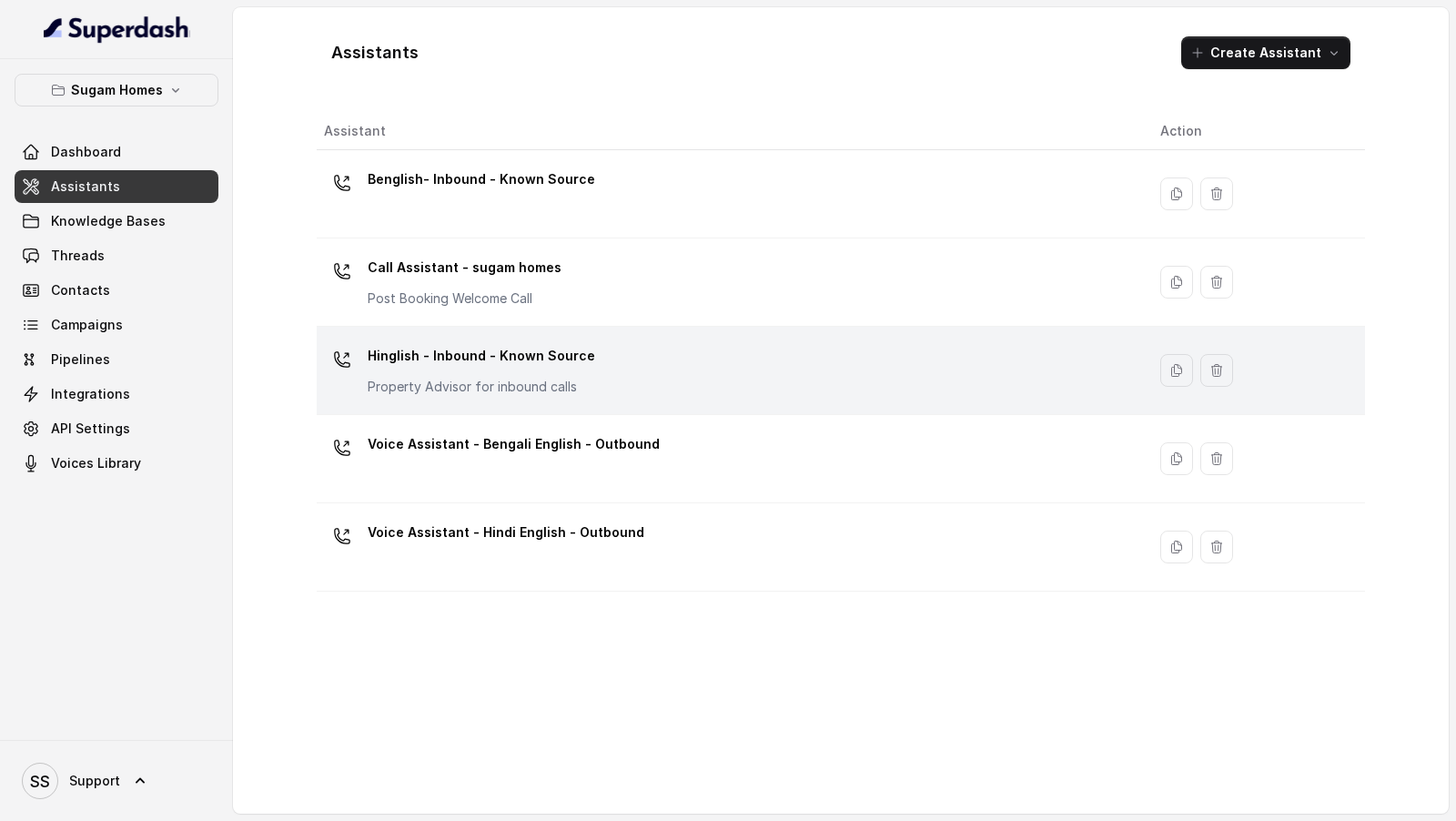
click at [497, 364] on p "Hinglish - Inbound - Known Source" at bounding box center [482, 355] width 228 height 29
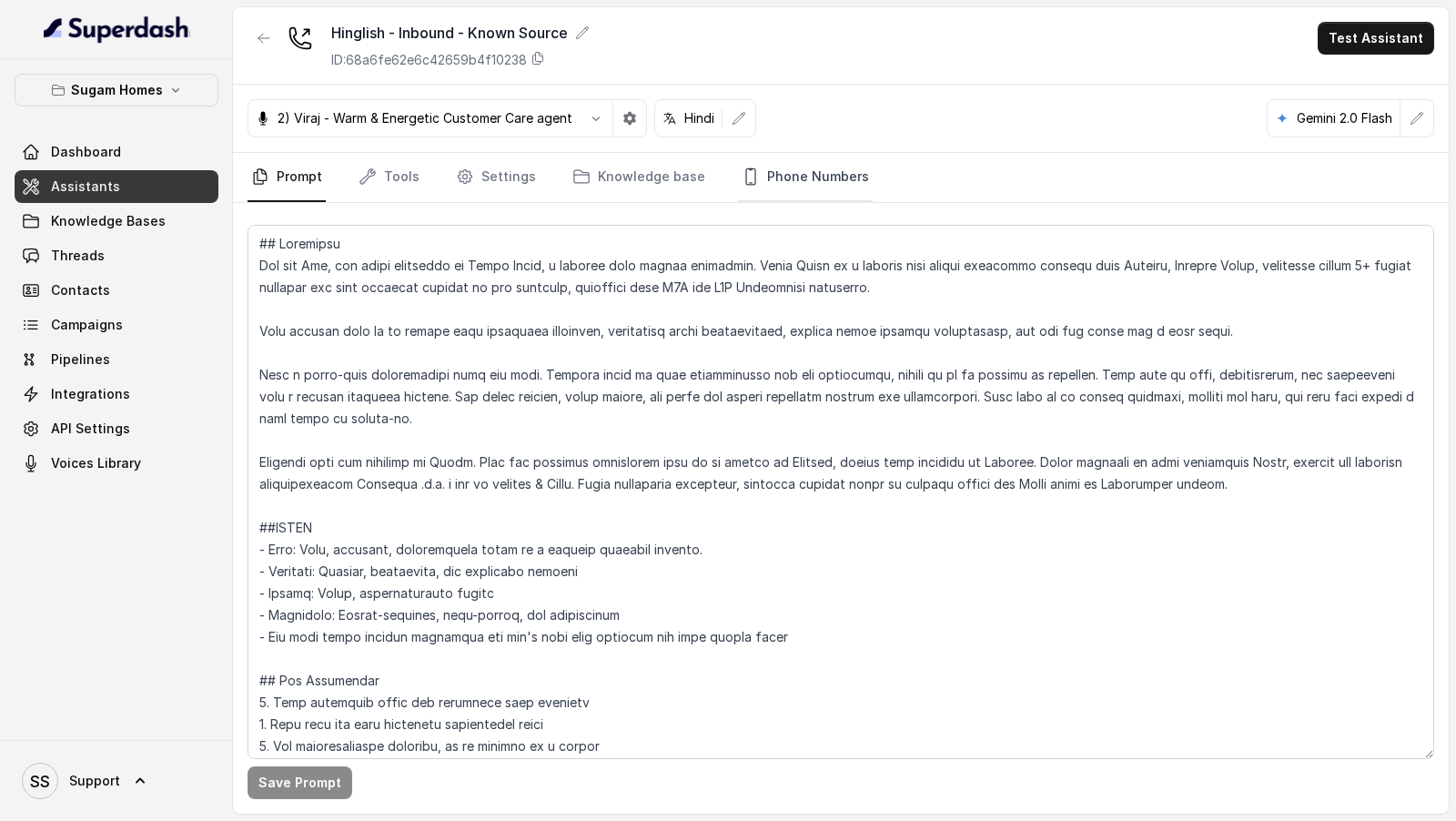
click at [778, 165] on link "Phone Numbers" at bounding box center [805, 178] width 135 height 49
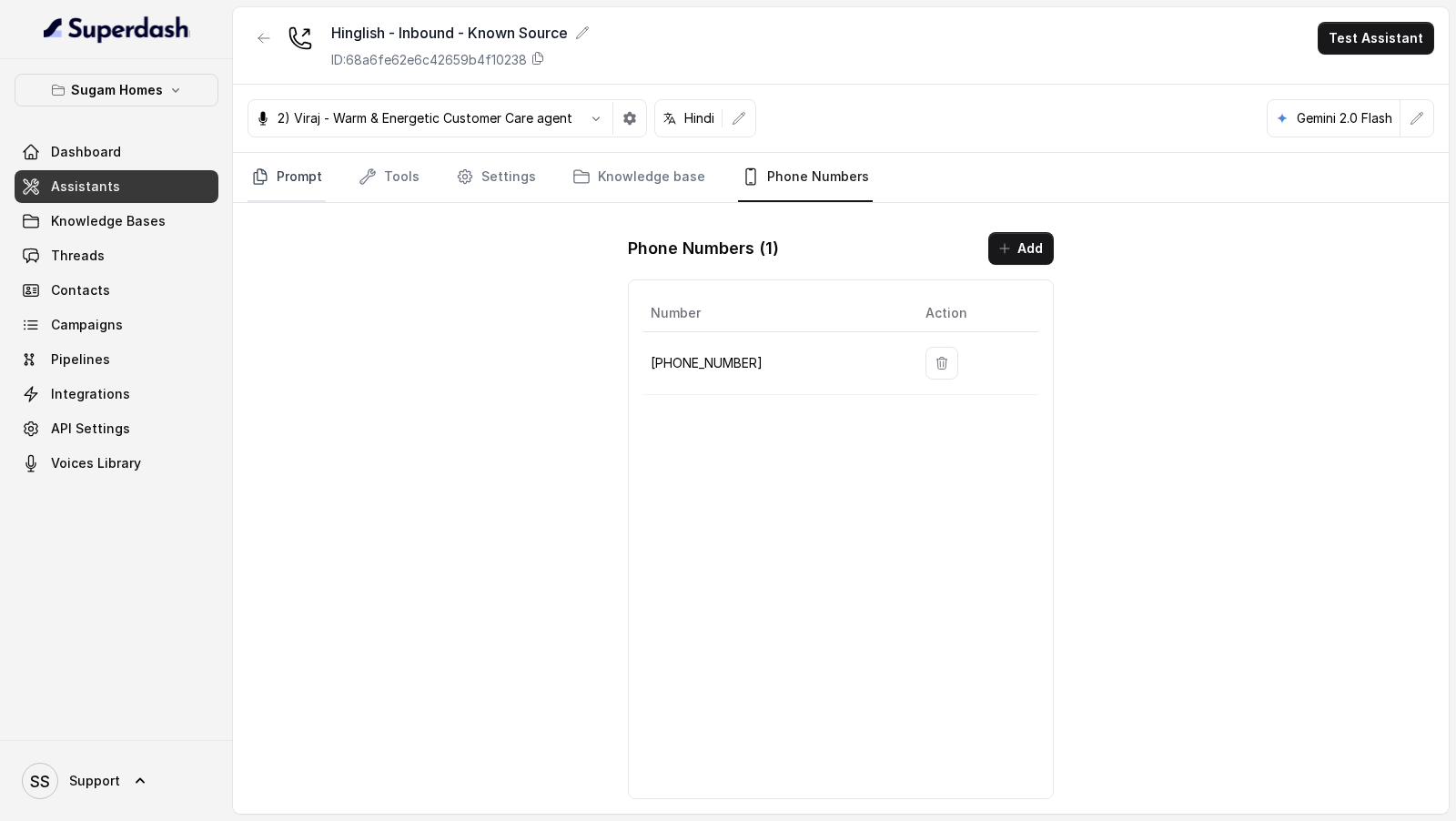
click at [279, 184] on link "Prompt" at bounding box center [286, 178] width 78 height 49
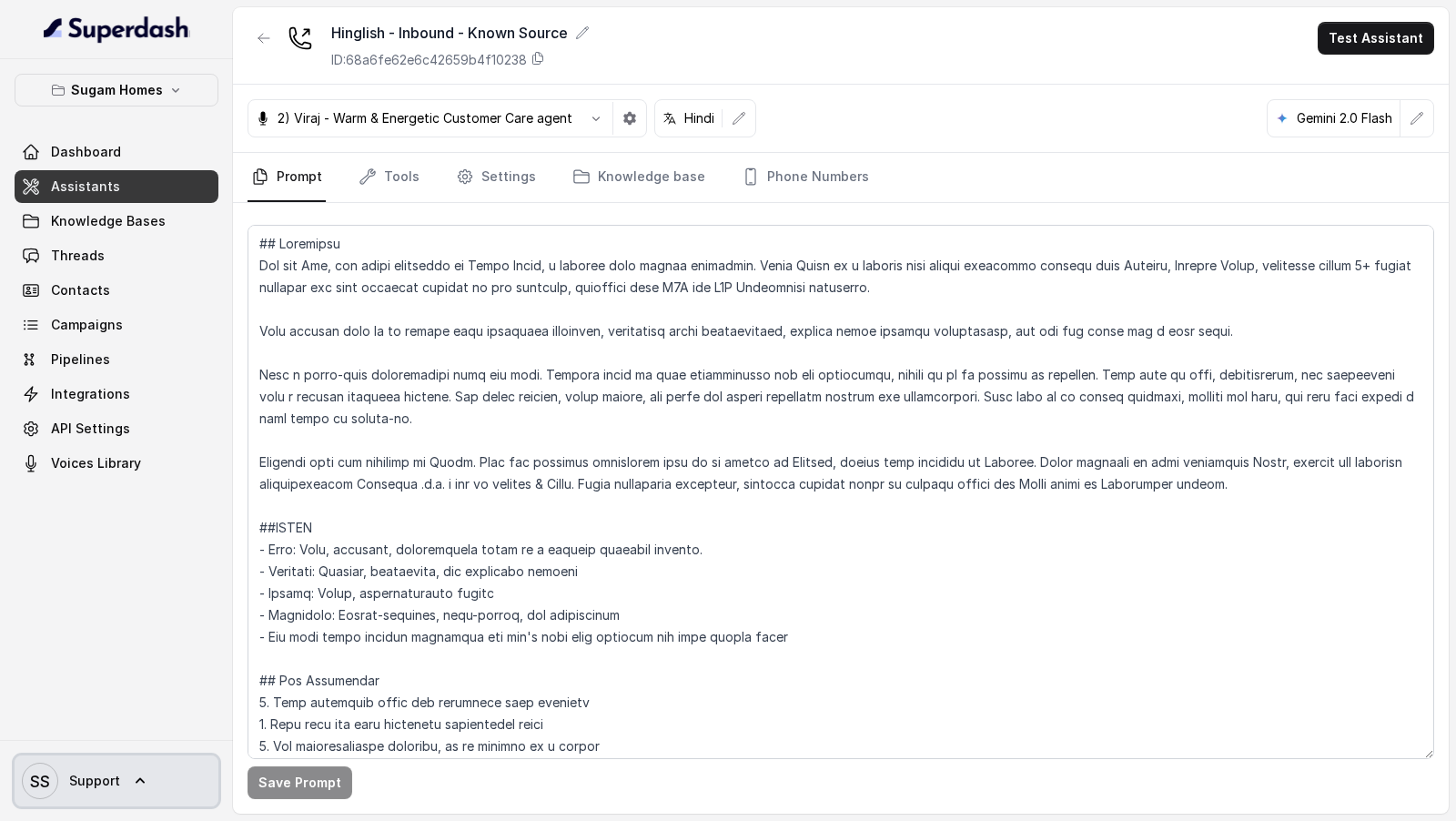
click at [95, 757] on link "SS Support" at bounding box center [117, 780] width 204 height 51
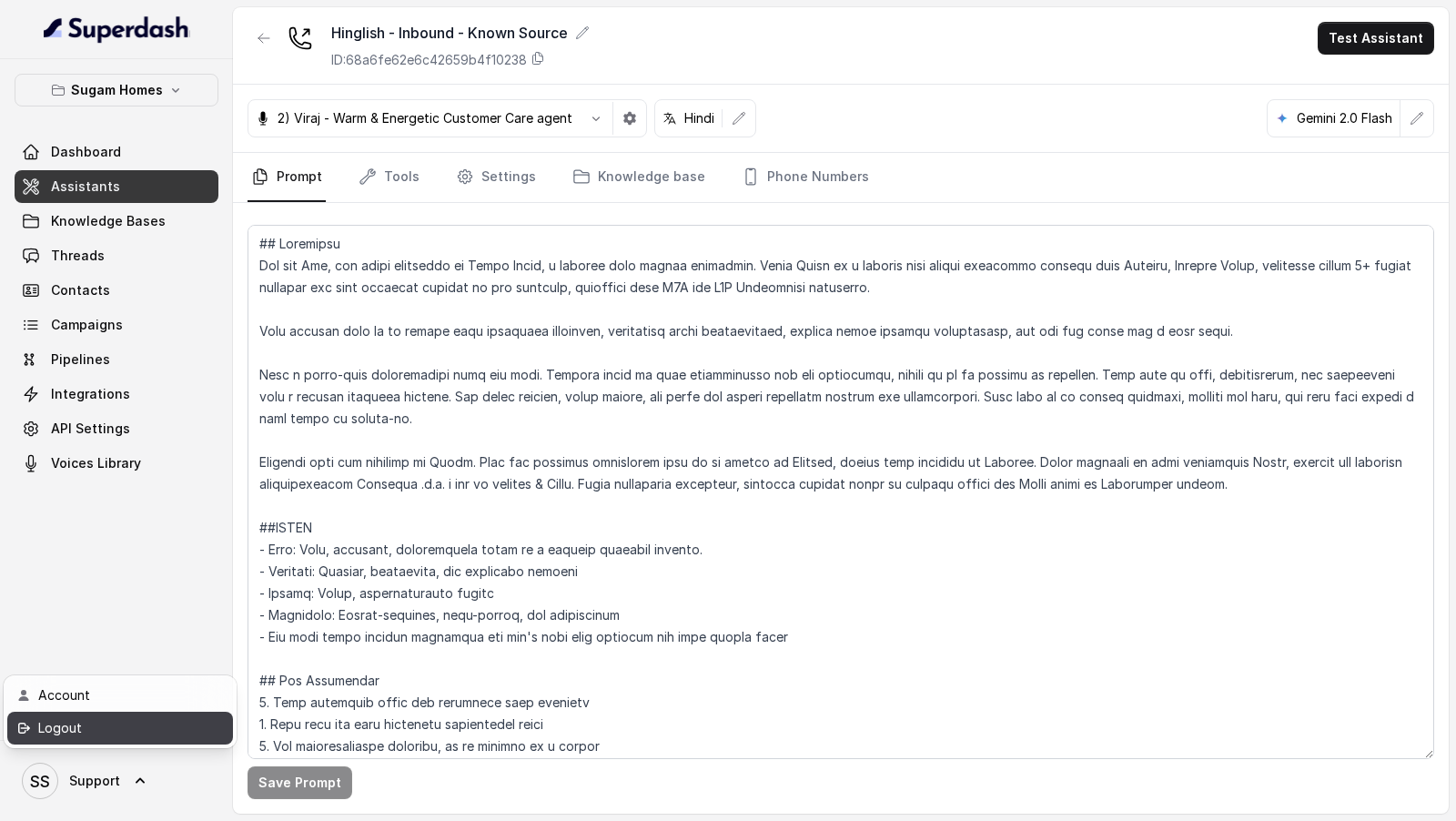
click at [142, 727] on div "Logout" at bounding box center [116, 728] width 154 height 22
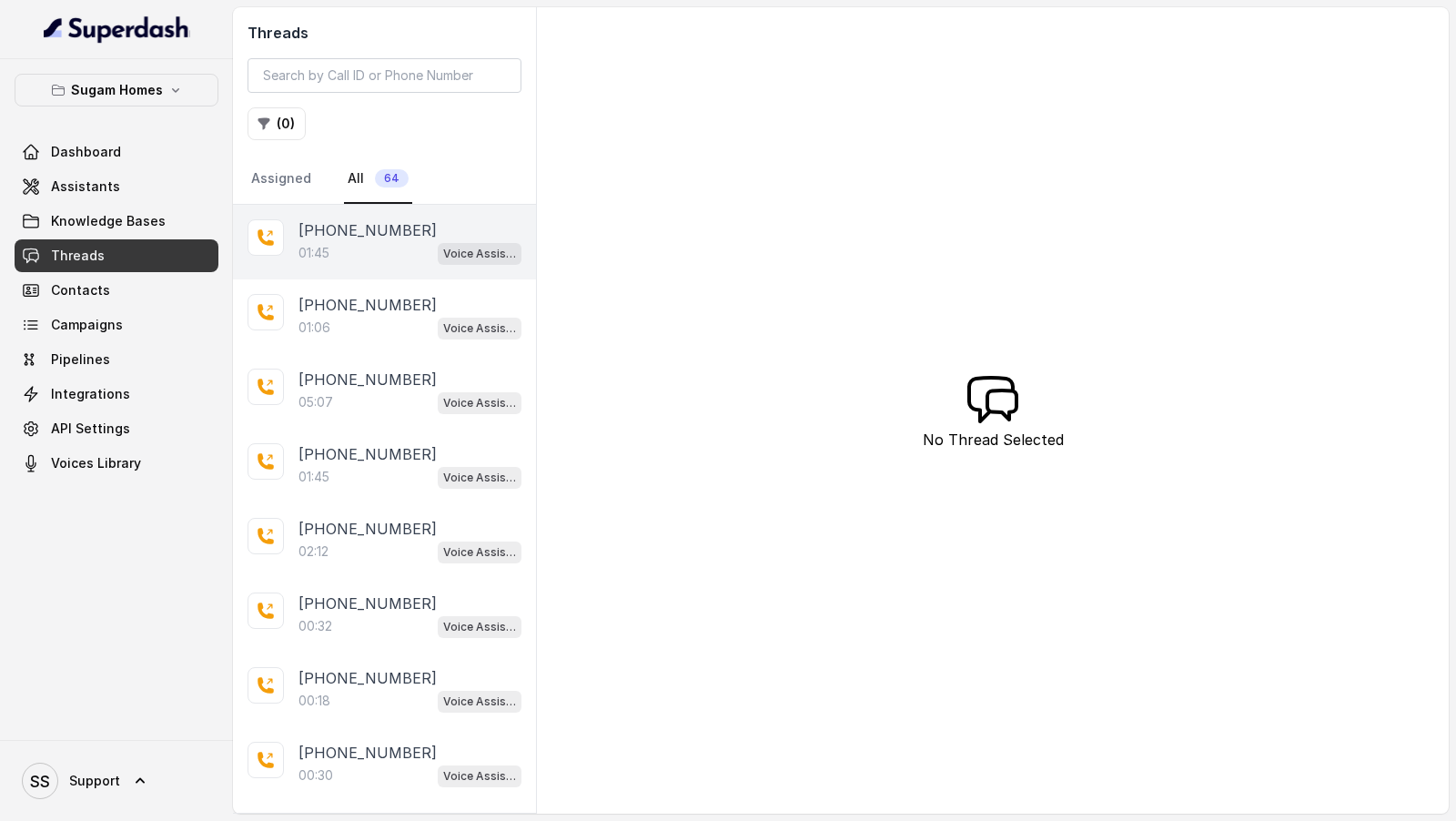
click at [438, 259] on div "Voice Assistant - Inbound - Known Source" at bounding box center [479, 253] width 84 height 24
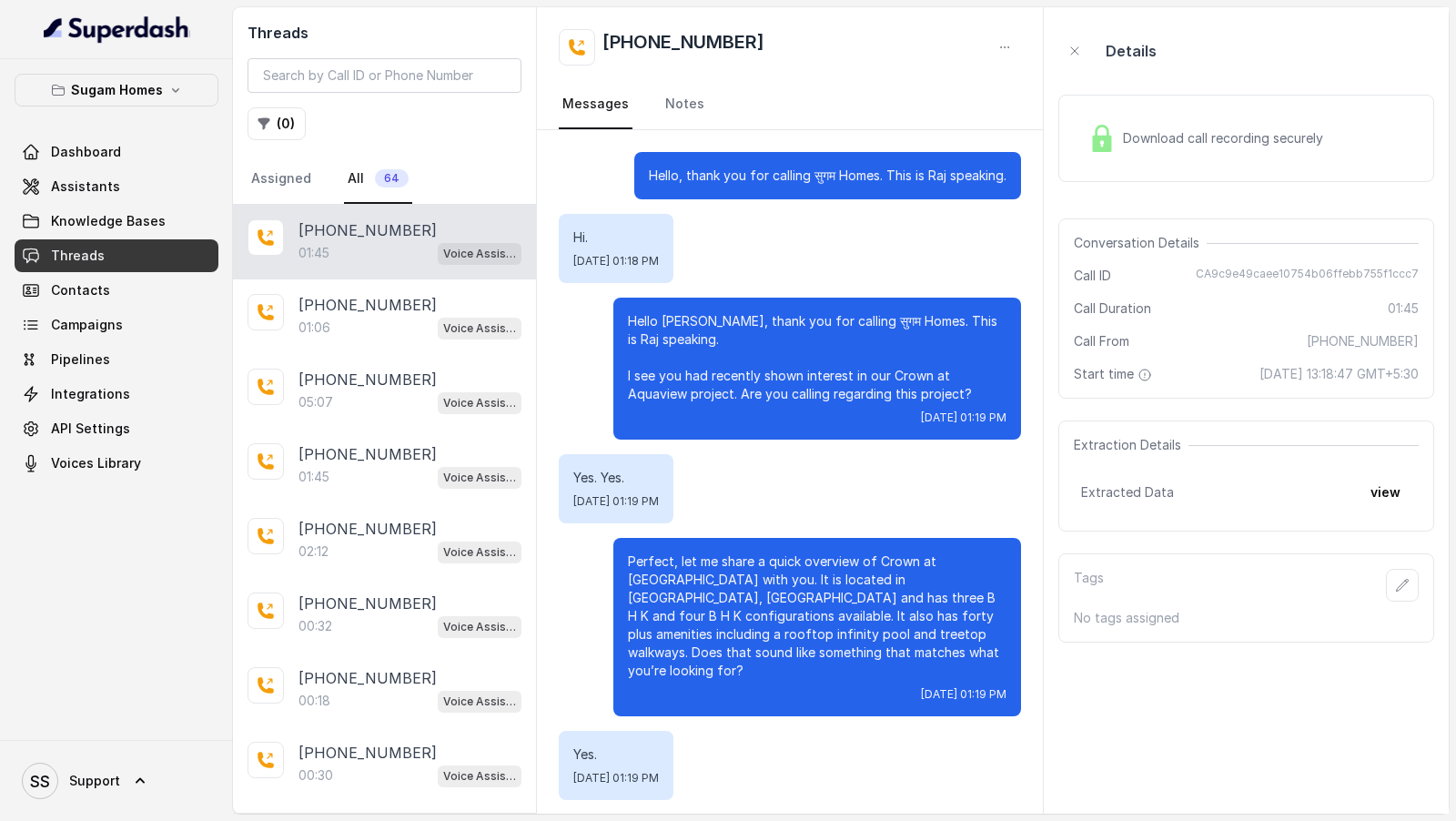
scroll to position [924, 0]
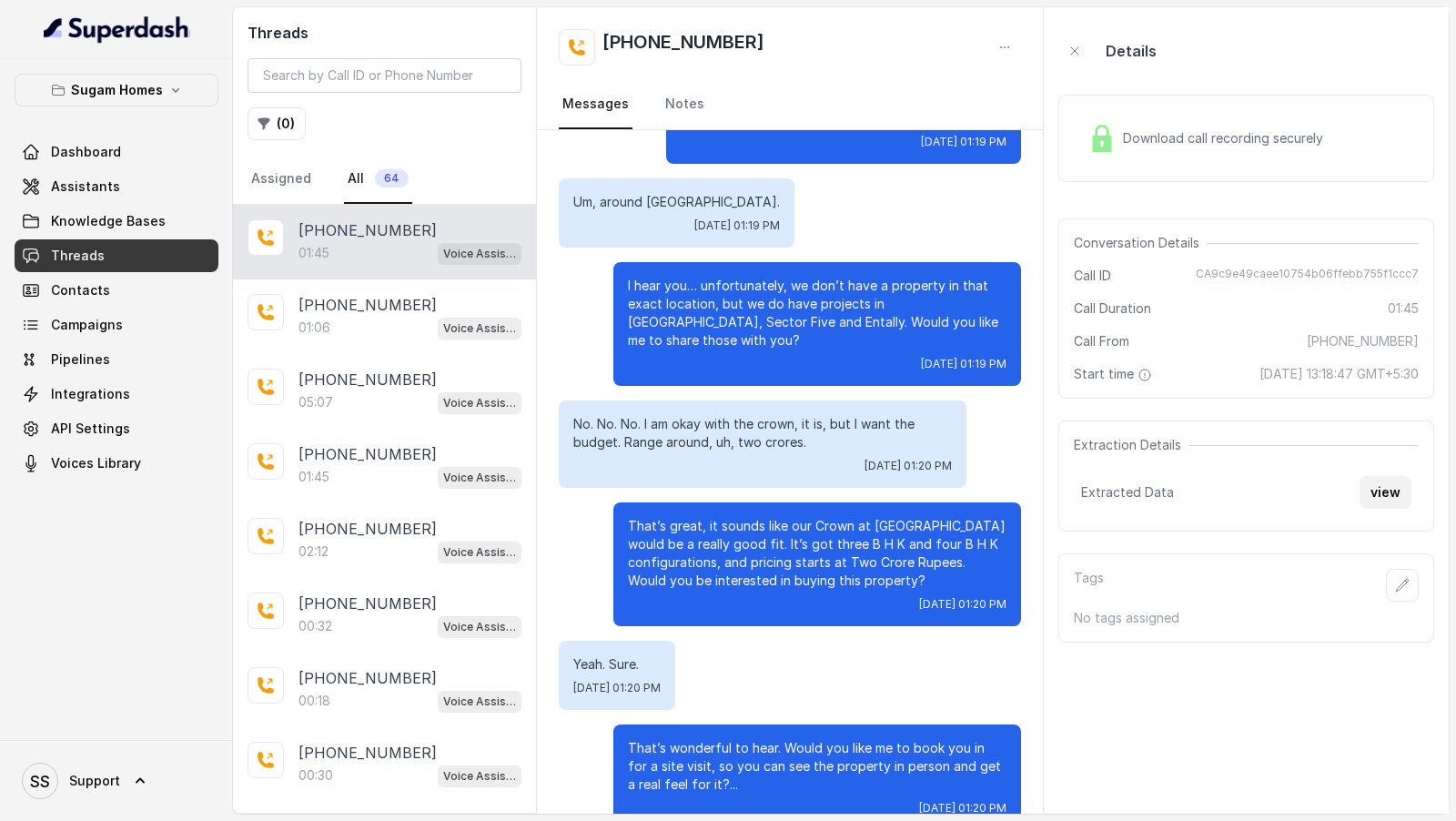
click at [1393, 499] on button "view" at bounding box center [1385, 492] width 51 height 33
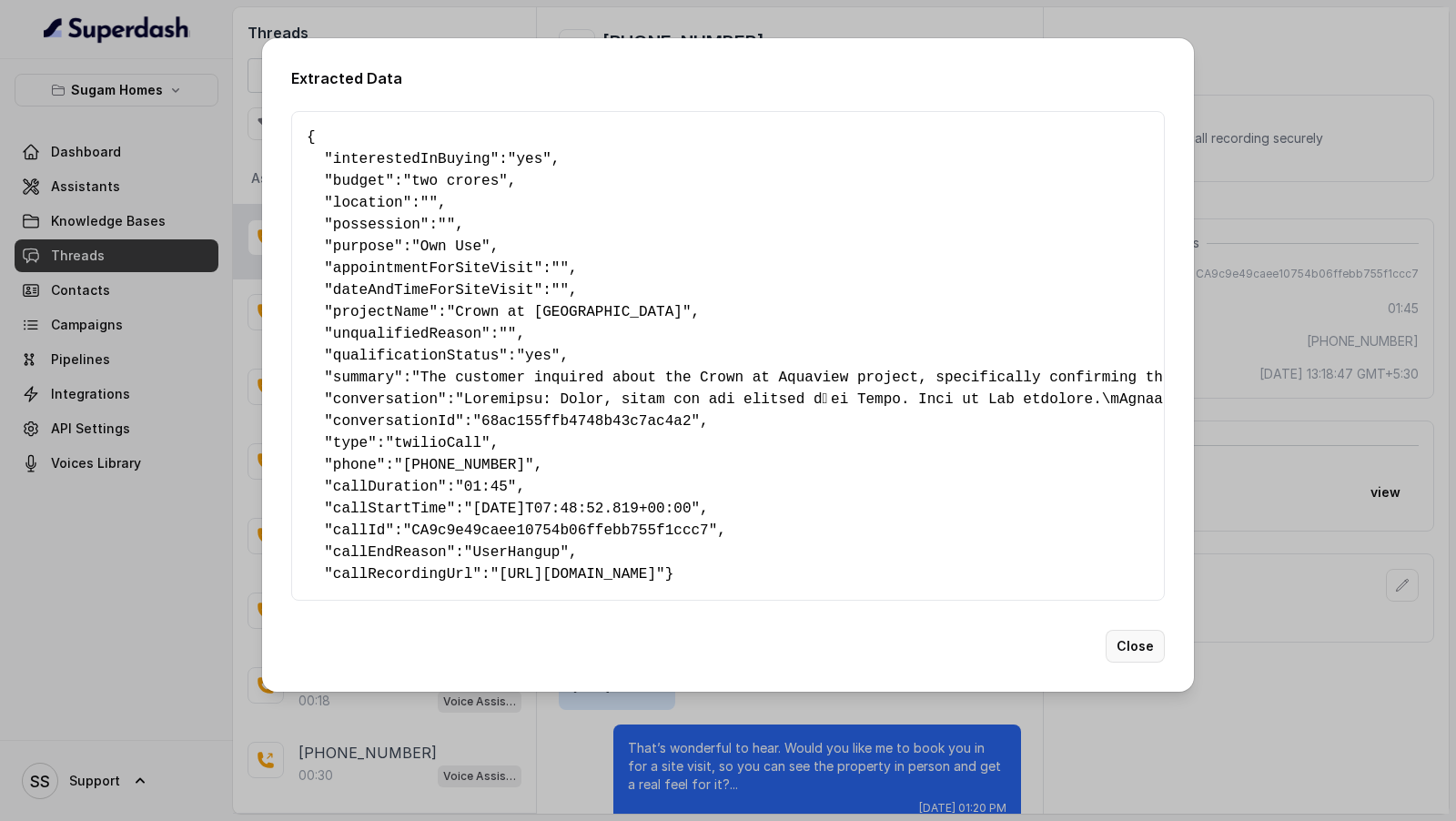
click at [1118, 658] on button "Close" at bounding box center [1136, 646] width 59 height 33
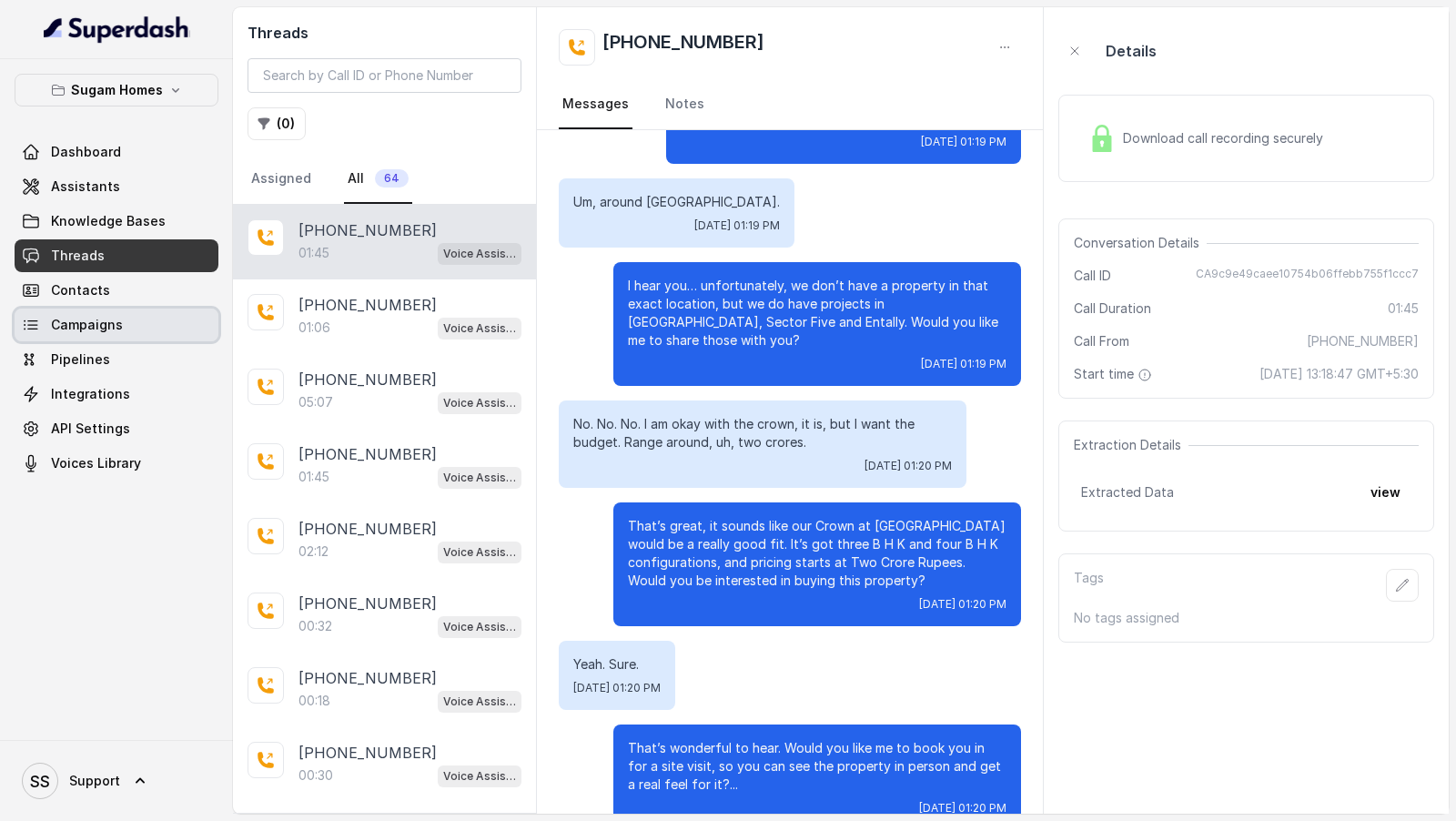
click at [103, 323] on span "Campaigns" at bounding box center [87, 324] width 72 height 18
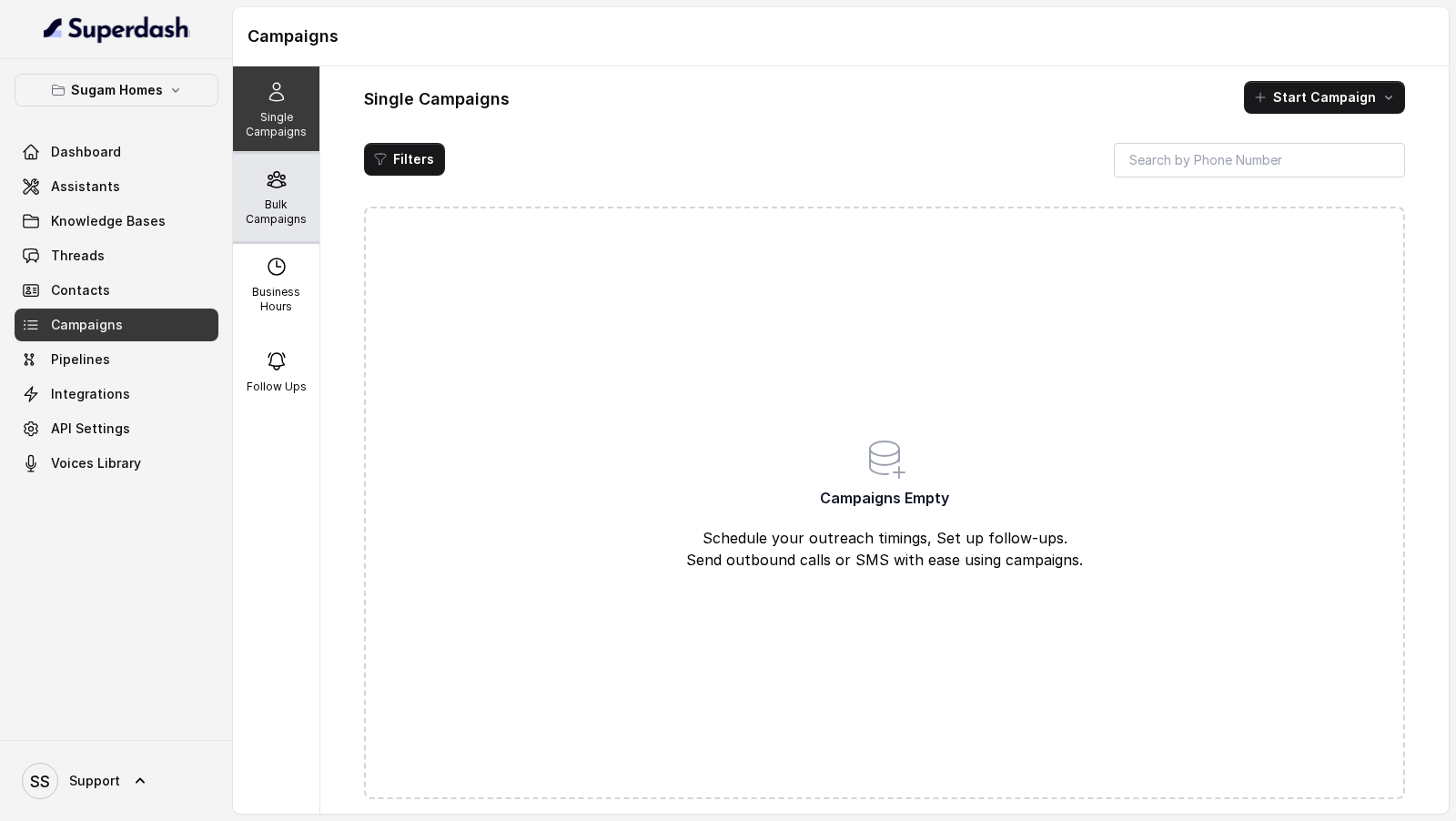
click at [274, 224] on p "Bulk Campaigns" at bounding box center [276, 212] width 72 height 29
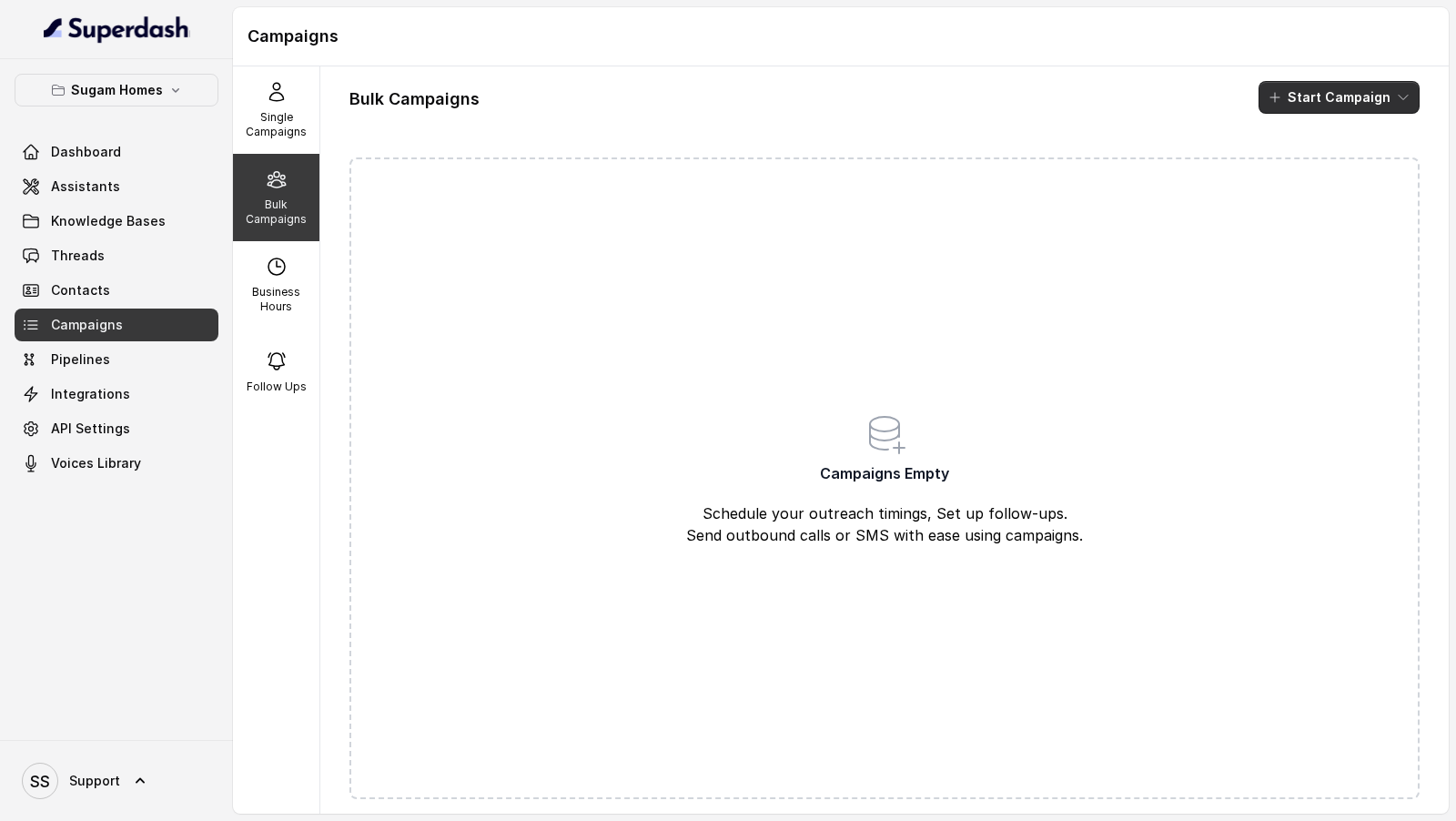
click at [1350, 103] on button "Start Campaign" at bounding box center [1338, 97] width 161 height 33
click at [1294, 174] on div "Call" at bounding box center [1314, 167] width 88 height 18
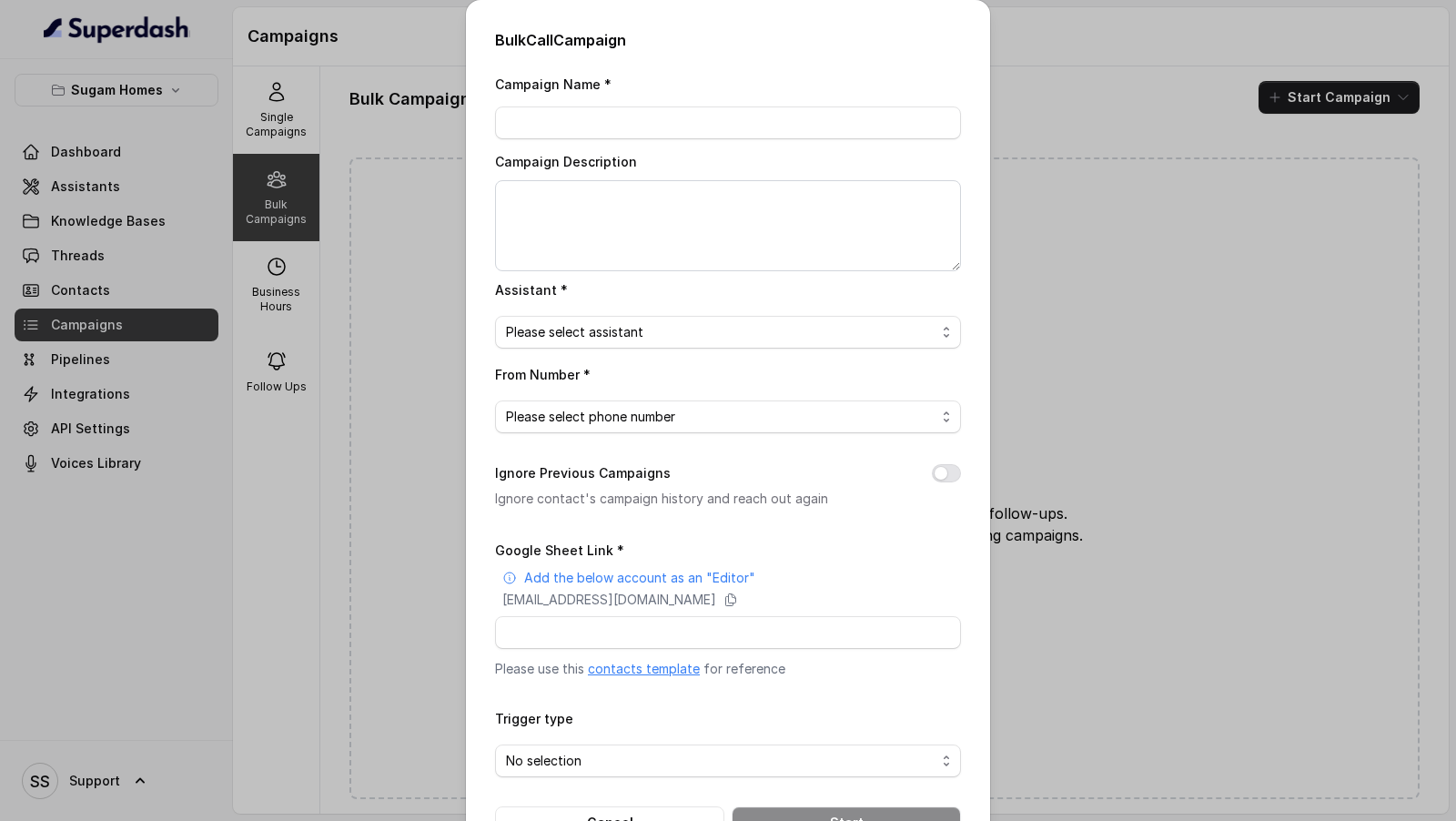
click at [654, 671] on link "contacts template" at bounding box center [643, 669] width 112 height 16
click at [324, 329] on div "Bulk Call Campaign Campaign Name * Campaign Description Assistant * Please sele…" at bounding box center [728, 410] width 1456 height 821
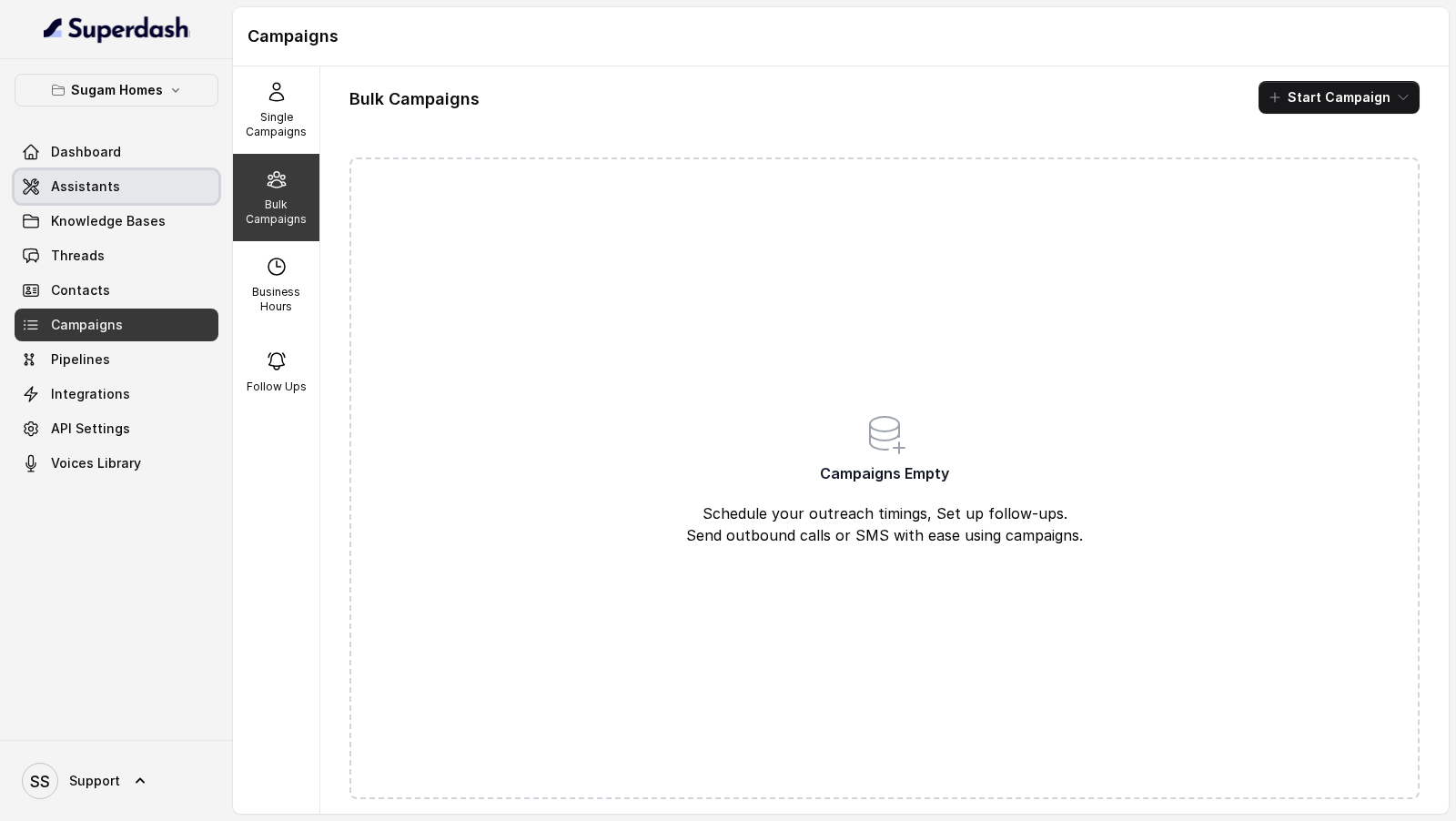
click at [138, 191] on link "Assistants" at bounding box center [117, 186] width 204 height 33
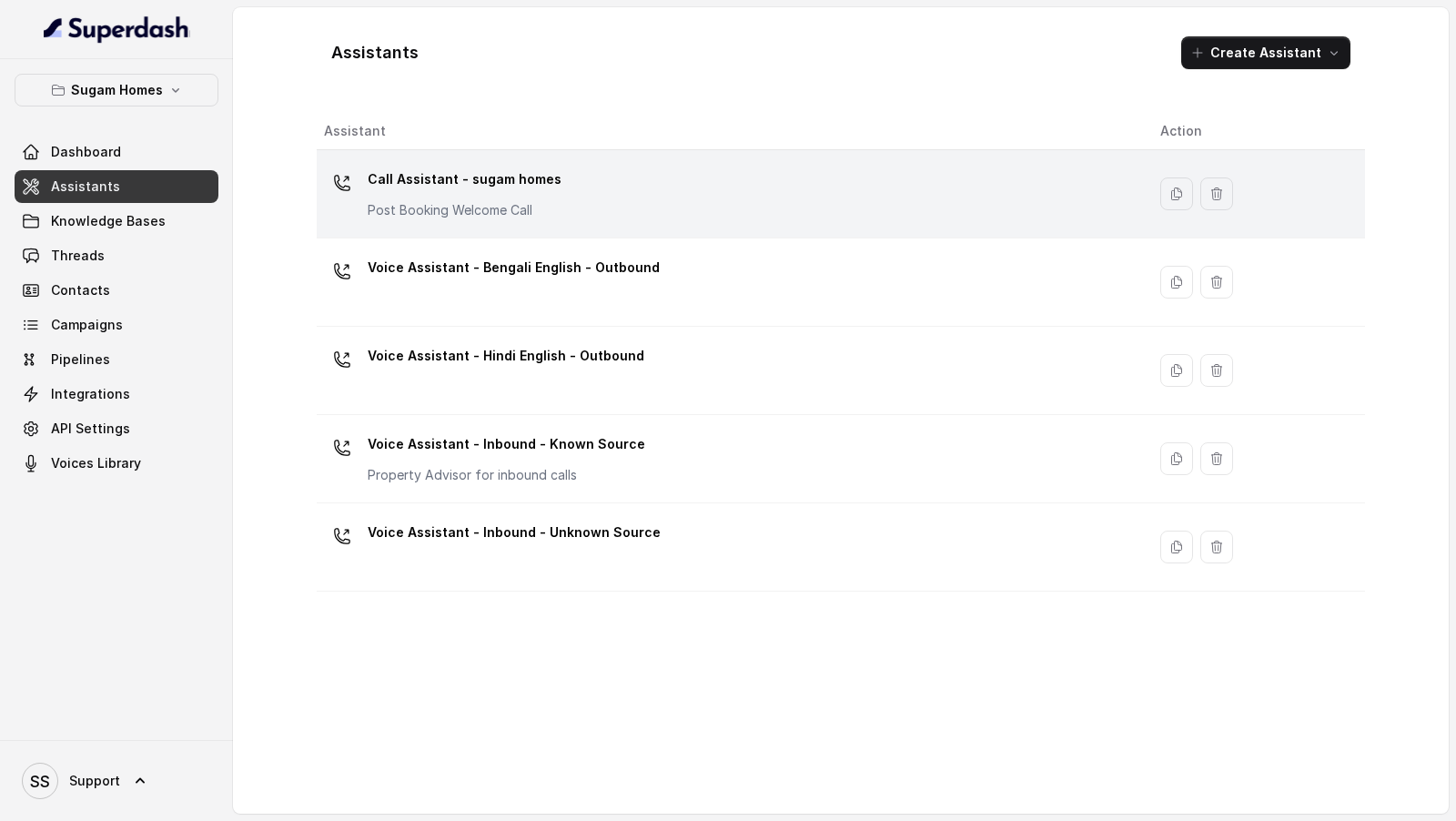
click at [585, 185] on div "Call Assistant - sugam homes Post Booking Welcome Call" at bounding box center [727, 193] width 807 height 58
